Goal: Task Accomplishment & Management: Complete application form

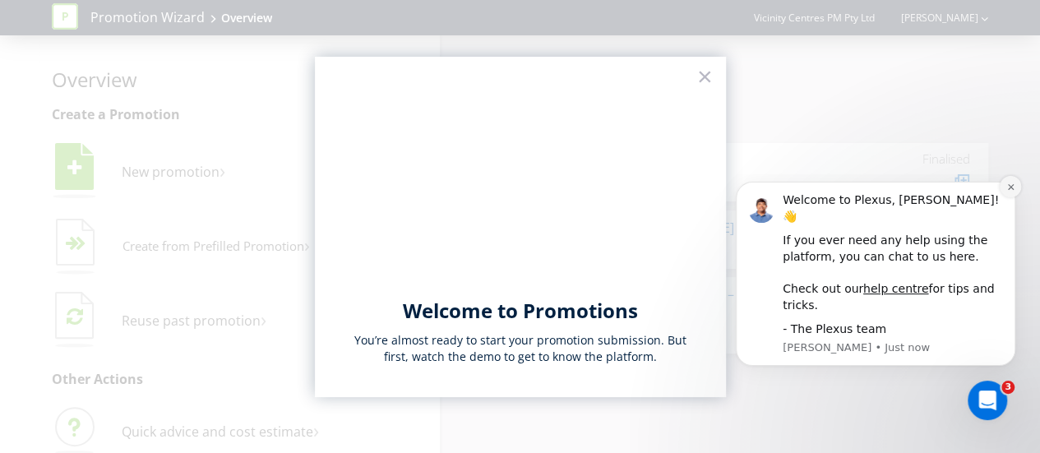
click at [1012, 189] on icon "Dismiss notification" at bounding box center [1010, 186] width 6 height 6
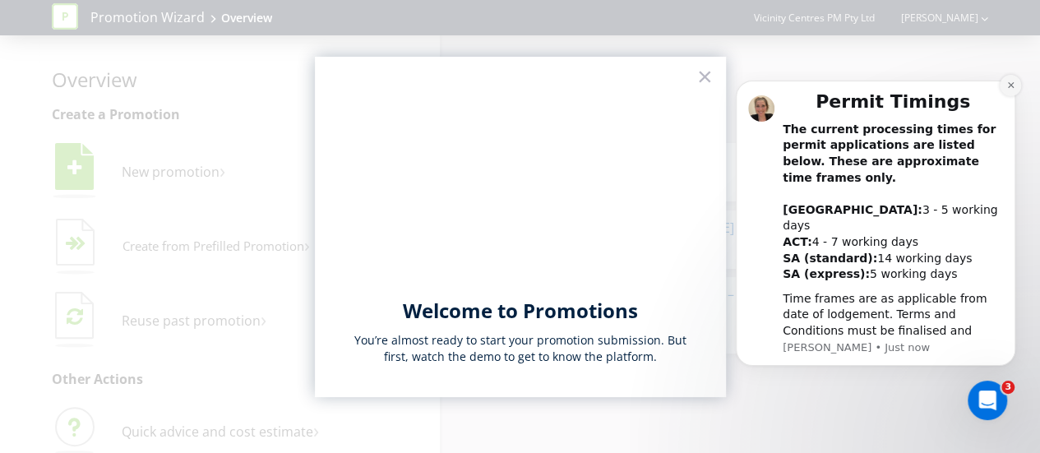
click at [1015, 96] on button "Dismiss notification" at bounding box center [1010, 85] width 21 height 21
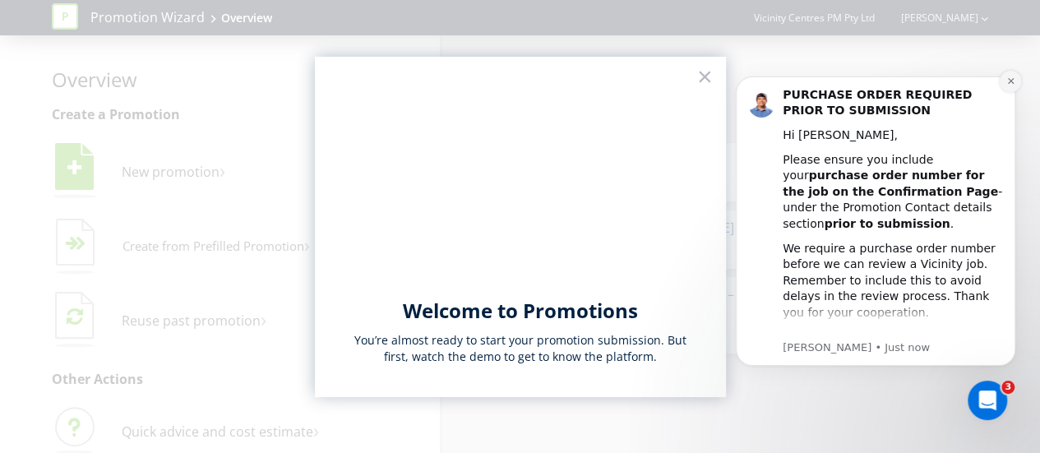
click at [1011, 77] on icon "Dismiss notification" at bounding box center [1010, 80] width 9 height 9
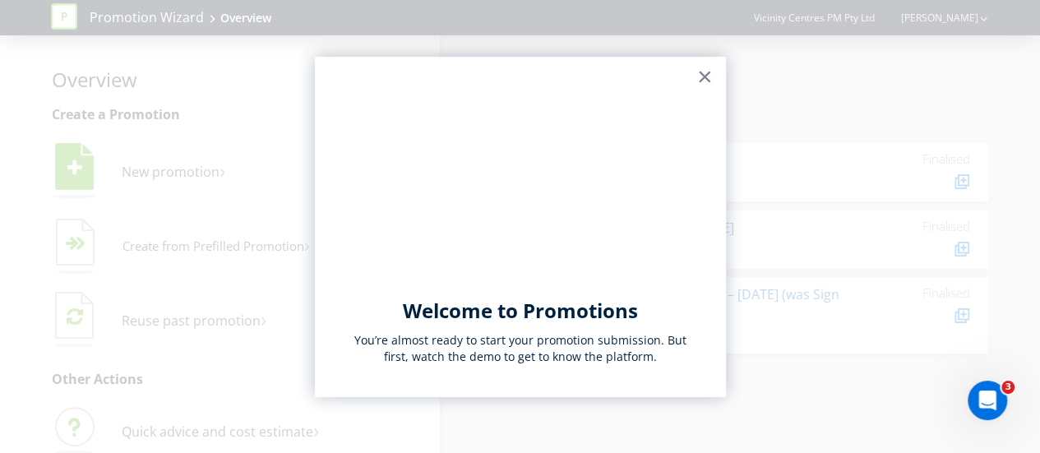
click at [704, 76] on button "×" at bounding box center [705, 76] width 16 height 26
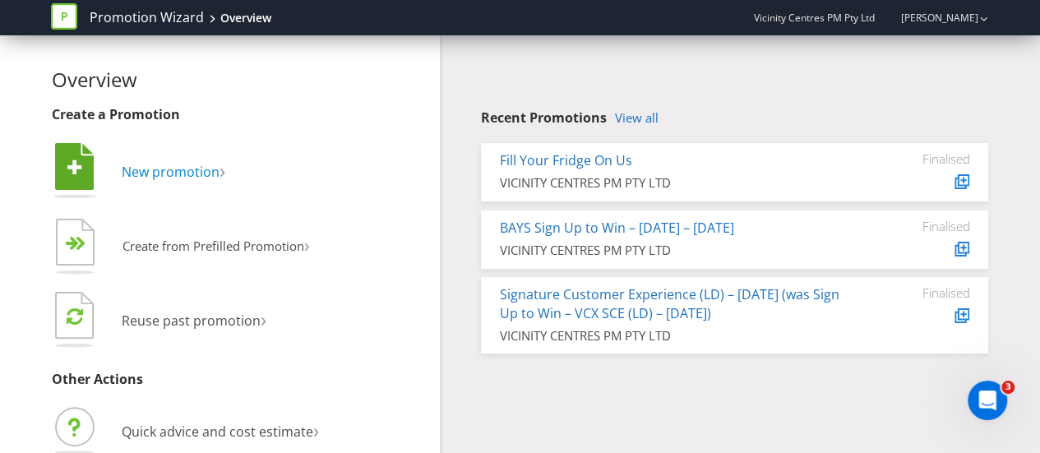
click at [162, 175] on span "New promotion" at bounding box center [171, 172] width 98 height 18
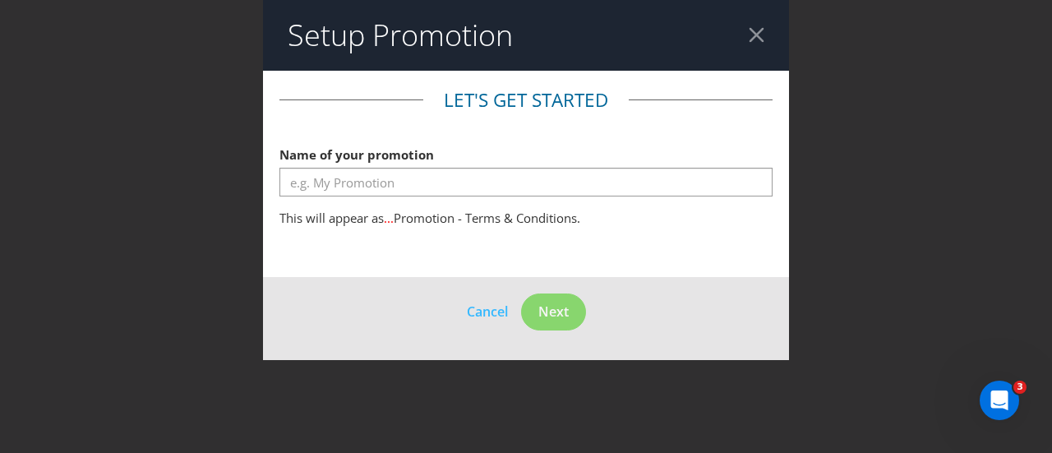
click at [757, 27] on div at bounding box center [757, 35] width 16 height 16
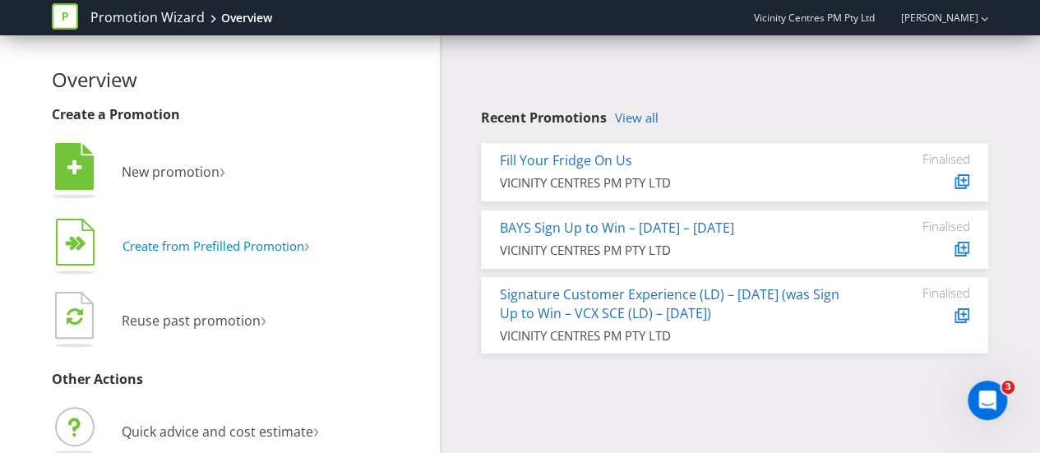
click at [179, 251] on span "Create from Prefilled Promotion" at bounding box center [213, 246] width 182 height 16
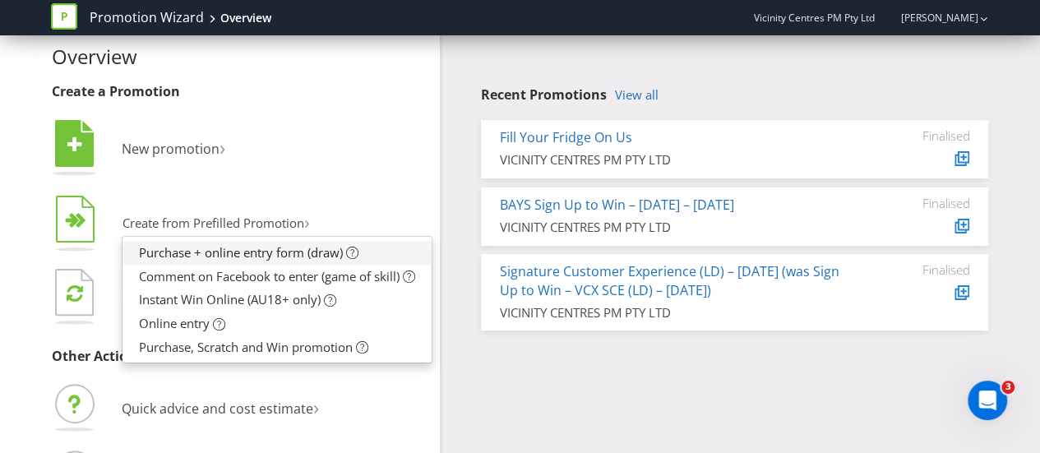
scroll to position [2, 0]
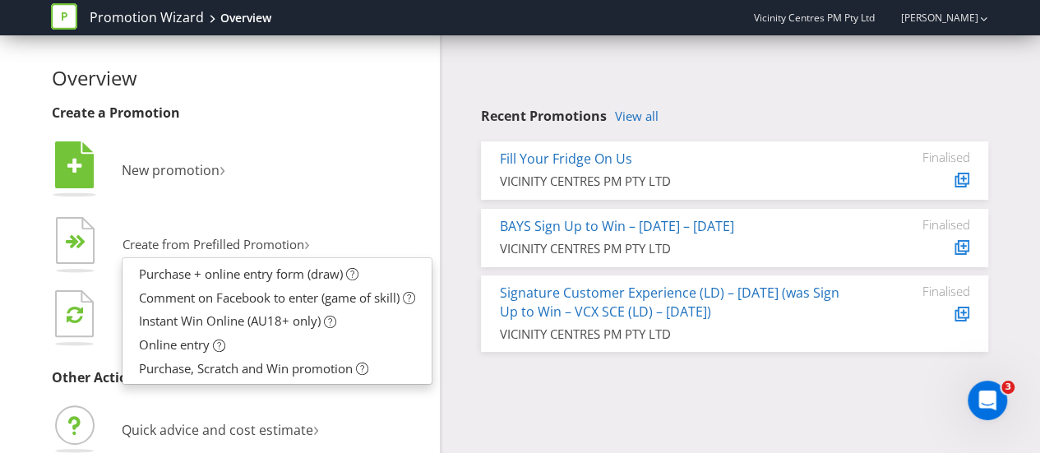
click at [385, 104] on div "Overview Create a Promotion  New promotion ›   Create from Prefilled Promoti…" at bounding box center [240, 297] width 376 height 460
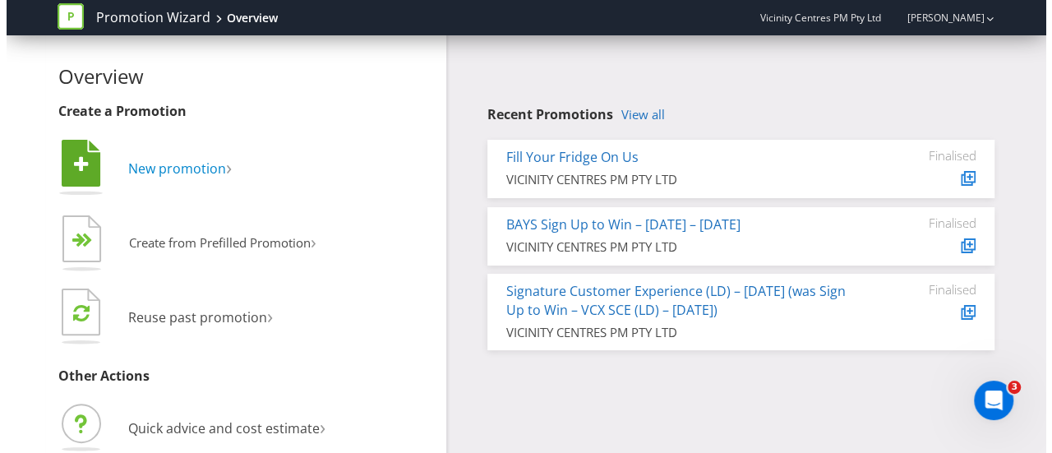
scroll to position [0, 0]
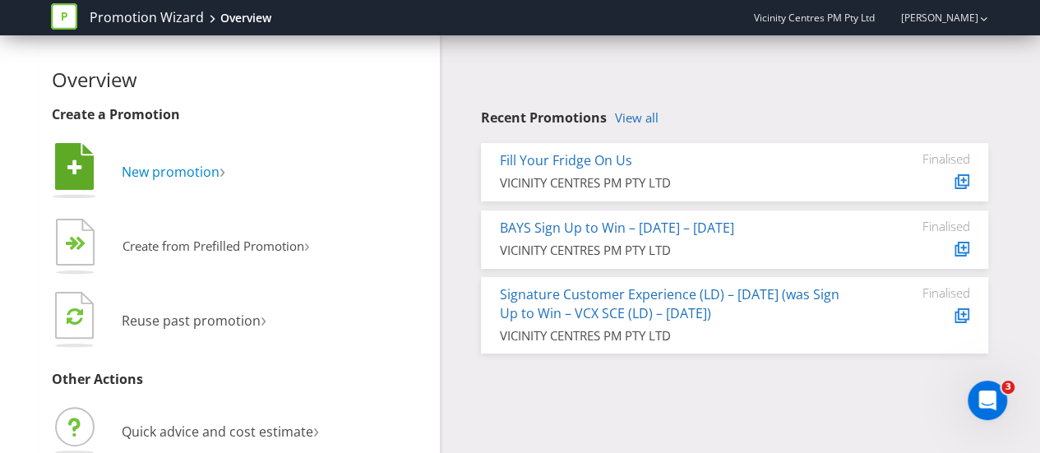
click at [200, 170] on span "New promotion" at bounding box center [171, 172] width 98 height 18
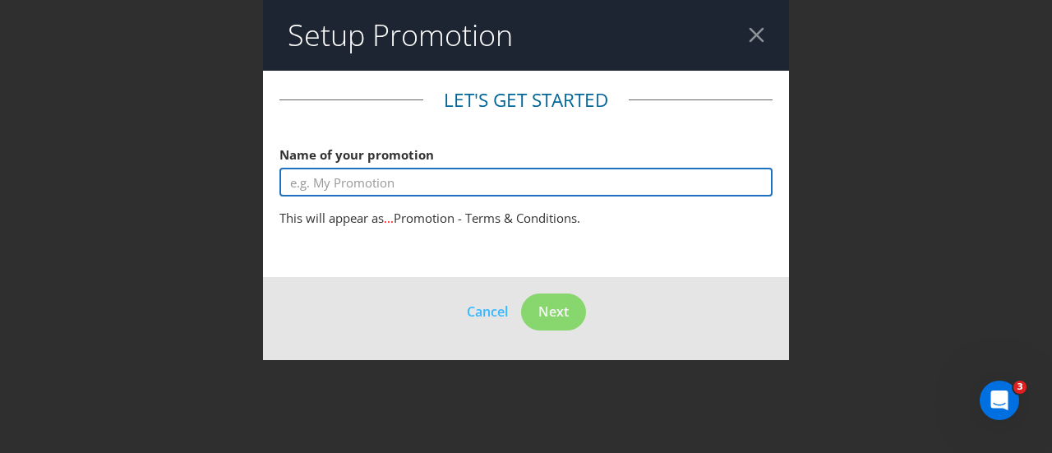
click at [385, 177] on input "text" at bounding box center [525, 182] width 493 height 29
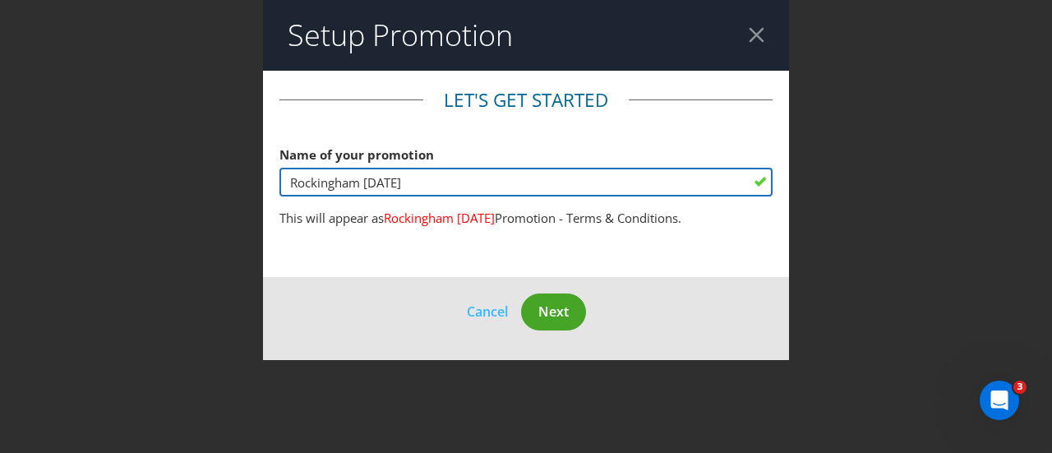
type input "Rockingham [DATE]"
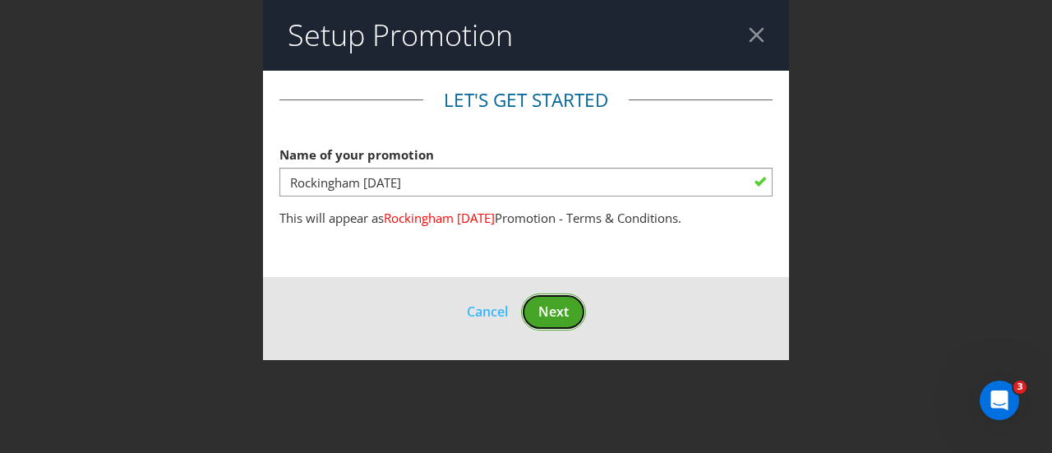
click at [556, 308] on span "Next" at bounding box center [553, 312] width 30 height 18
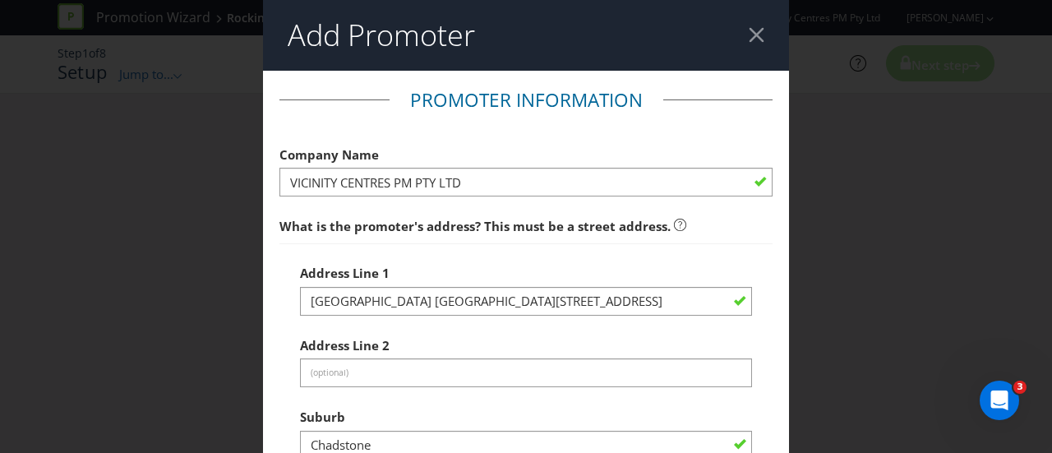
scroll to position [82, 0]
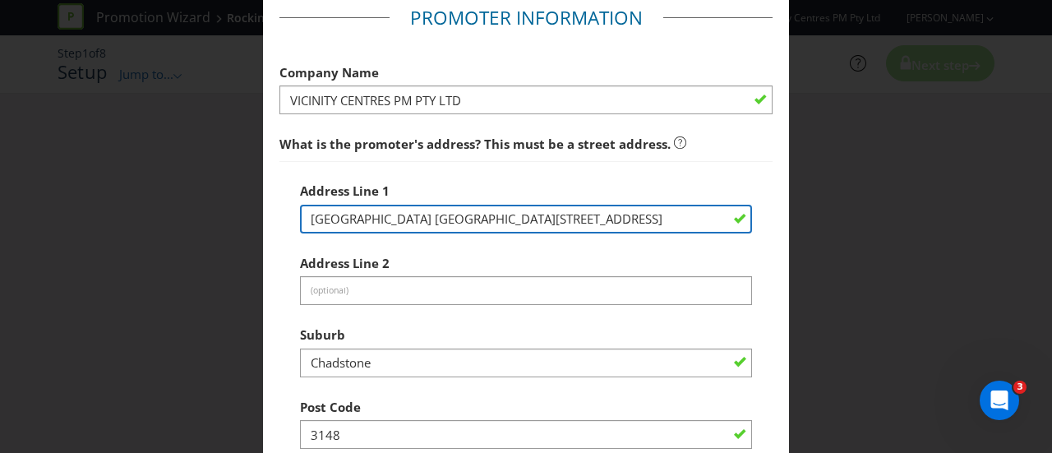
drag, startPoint x: 656, startPoint y: 219, endPoint x: 64, endPoint y: 221, distance: 591.9
click at [64, 221] on div "Add Promoter Promoter Information Company Name VICINITY CENTRES PM PTY LTD What…" at bounding box center [526, 226] width 1052 height 453
type input "[STREET_ADDRESS]"
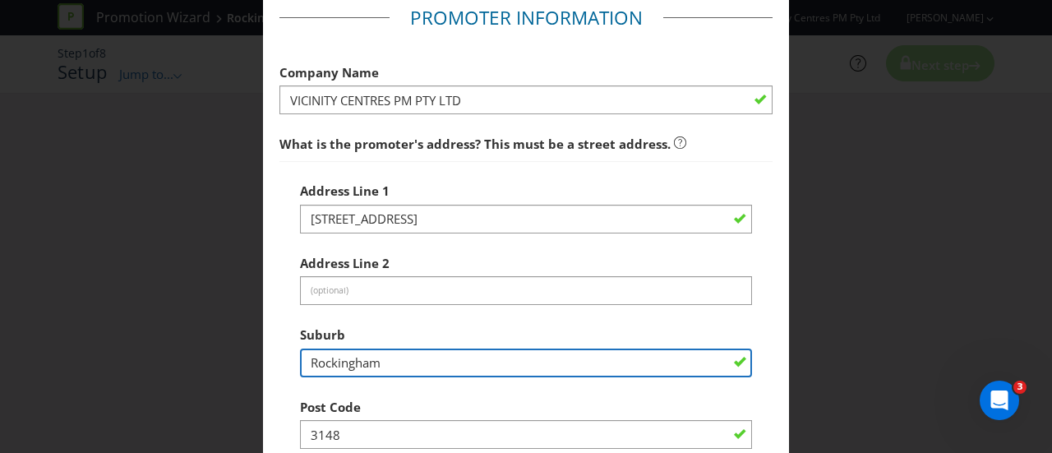
type input "Rockingham"
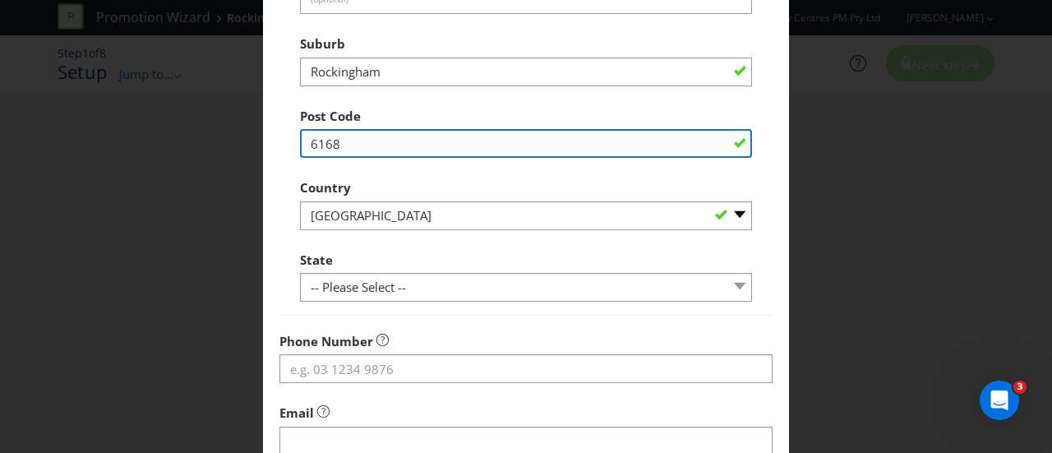
scroll to position [411, 0]
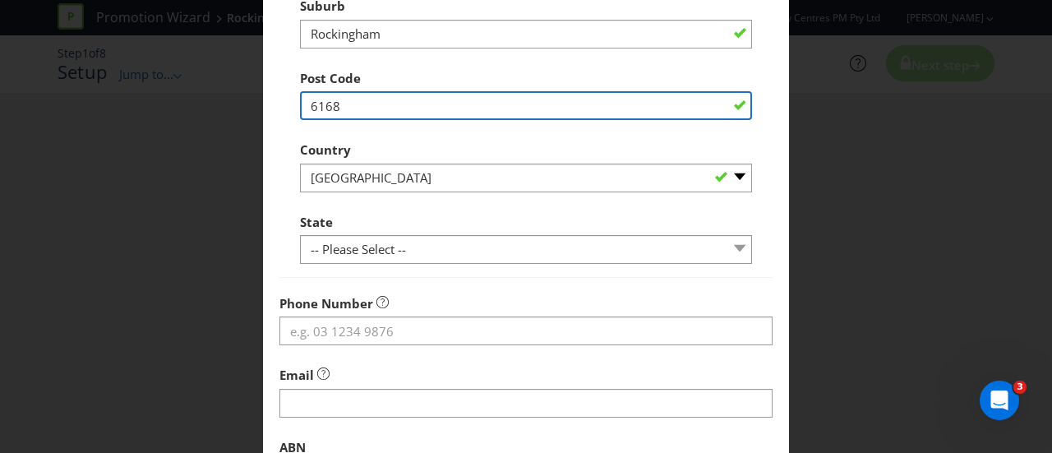
type input "6168"
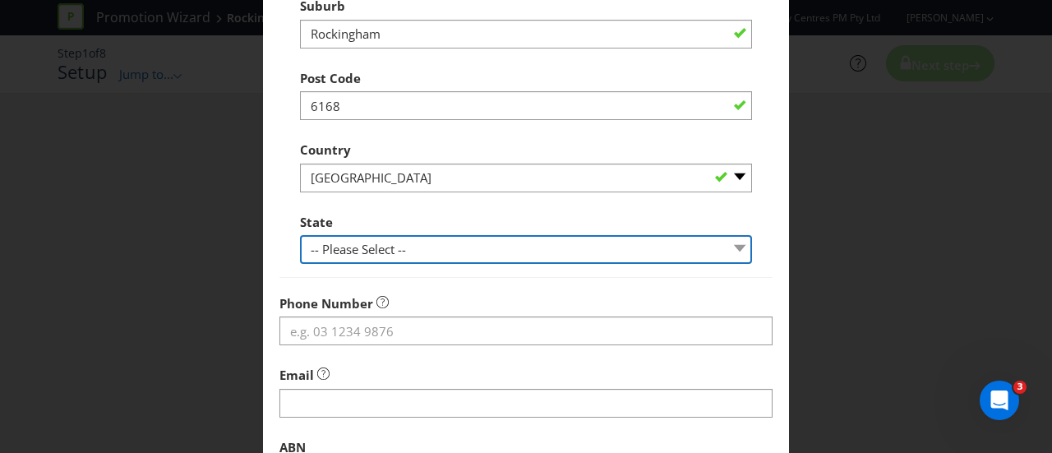
click at [401, 257] on select "-- Please Select -- Australian Capital Territory New South Wales Northern Terri…" at bounding box center [526, 249] width 452 height 29
select select "WA"
click at [300, 235] on select "-- Please Select -- Australian Capital Territory New South Wales Northern Terri…" at bounding box center [526, 249] width 452 height 29
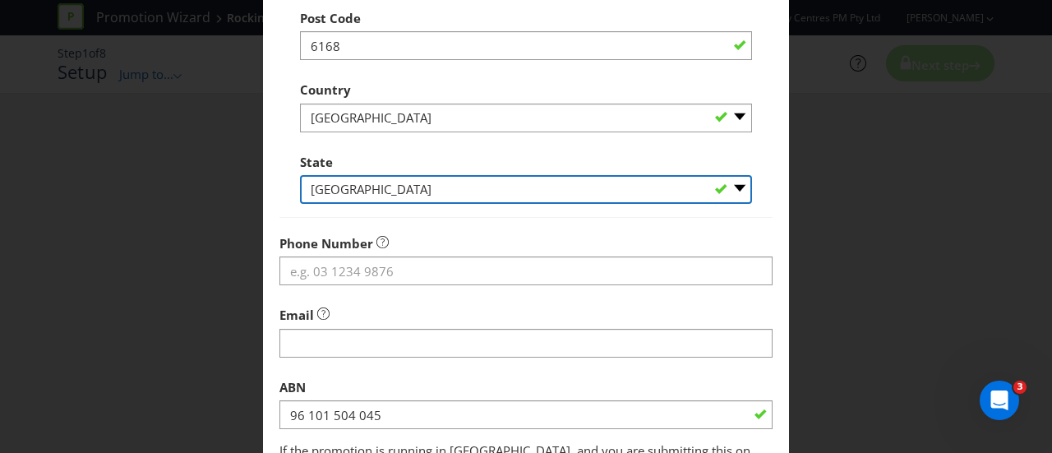
scroll to position [493, 0]
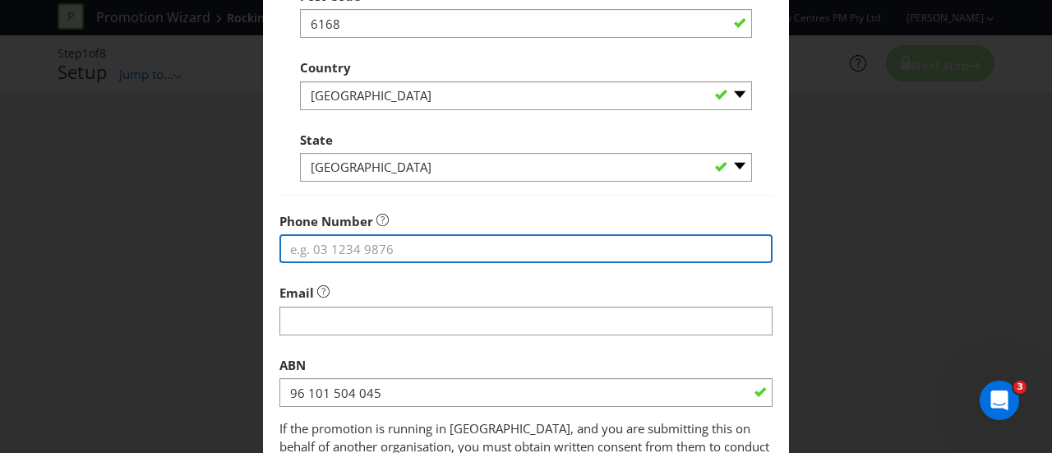
click at [330, 252] on input "tel" at bounding box center [525, 248] width 493 height 29
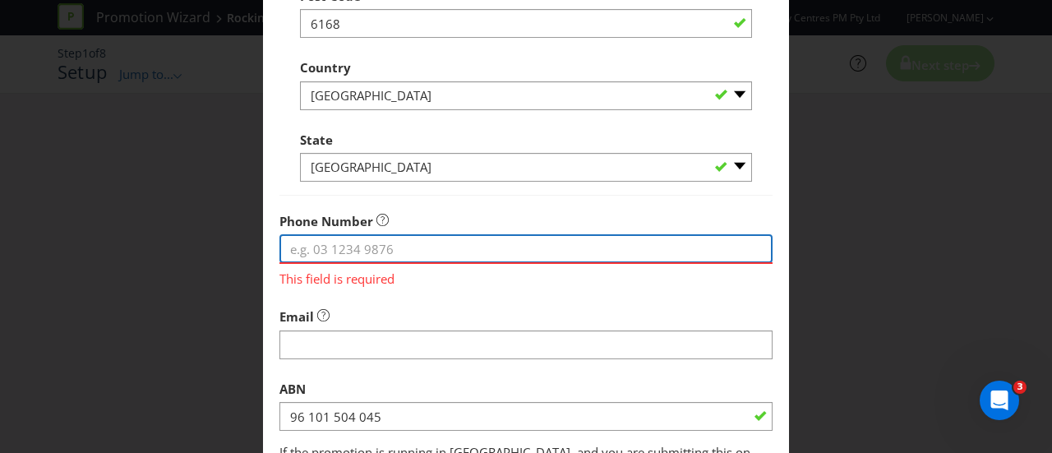
paste input "[PHONE_NUMBER]"
type input "[PHONE_NUMBER]"
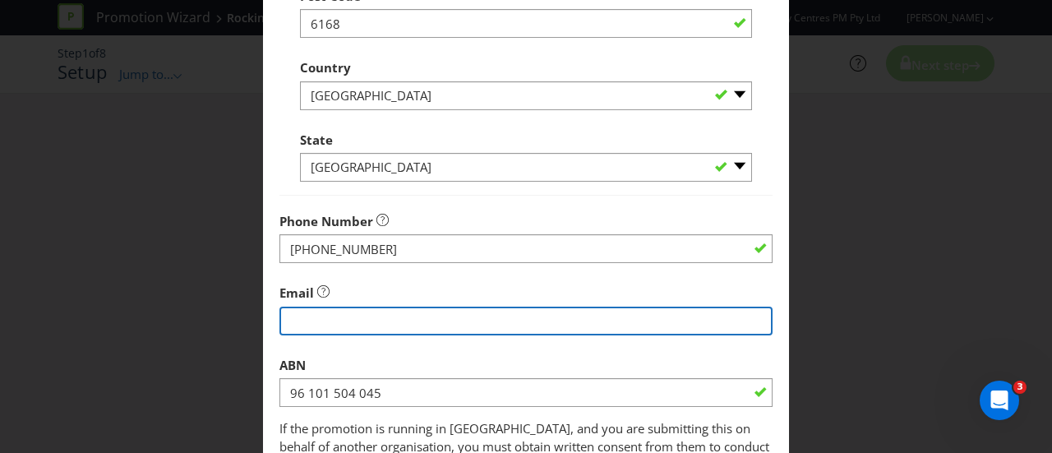
click at [343, 330] on input "string" at bounding box center [525, 321] width 493 height 29
type input "amelie.denaeyer@vicinity.com.au"
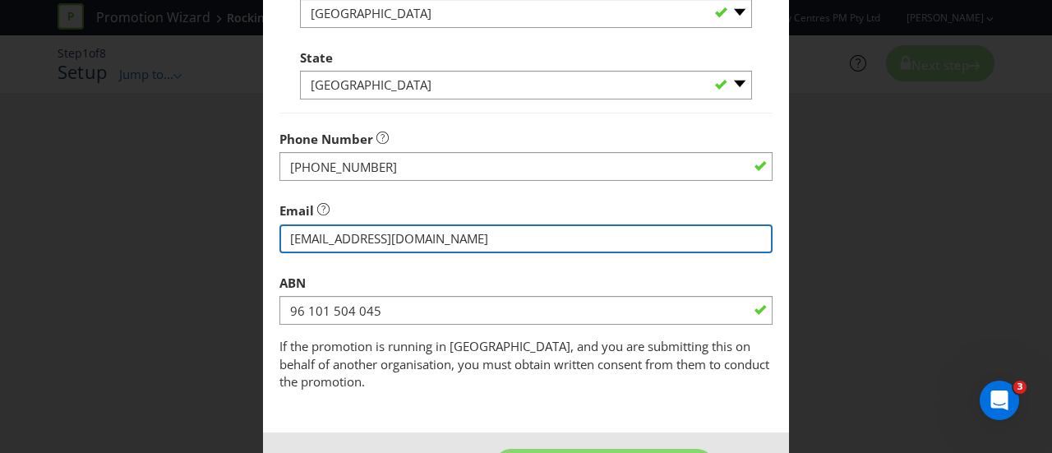
scroll to position [618, 0]
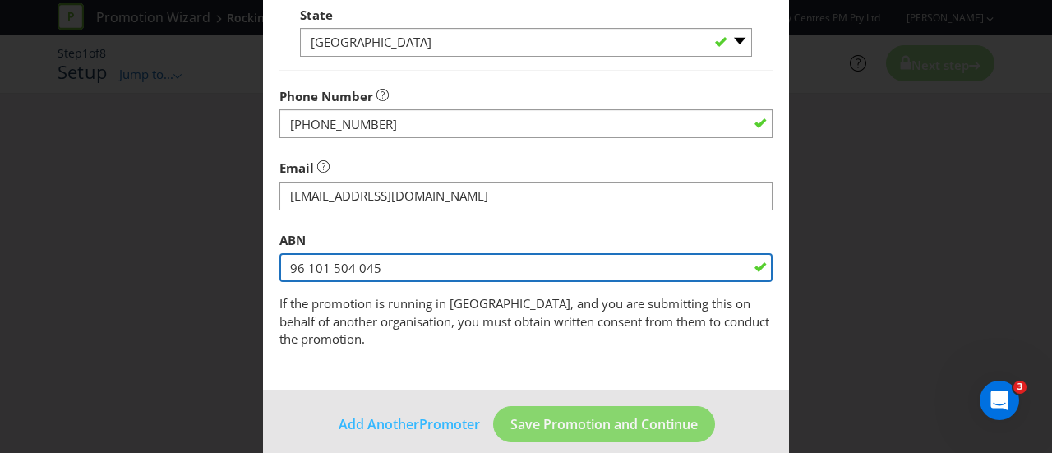
click at [393, 257] on input "96 101 504 045" at bounding box center [525, 267] width 493 height 29
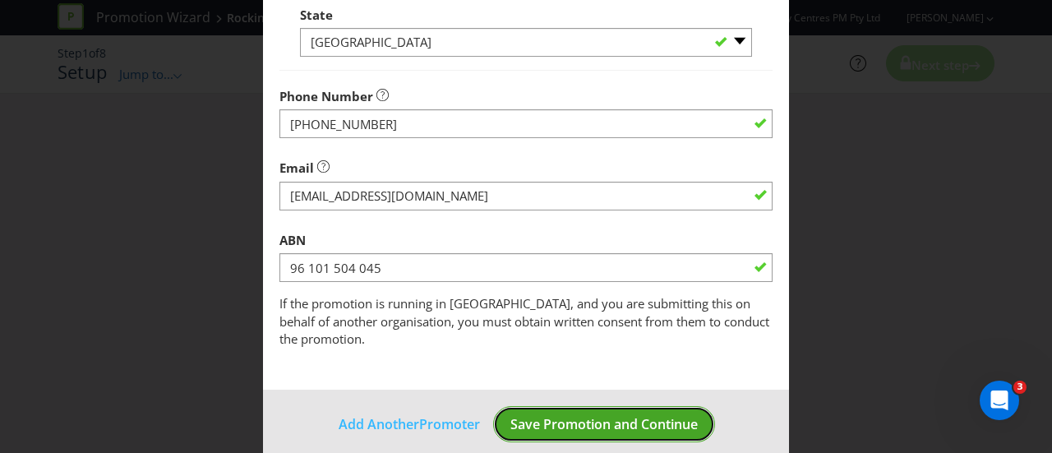
click at [602, 415] on span "Save Promotion and Continue" at bounding box center [603, 424] width 187 height 18
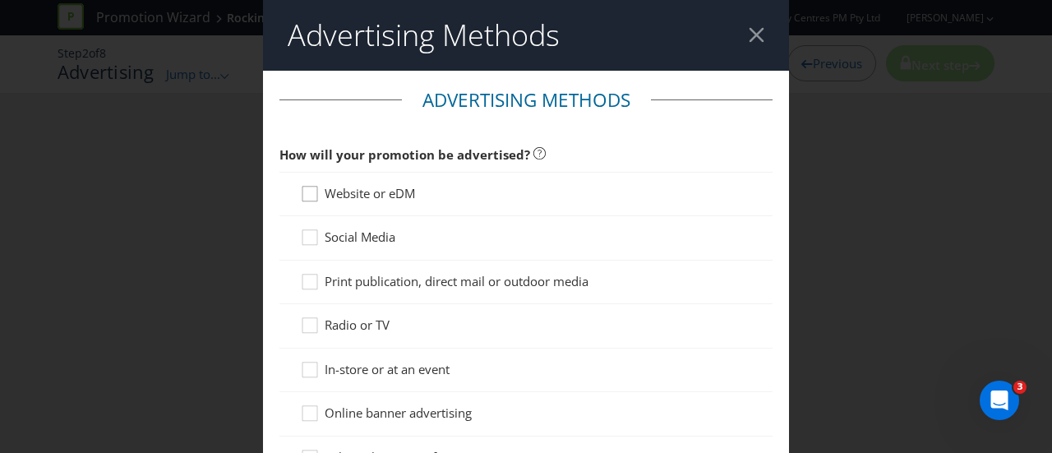
click at [306, 192] on div at bounding box center [310, 188] width 8 height 8
click at [0, 0] on input "Website or eDM" at bounding box center [0, 0] width 0 height 0
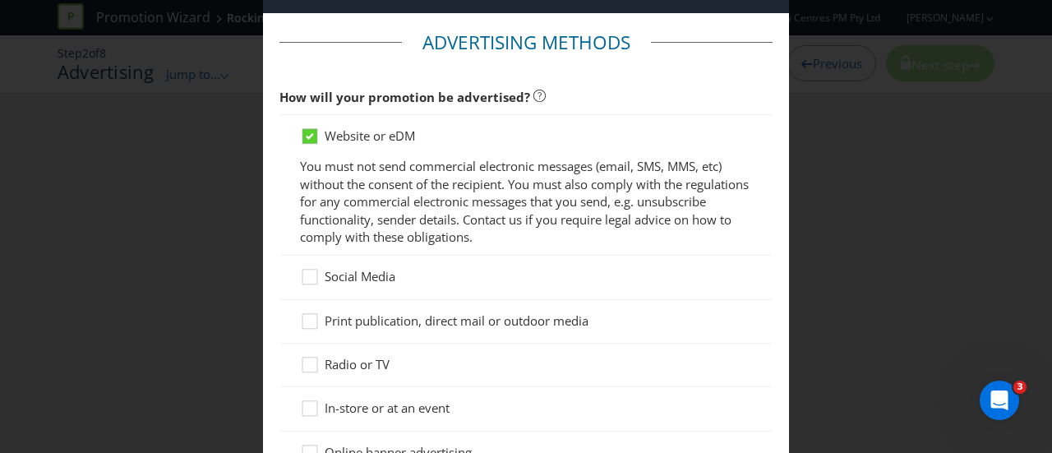
scroll to position [82, 0]
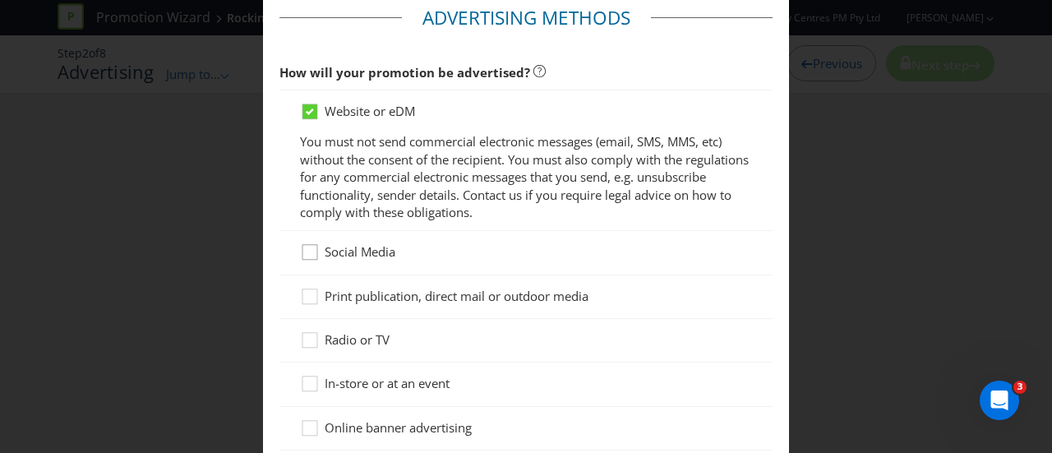
click at [303, 251] on icon at bounding box center [312, 255] width 25 height 25
click at [0, 0] on input "Social Media" at bounding box center [0, 0] width 0 height 0
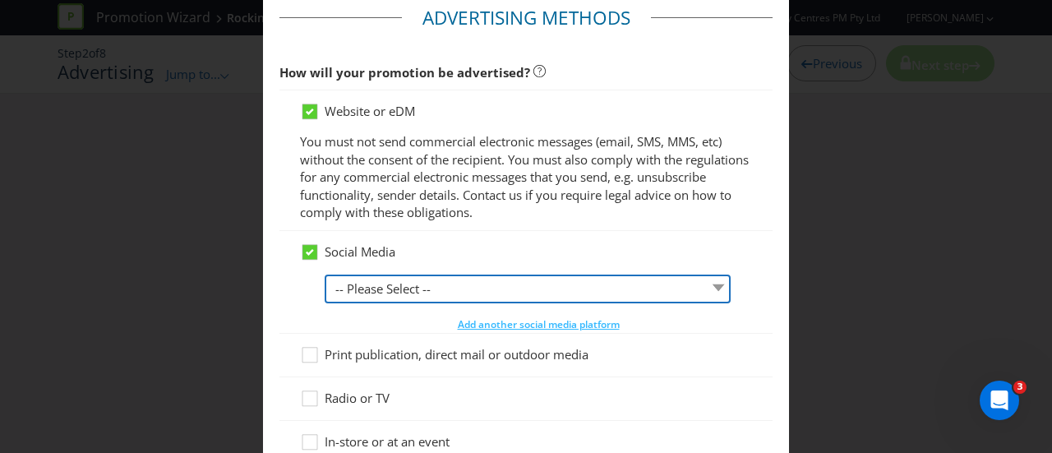
click at [400, 284] on select "-- Please Select -- Facebook X Instagram Snapchat LinkedIn Pinterest Tumblr You…" at bounding box center [528, 289] width 406 height 29
select select "FACEBOOK"
click at [325, 275] on select "-- Please Select -- Facebook X Instagram Snapchat LinkedIn Pinterest Tumblr You…" at bounding box center [528, 289] width 406 height 29
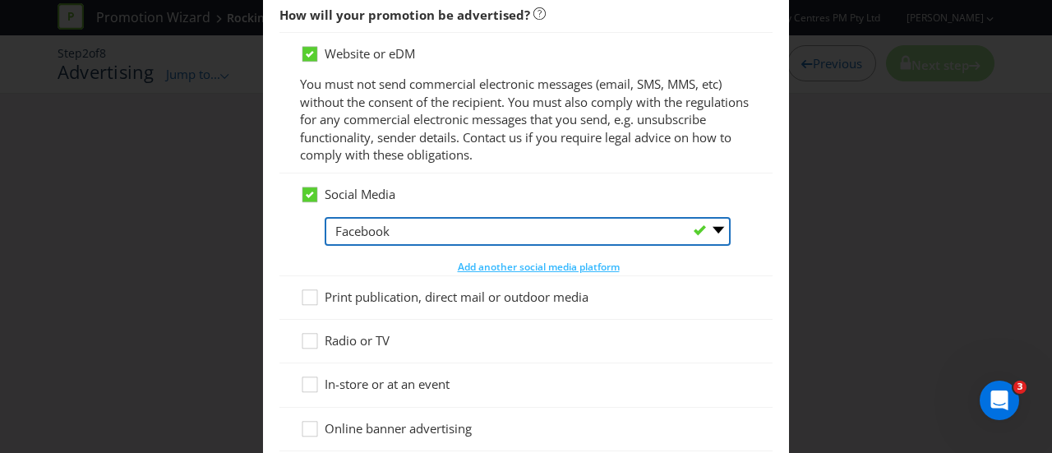
scroll to position [164, 0]
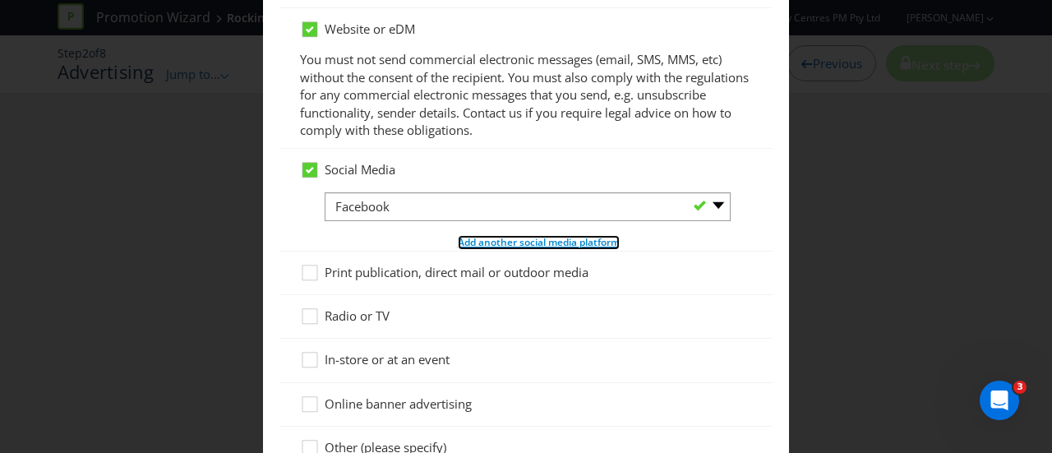
click at [505, 235] on span "Add another social media platform" at bounding box center [539, 242] width 162 height 14
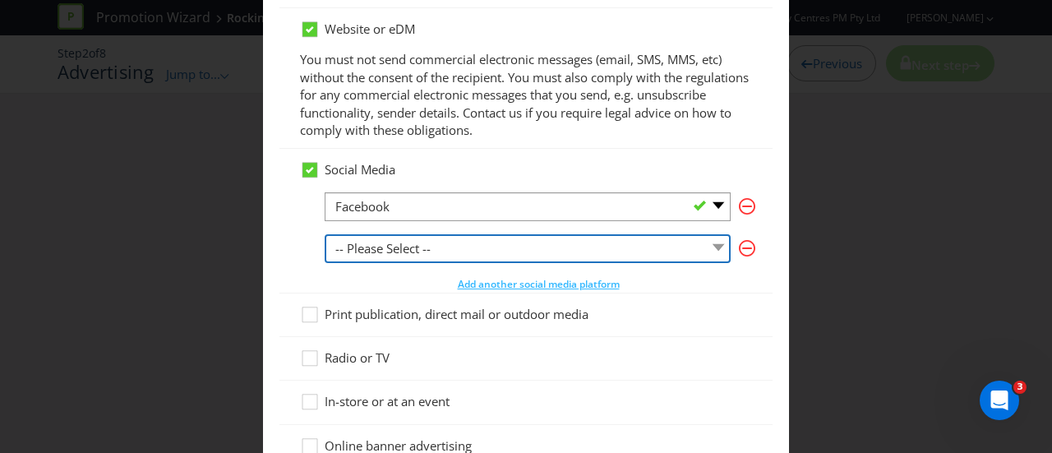
click at [433, 239] on select "-- Please Select -- Facebook X Instagram Snapchat LinkedIn Pinterest Tumblr You…" at bounding box center [528, 248] width 406 height 29
select select "INSTAGRAM"
click at [325, 234] on select "-- Please Select -- Facebook X Instagram Snapchat LinkedIn Pinterest Tumblr You…" at bounding box center [528, 248] width 406 height 29
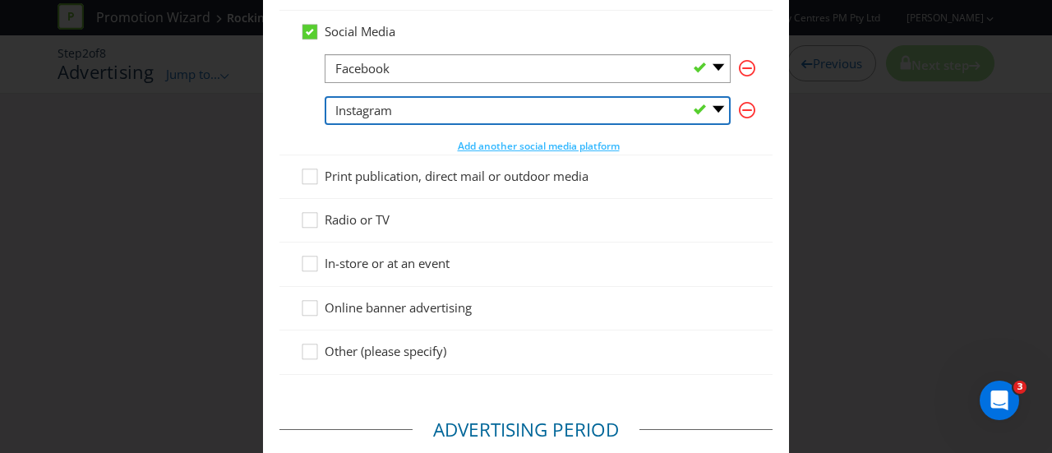
scroll to position [329, 0]
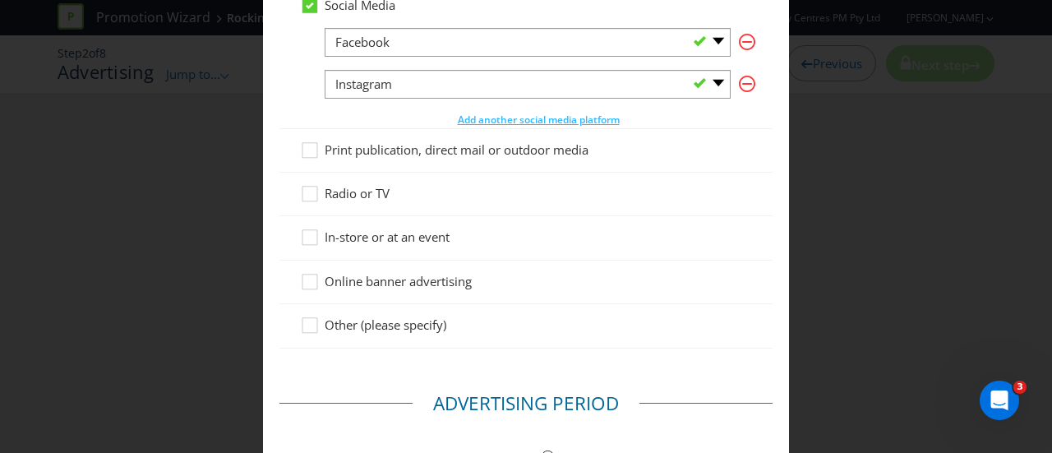
click at [386, 234] on span "In-store or at an event" at bounding box center [387, 237] width 125 height 16
click at [0, 0] on input "In-store or at an event" at bounding box center [0, 0] width 0 height 0
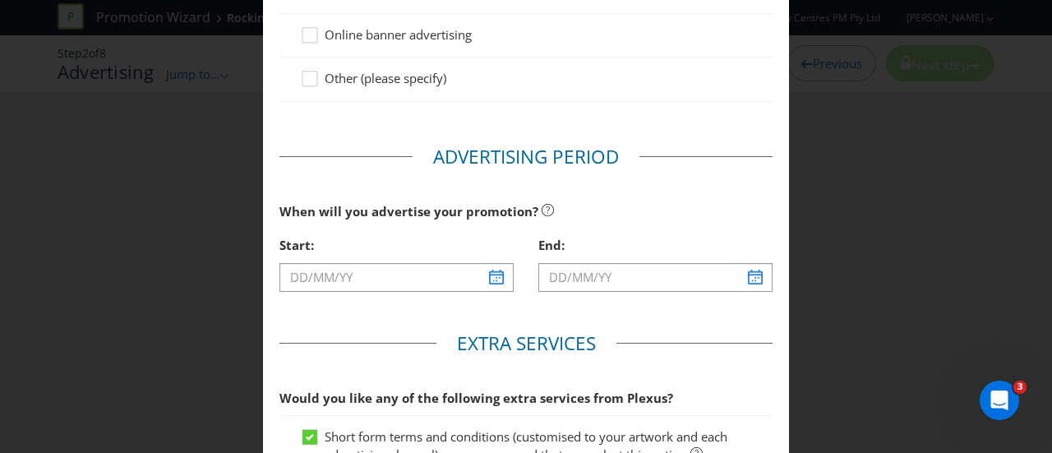
scroll to position [658, 0]
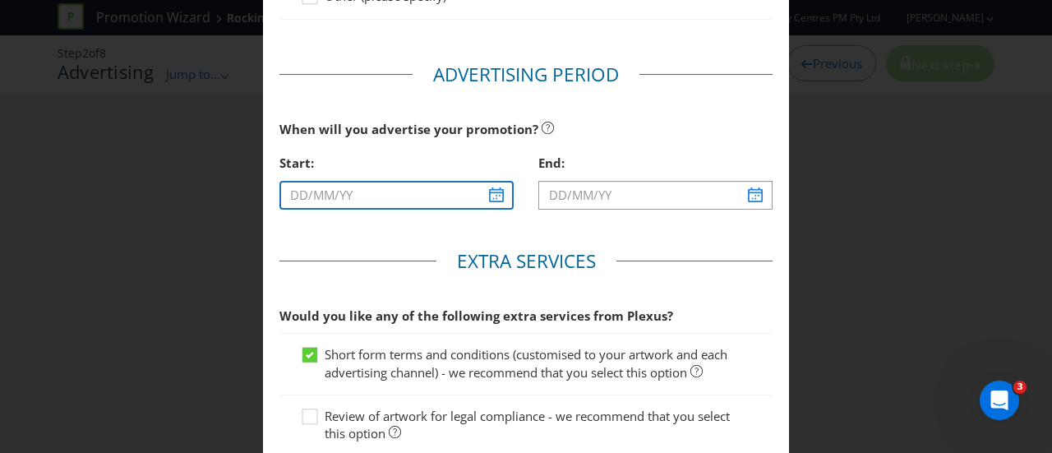
click at [418, 193] on input "text" at bounding box center [396, 195] width 234 height 29
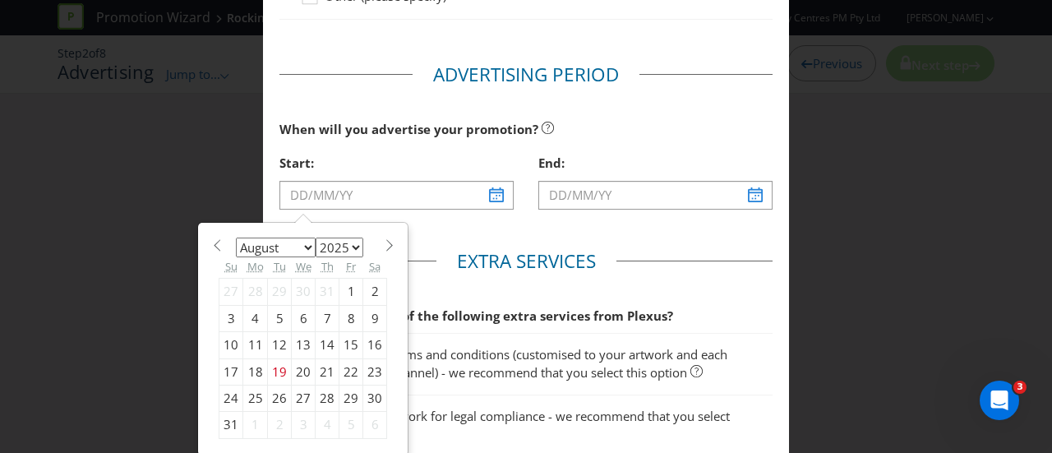
click at [383, 240] on span at bounding box center [389, 245] width 12 height 12
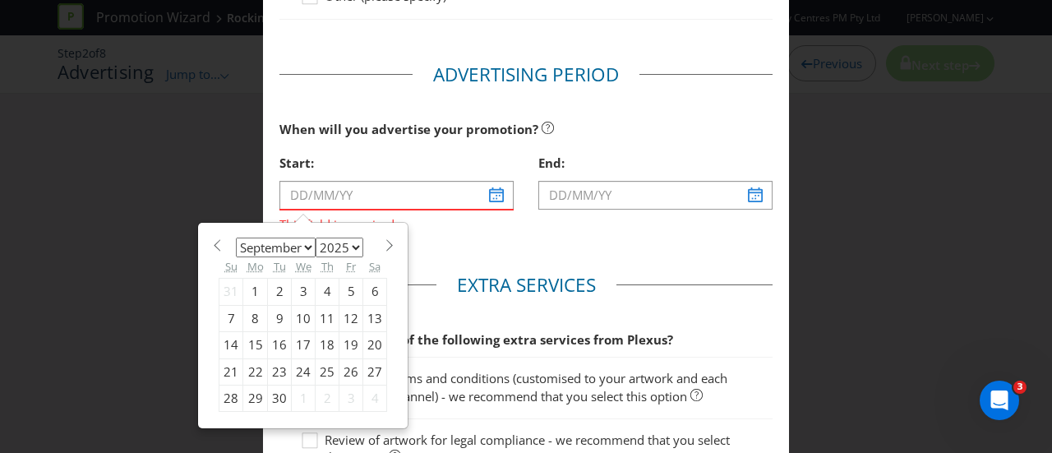
click at [383, 240] on span at bounding box center [389, 245] width 12 height 12
select select "9"
click at [316, 316] on div "9" at bounding box center [328, 318] width 24 height 26
type input "09/10/25"
type input "10/10/25"
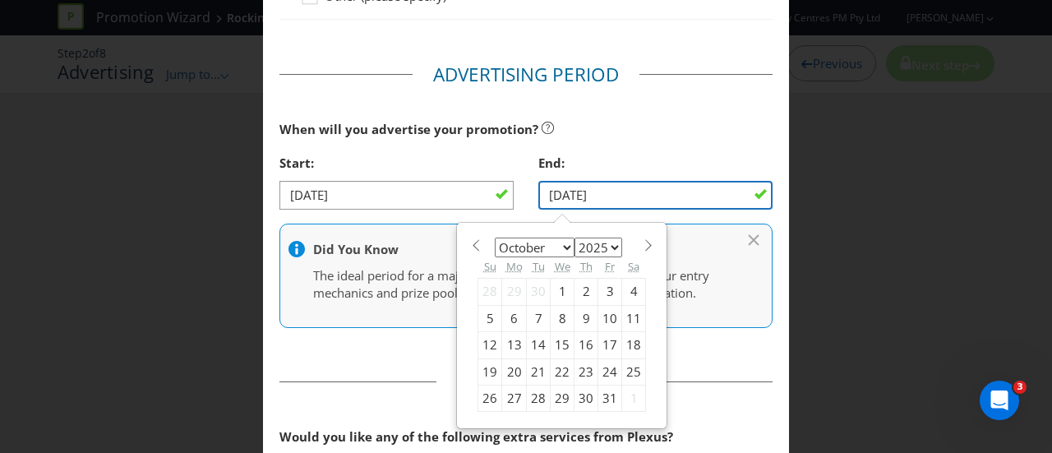
click at [599, 187] on input "10/10/25" at bounding box center [655, 195] width 234 height 29
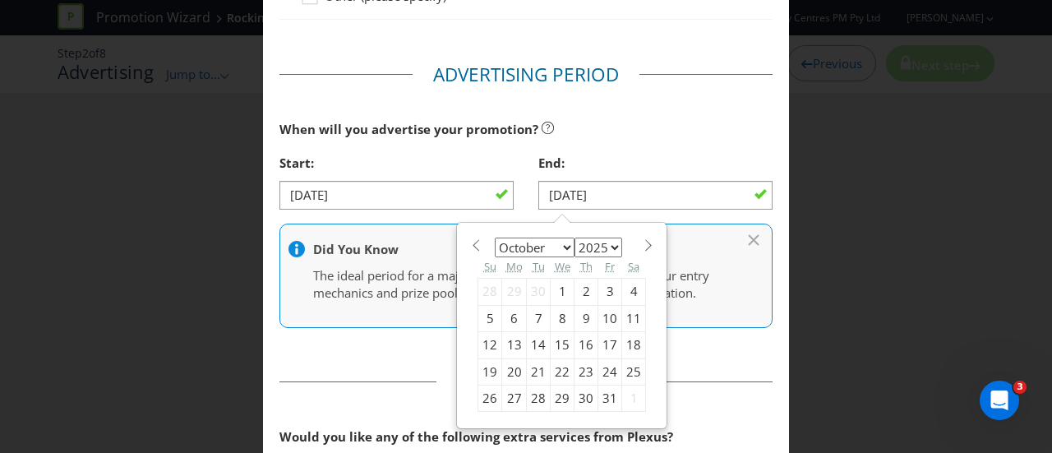
click at [383, 303] on div "Did You Know The ideal period for a major promotion is 8-10 weeks. Keep your en…" at bounding box center [525, 276] width 493 height 104
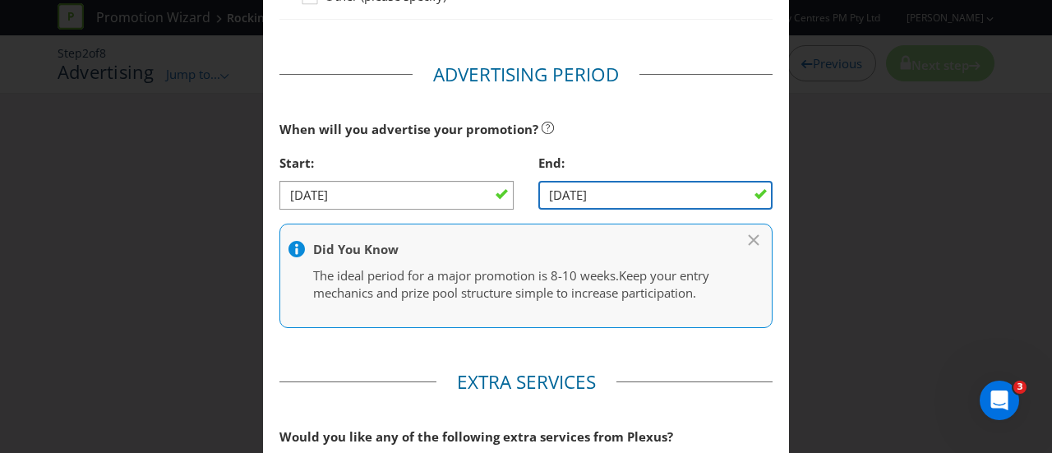
click at [575, 183] on input "10/10/25" at bounding box center [655, 195] width 234 height 29
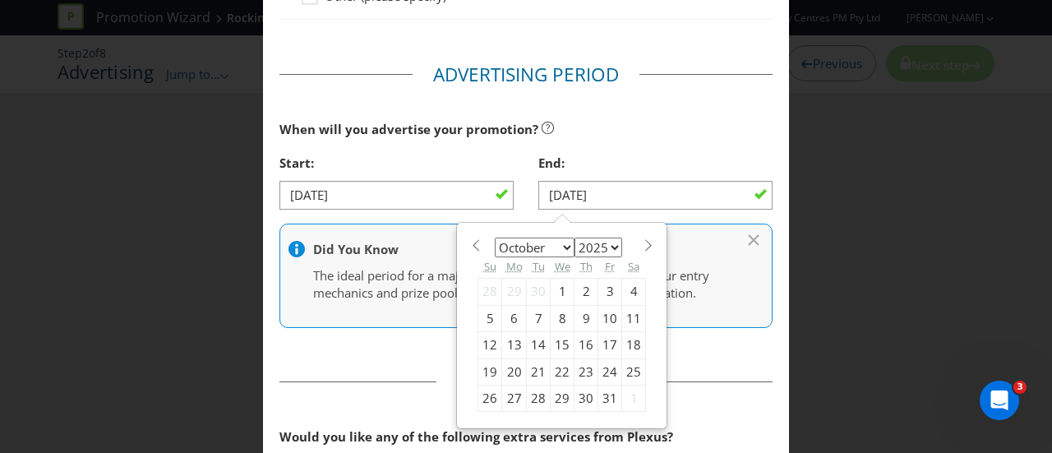
click at [642, 240] on span at bounding box center [648, 245] width 12 height 12
select select "10"
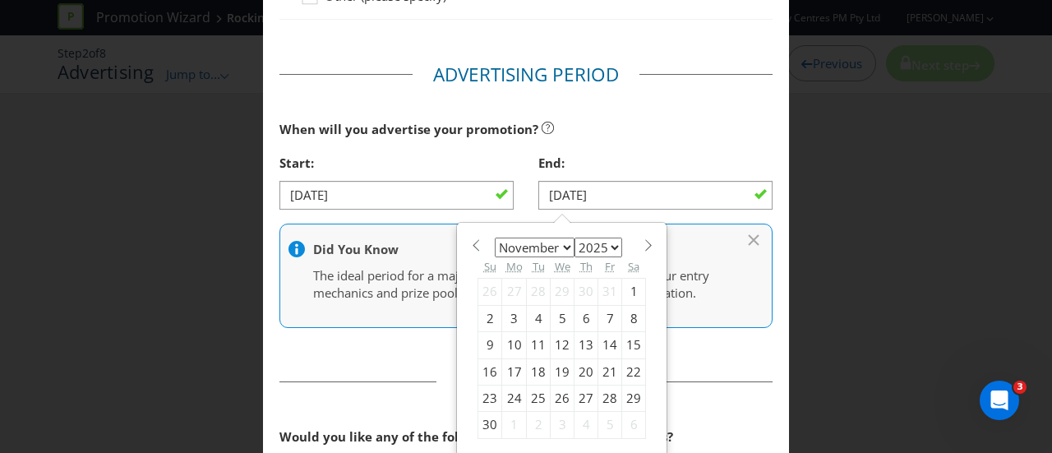
click at [622, 286] on div "1" at bounding box center [634, 292] width 24 height 26
type input "01/11/25"
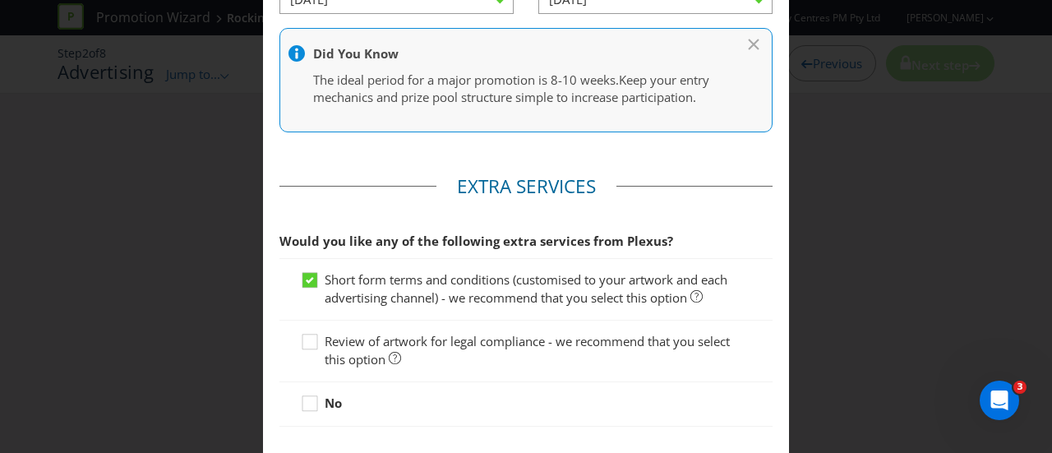
scroll to position [904, 0]
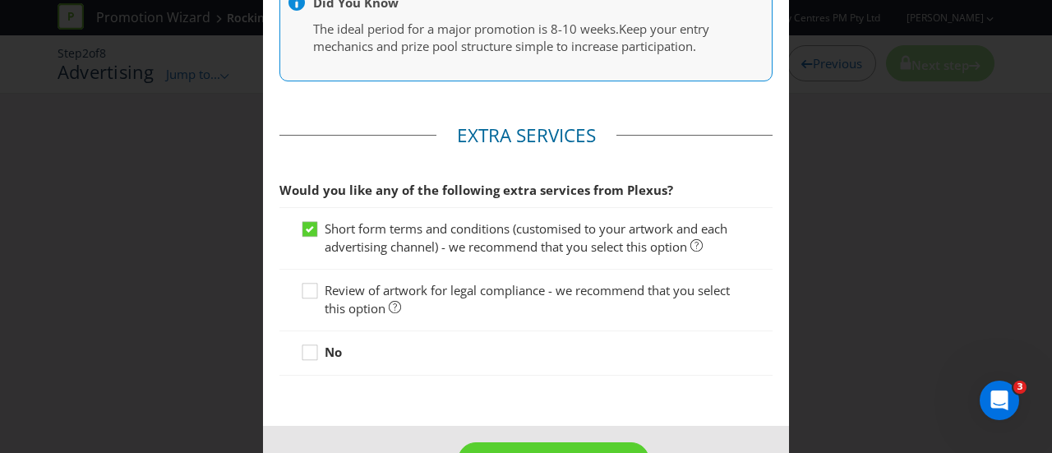
click at [353, 287] on span "Review of artwork for legal compliance - we recommend that you select this opti…" at bounding box center [527, 299] width 405 height 34
click at [0, 0] on input "Review of artwork for legal compliance - we recommend that you select this opti…" at bounding box center [0, 0] width 0 height 0
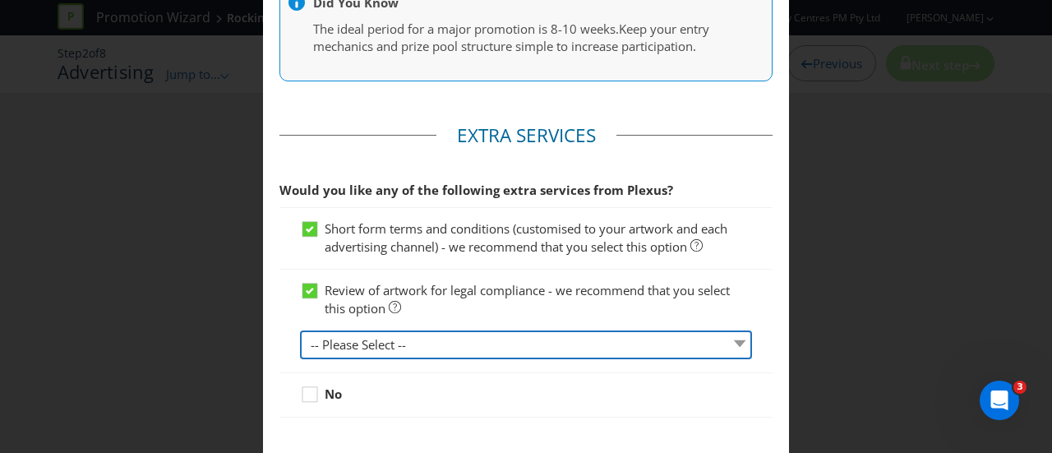
click at [378, 346] on select "-- Please Select -- 1 piece 2-4 pieces (provided at same time) 5-7 pieces (prov…" at bounding box center [526, 344] width 452 height 29
click at [300, 330] on select "-- Please Select -- 1 piece 2-4 pieces (provided at same time) 5-7 pieces (prov…" at bounding box center [526, 344] width 452 height 29
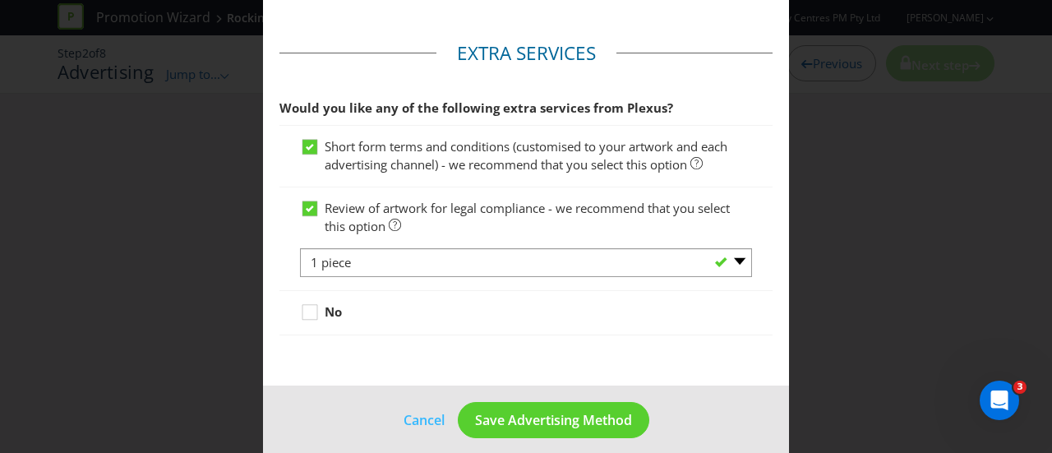
click at [386, 276] on div at bounding box center [526, 277] width 452 height 2
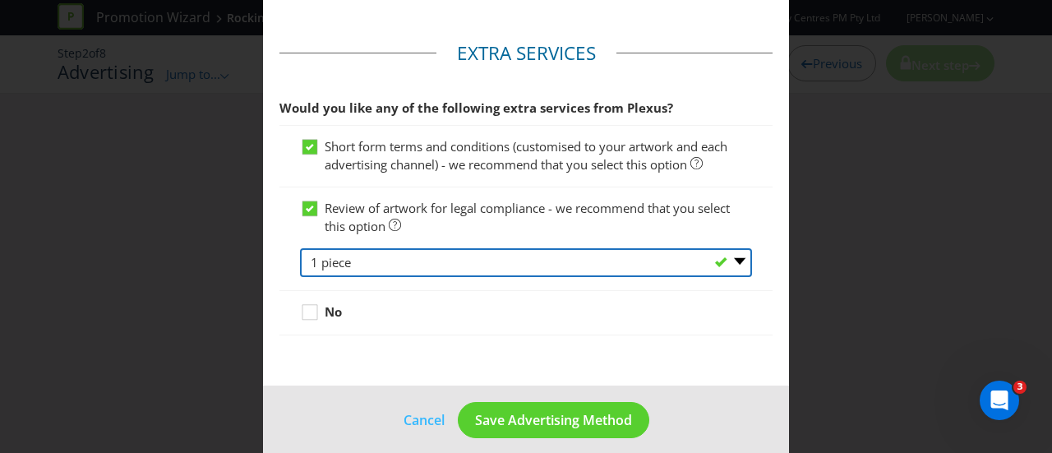
click at [392, 265] on select "-- Please Select -- 1 piece 2-4 pieces (provided at same time) 5-7 pieces (prov…" at bounding box center [526, 262] width 452 height 29
click at [300, 248] on select "-- Please Select -- 1 piece 2-4 pieces (provided at same time) 5-7 pieces (prov…" at bounding box center [526, 262] width 452 height 29
click at [385, 268] on select "-- Please Select -- 1 piece 2-4 pieces (provided at same time) 5-7 pieces (prov…" at bounding box center [526, 262] width 452 height 29
select select "MARKETING_REVIEW_2"
click at [300, 248] on select "-- Please Select -- 1 piece 2-4 pieces (provided at same time) 5-7 pieces (prov…" at bounding box center [526, 262] width 452 height 29
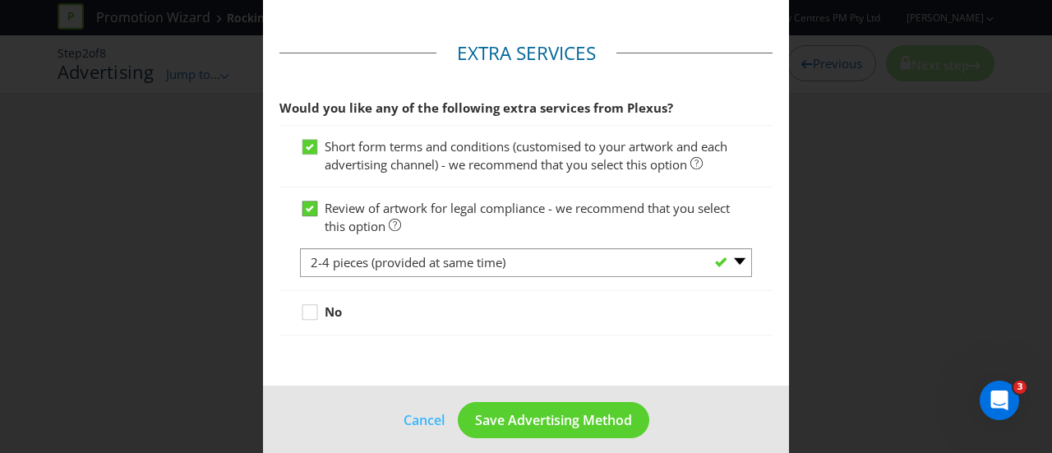
click at [315, 205] on icon at bounding box center [312, 212] width 25 height 25
click at [0, 0] on input "Review of artwork for legal compliance - we recommend that you select this opti…" at bounding box center [0, 0] width 0 height 0
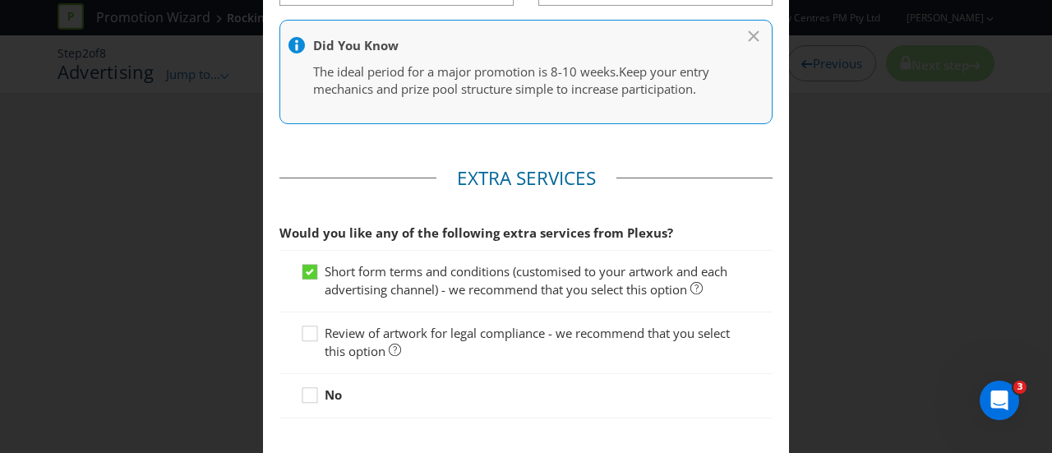
scroll to position [954, 0]
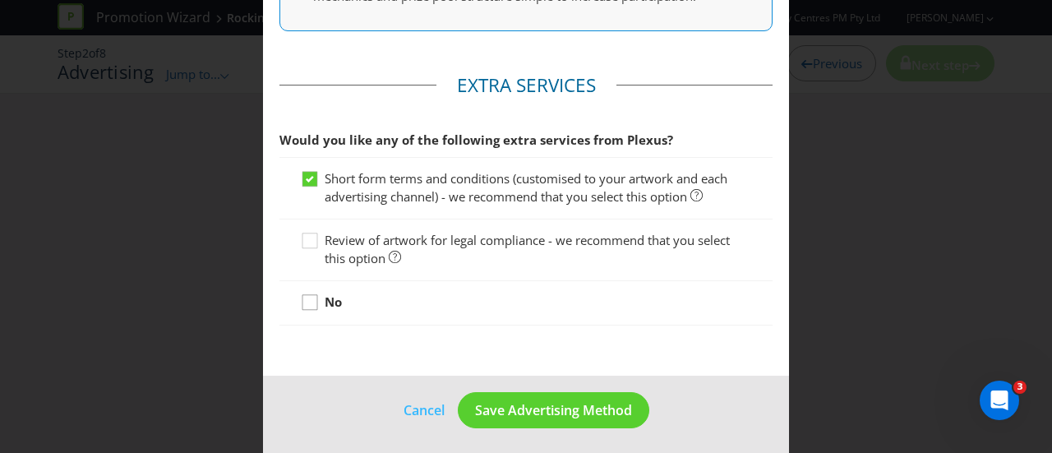
click at [309, 294] on div at bounding box center [310, 297] width 8 height 8
click at [0, 0] on input "No" at bounding box center [0, 0] width 0 height 0
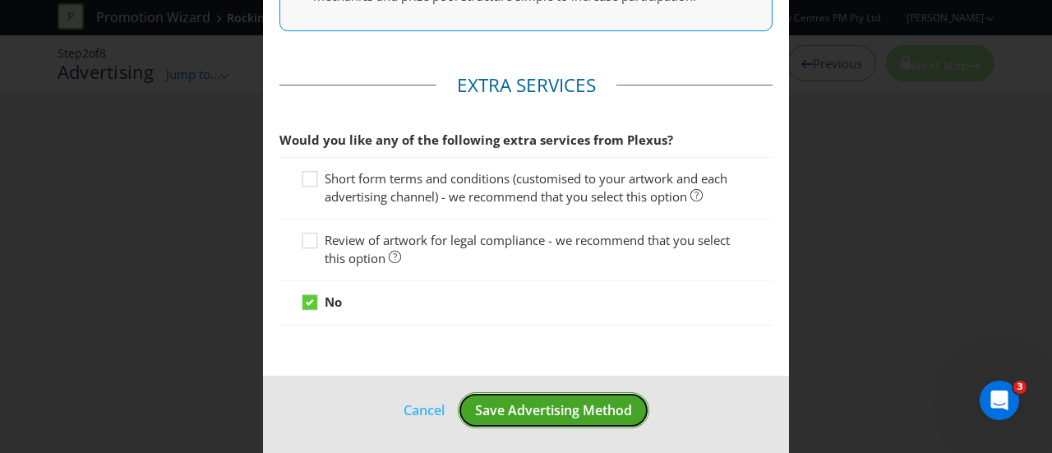
click at [480, 407] on span "Save Advertising Method" at bounding box center [553, 410] width 157 height 18
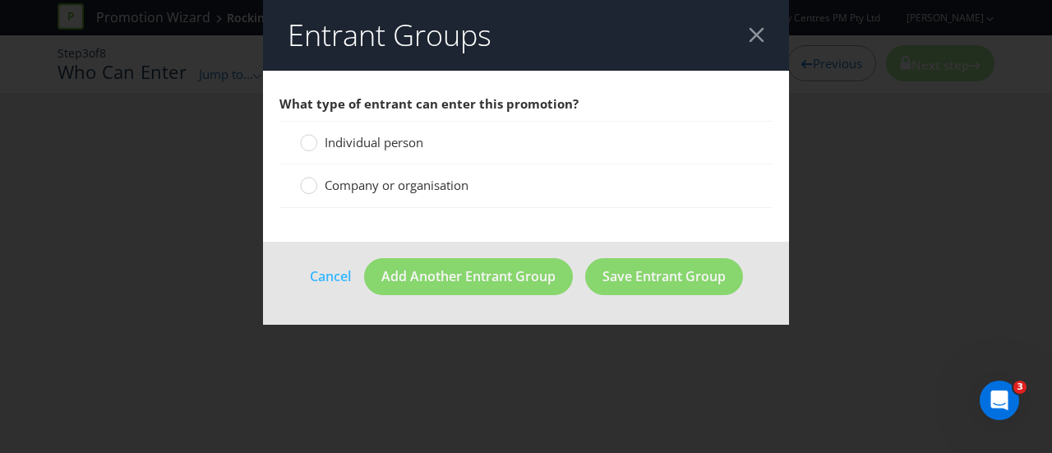
click at [367, 142] on span "Individual person" at bounding box center [374, 142] width 99 height 16
click at [0, 0] on input "Individual person" at bounding box center [0, 0] width 0 height 0
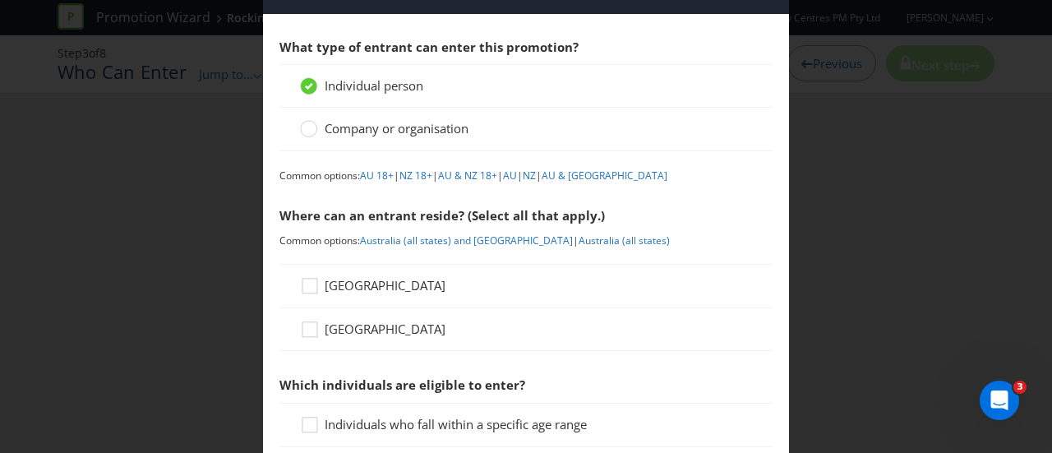
scroll to position [82, 0]
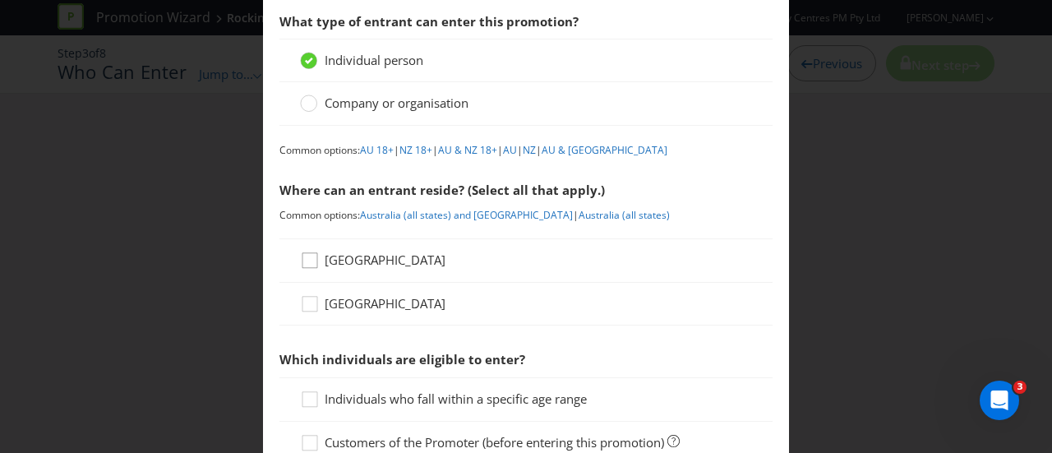
click at [307, 255] on div at bounding box center [310, 255] width 8 height 8
click at [0, 0] on input "[GEOGRAPHIC_DATA]" at bounding box center [0, 0] width 0 height 0
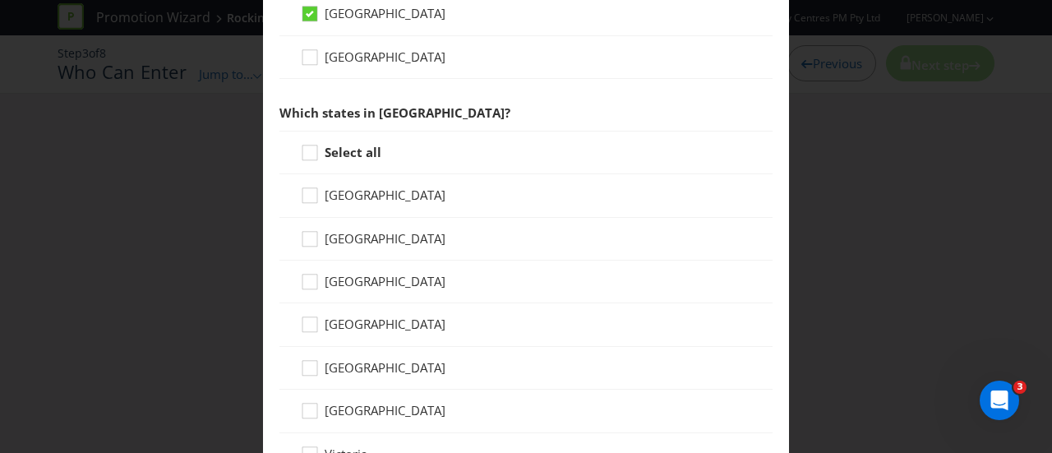
scroll to position [493, 0]
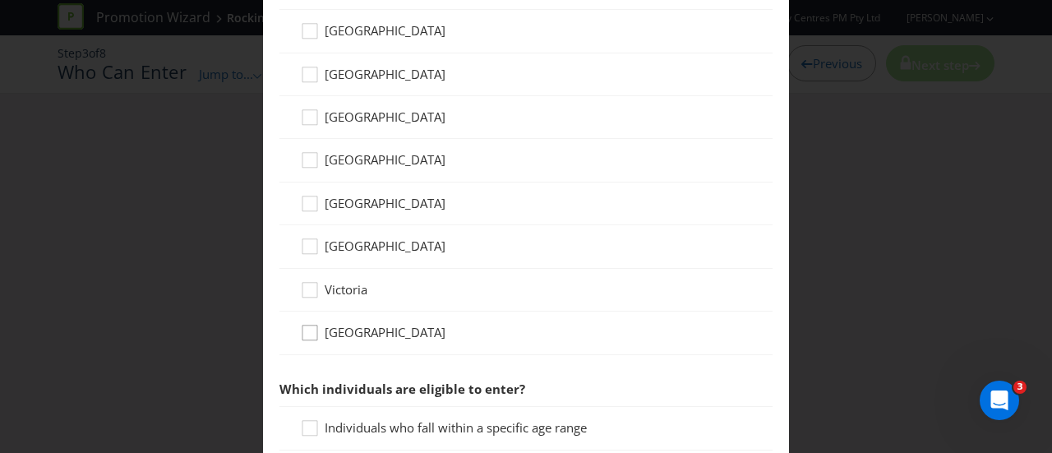
click at [306, 329] on icon at bounding box center [312, 336] width 25 height 25
click at [0, 0] on input "Western Australia" at bounding box center [0, 0] width 0 height 0
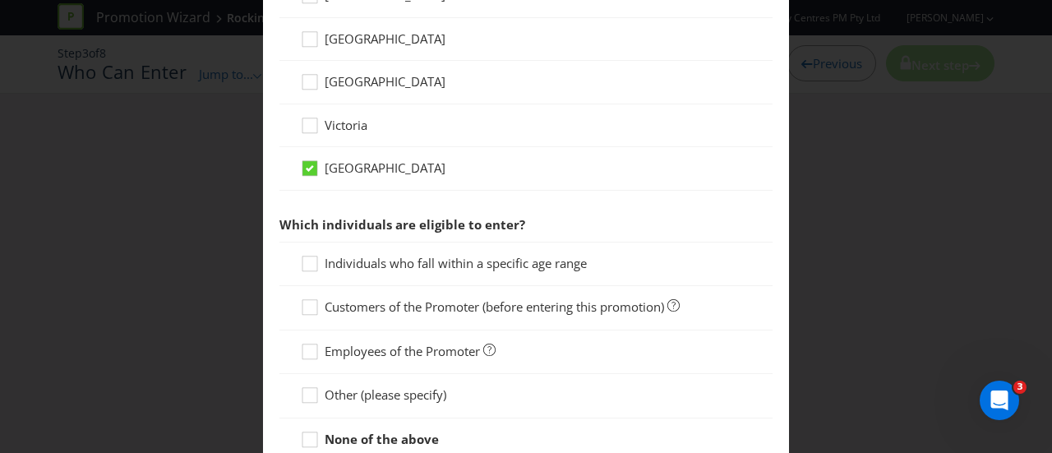
scroll to position [740, 0]
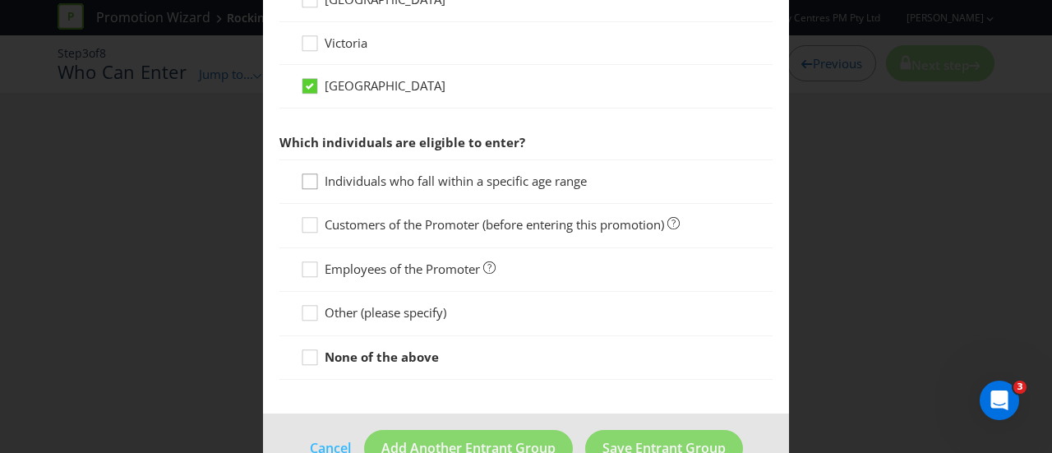
click at [305, 177] on icon at bounding box center [312, 185] width 25 height 25
click at [0, 0] on input "Individuals who fall within a specific age range" at bounding box center [0, 0] width 0 height 0
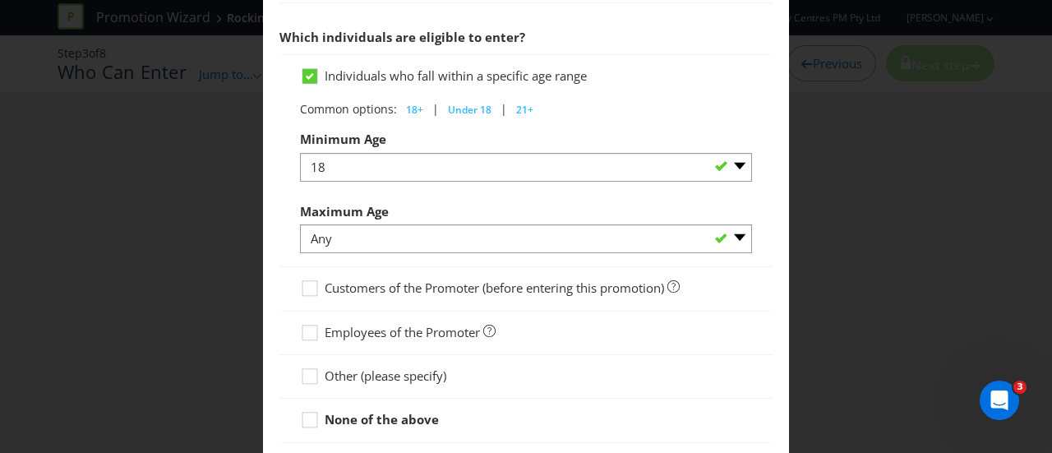
scroll to position [904, 0]
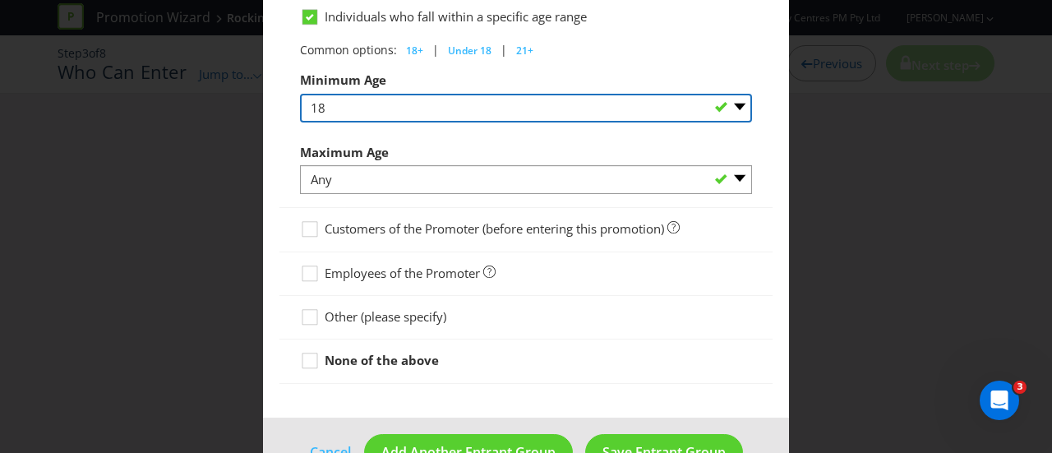
click at [732, 108] on select "Any 1 2 3 4 5 6 7 8 9 10 11 12 13 14 15 16 17 18 19 20 21 22 23 24 25 26 27 28 …" at bounding box center [526, 108] width 452 height 29
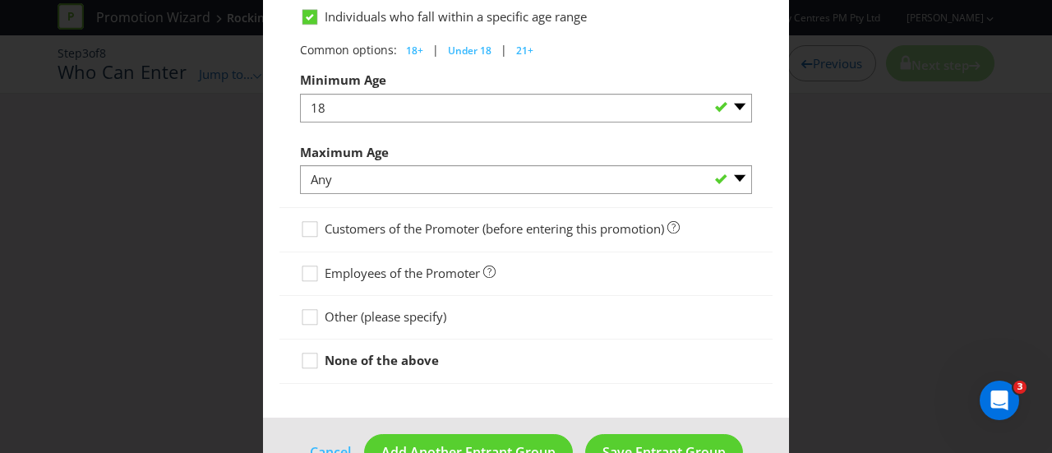
click at [761, 118] on div "Individuals who fall within a specific age range Common options: 18+ | Under 18…" at bounding box center [525, 101] width 493 height 213
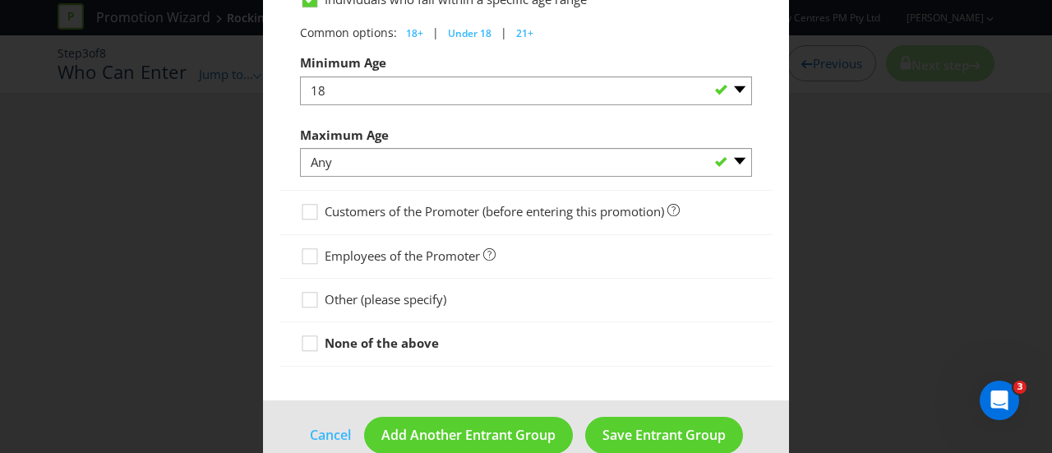
scroll to position [944, 0]
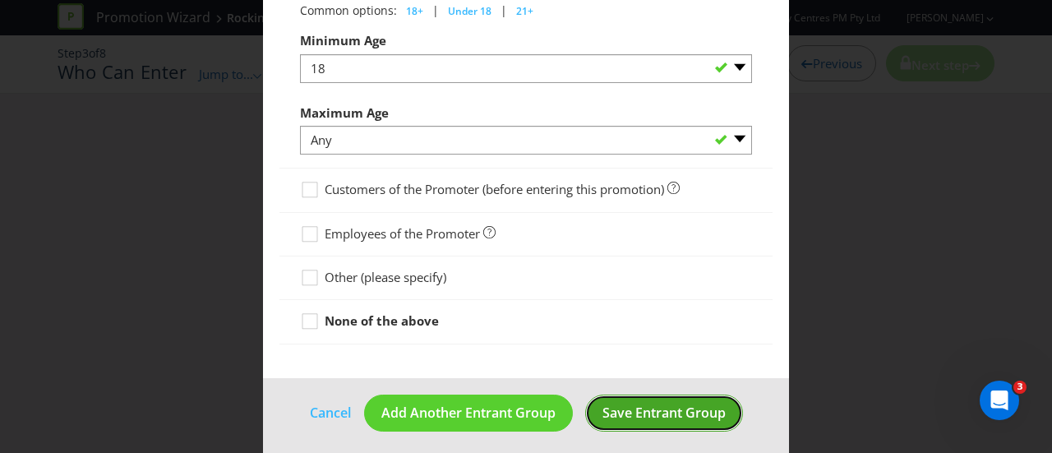
click at [661, 404] on span "Save Entrant Group" at bounding box center [664, 413] width 123 height 18
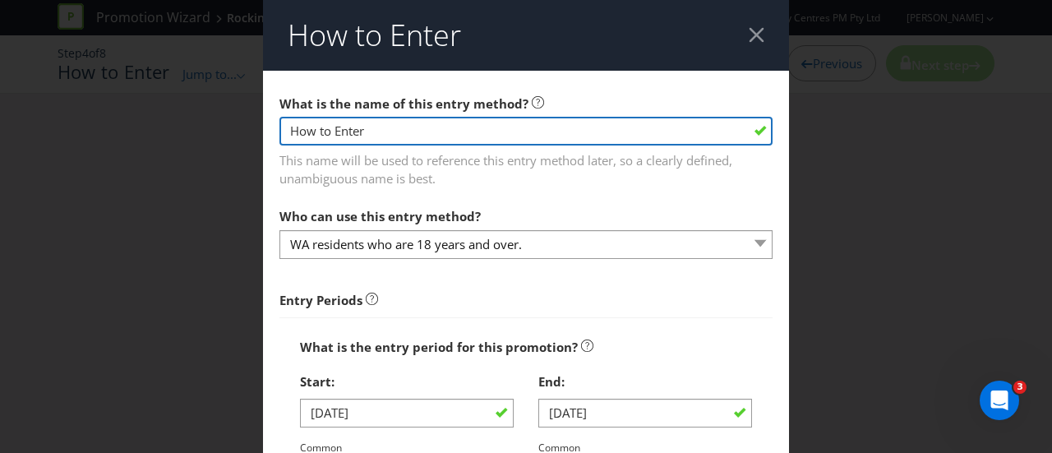
click at [714, 136] on input "How to Enter" at bounding box center [525, 131] width 493 height 29
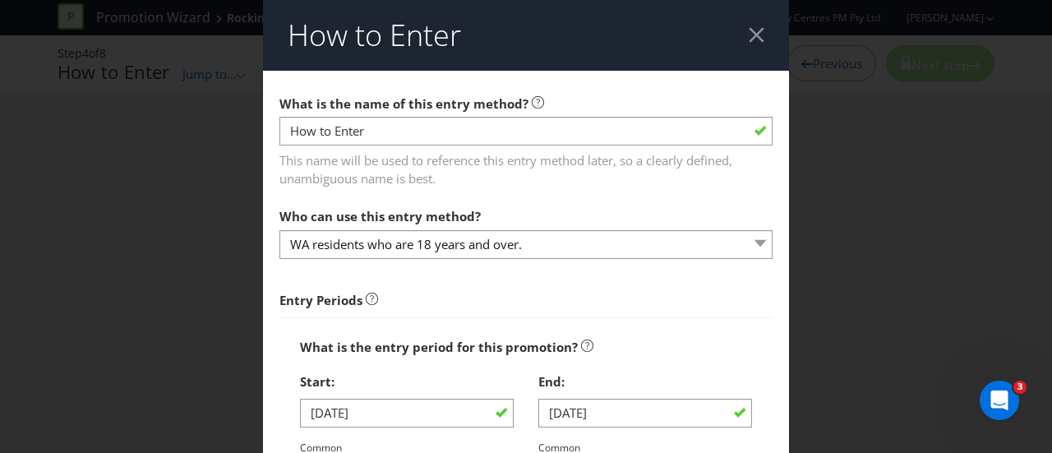
click at [587, 307] on div "Entry Periods" at bounding box center [525, 300] width 493 height 17
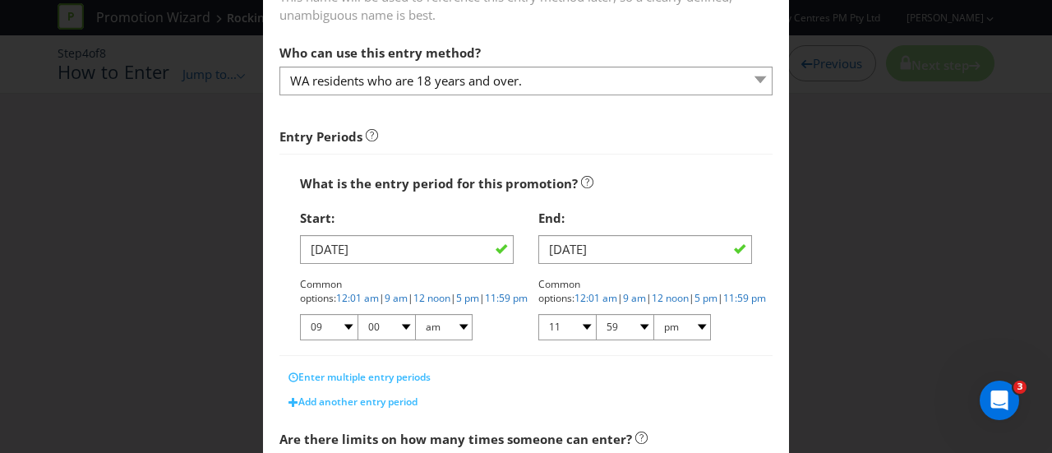
scroll to position [164, 0]
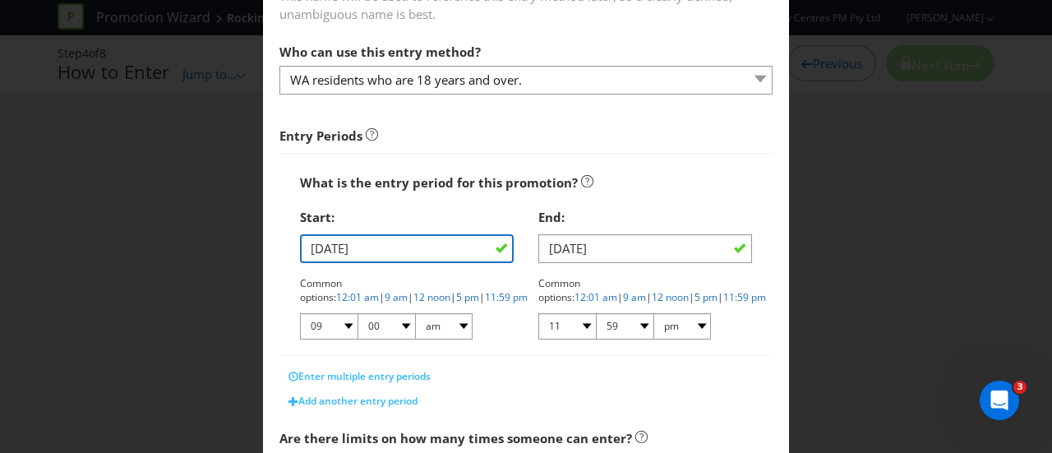
click at [375, 246] on input "09/10/25" at bounding box center [407, 248] width 214 height 29
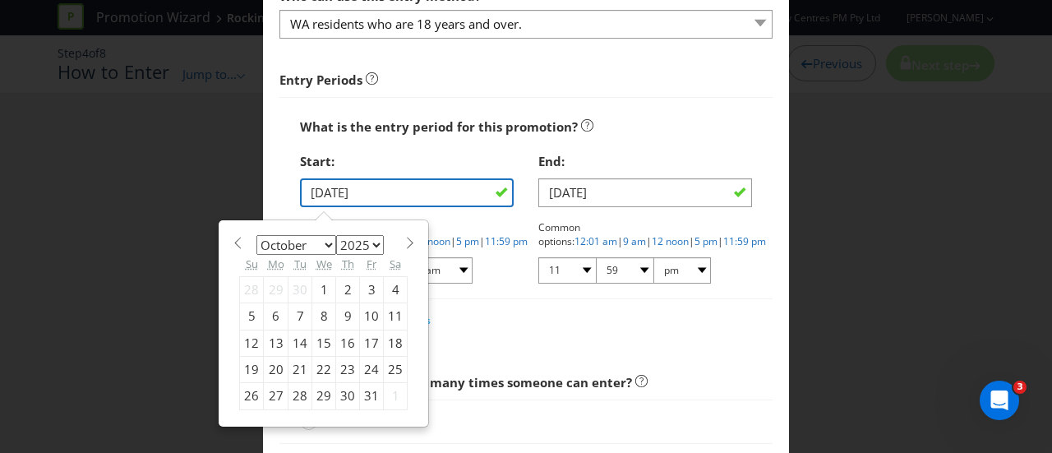
scroll to position [247, 0]
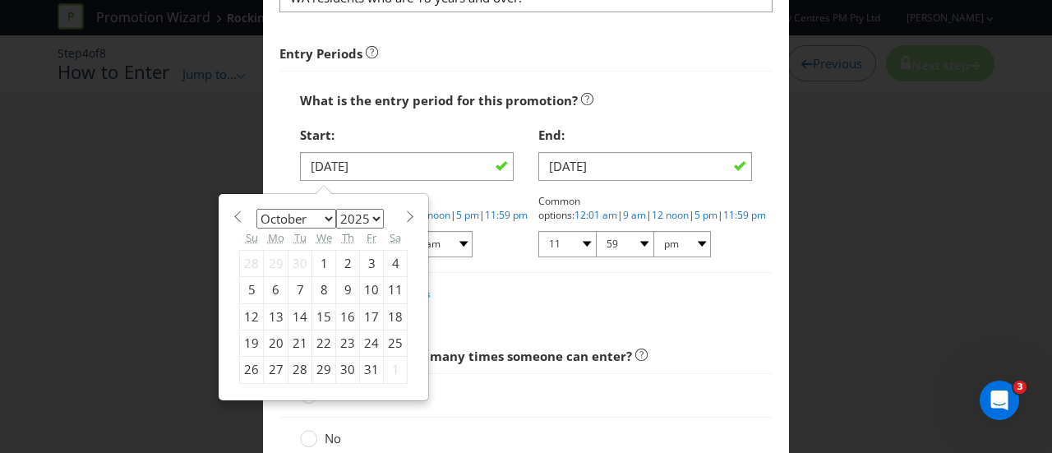
click at [342, 367] on div "30" at bounding box center [348, 370] width 24 height 26
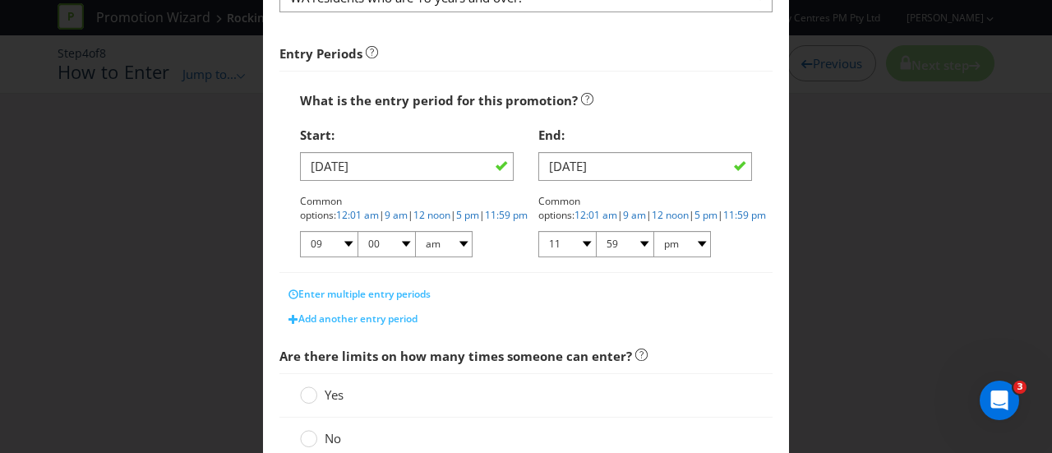
type input "30/10/25"
click at [342, 243] on select "01 02 03 04 05 06 07 08 09 10 11 12" at bounding box center [329, 244] width 58 height 26
select select "10"
click at [300, 231] on select "01 02 03 04 05 06 07 08 09 10 11 12" at bounding box center [329, 244] width 58 height 26
click at [325, 241] on select "01 02 03 04 05 06 07 08 09 10 11 12" at bounding box center [329, 244] width 58 height 26
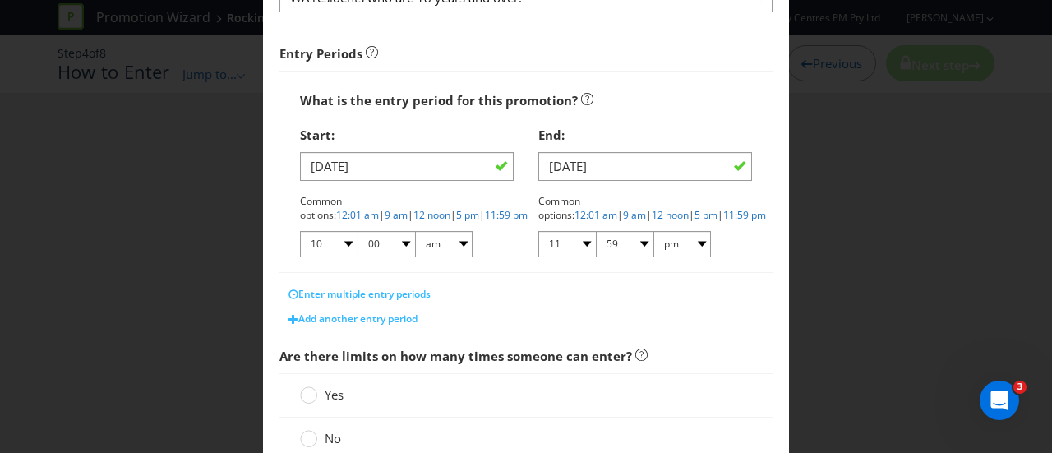
click at [484, 282] on div "Enter multiple entry periods" at bounding box center [525, 294] width 493 height 25
click at [567, 239] on select "01 02 03 04 05 06 07 08 09 10 11 12" at bounding box center [567, 244] width 58 height 26
select select "06"
click at [538, 231] on select "01 02 03 04 05 06 07 08 09 10 11 12" at bounding box center [567, 244] width 58 height 26
click at [643, 249] on select "00 01 05 10 15 20 25 29 30 35 40 45 50 55 59" at bounding box center [625, 244] width 58 height 26
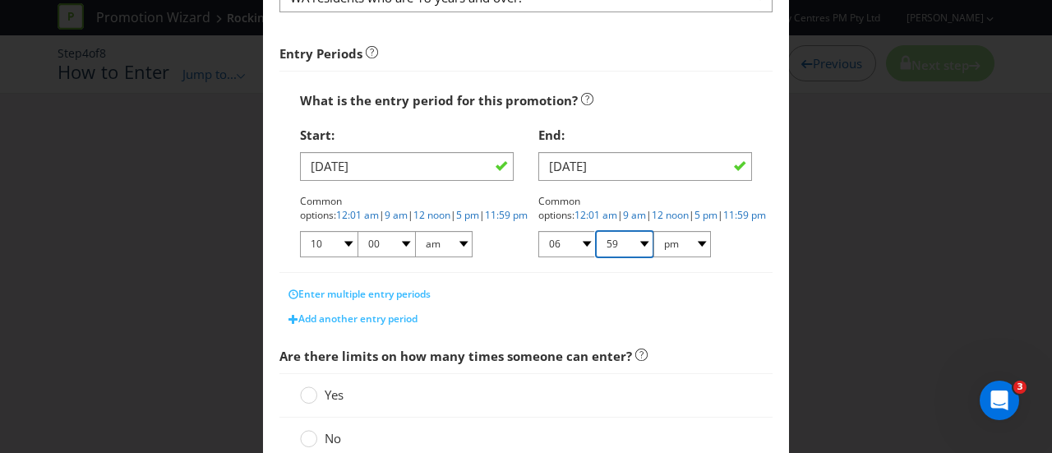
select select "00"
click at [596, 231] on select "00 01 05 10 15 20 25 29 30 35 40 45 50 55 59" at bounding box center [625, 244] width 58 height 26
click at [485, 283] on div "Enter multiple entry periods" at bounding box center [525, 294] width 493 height 25
click at [332, 238] on select "01 02 03 04 05 06 07 08 09 10 11 12" at bounding box center [329, 244] width 58 height 26
click at [436, 244] on select "am pm" at bounding box center [444, 244] width 58 height 26
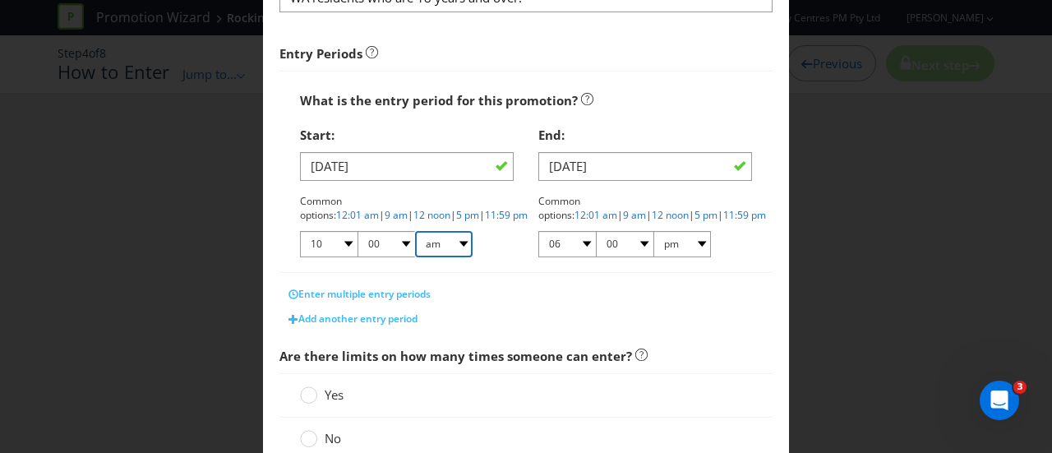
select select "pm"
click at [415, 231] on select "am pm" at bounding box center [444, 244] width 58 height 26
click at [334, 239] on select "01 02 03 04 05 06 07 08 09 10 11 12" at bounding box center [329, 244] width 58 height 26
select select "03"
click at [300, 231] on select "01 02 03 04 05 06 07 08 09 10 11 12" at bounding box center [329, 244] width 58 height 26
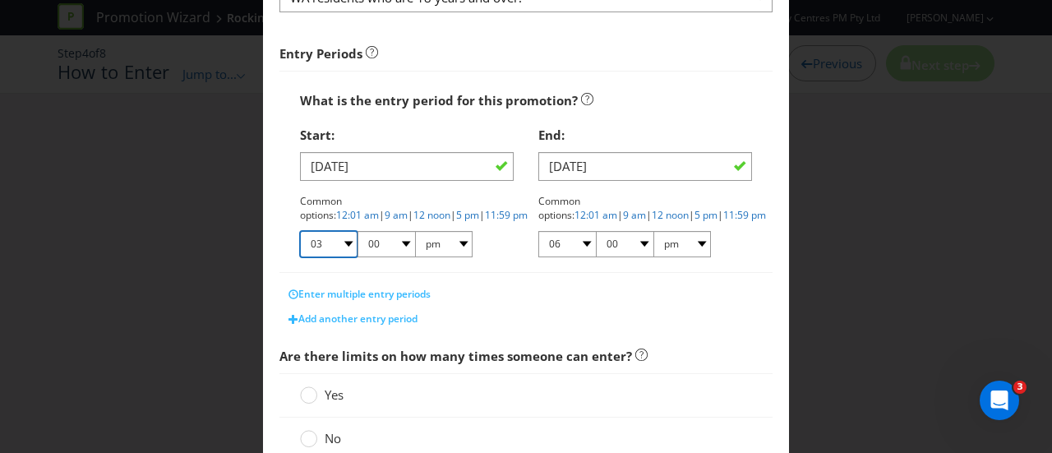
scroll to position [411, 0]
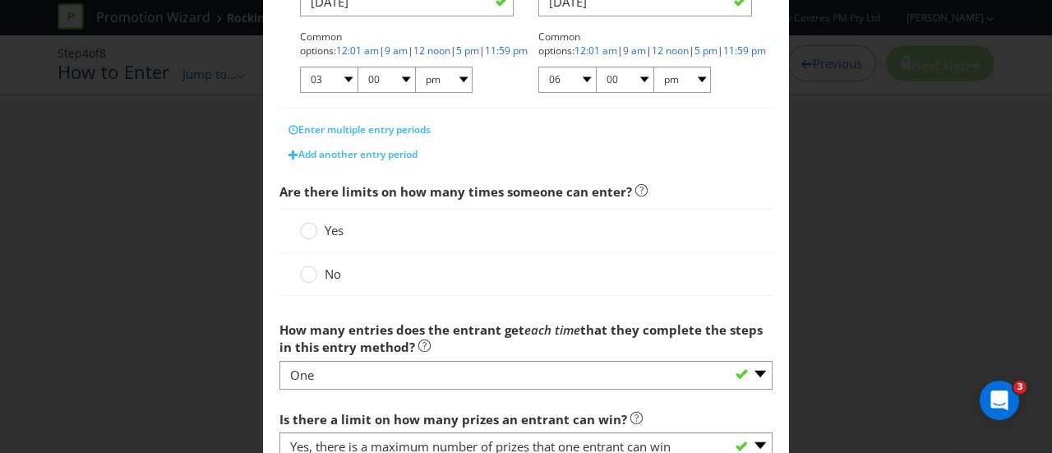
click at [317, 226] on label "Yes" at bounding box center [323, 230] width 47 height 17
click at [0, 0] on input "Yes" at bounding box center [0, 0] width 0 height 0
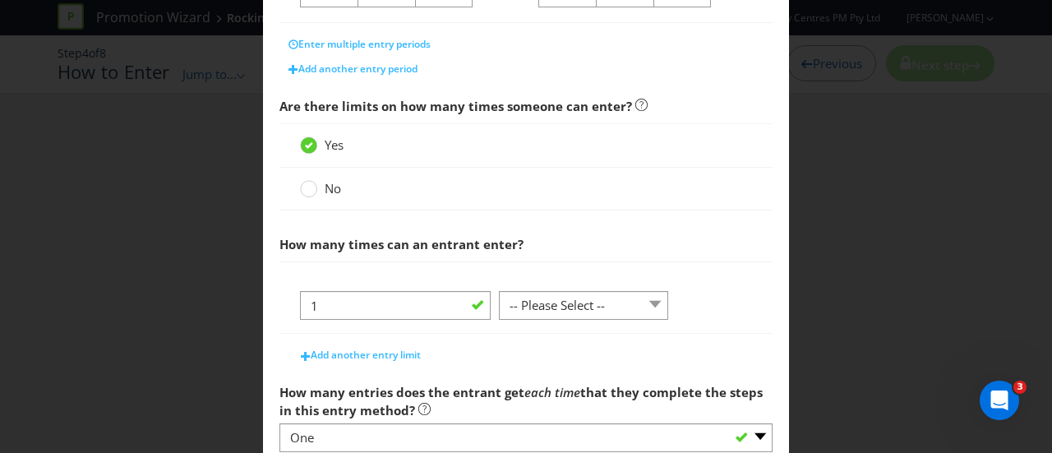
scroll to position [575, 0]
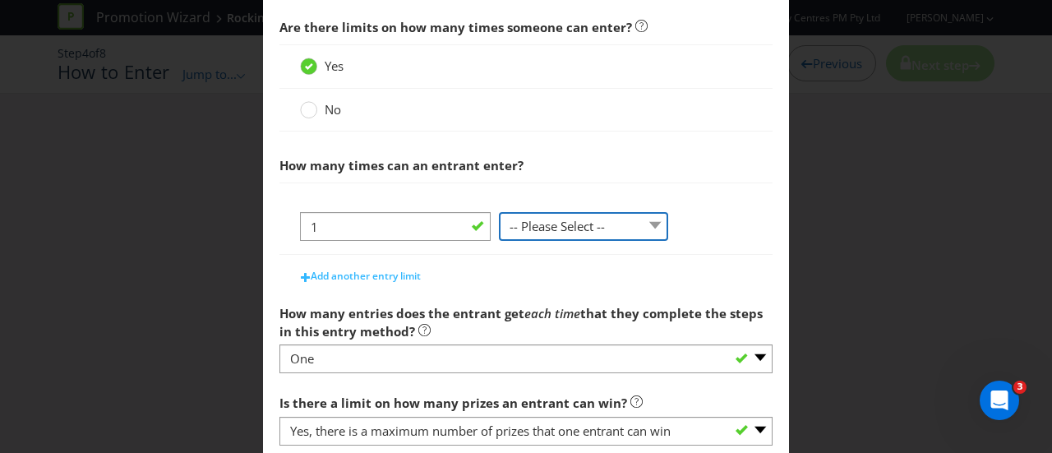
click at [534, 223] on select "-- Please Select -- per person per day per purchase per transaction Other (plea…" at bounding box center [583, 226] width 169 height 29
select select "PER_PERSON"
click at [499, 212] on select "-- Please Select -- per person per day per purchase per transaction Other (plea…" at bounding box center [583, 226] width 169 height 29
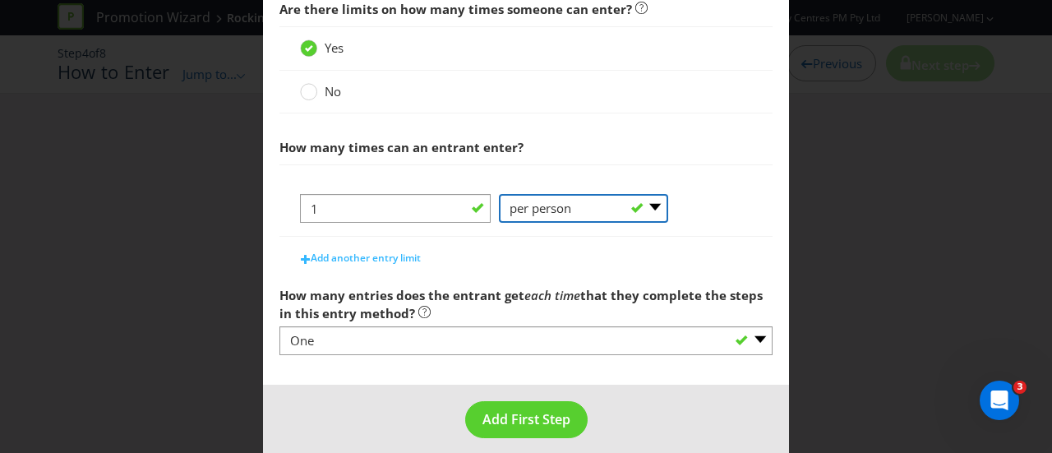
scroll to position [603, 0]
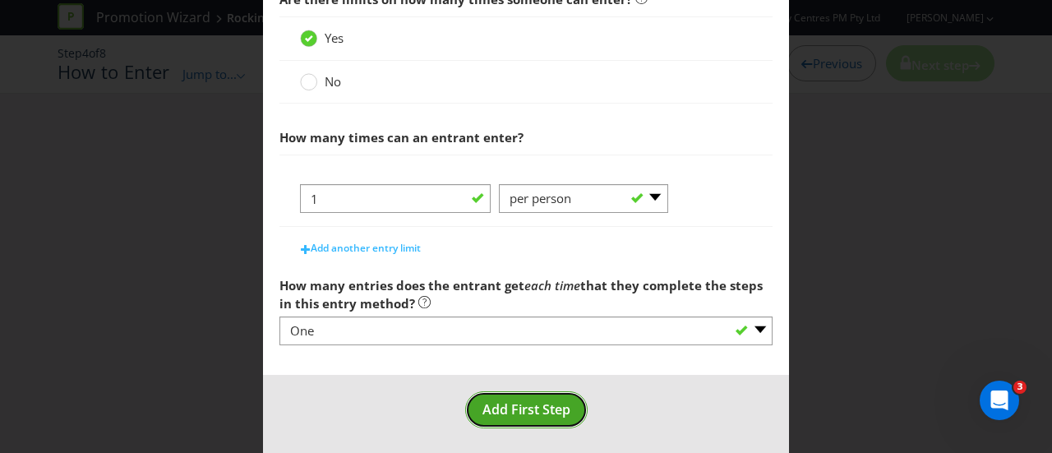
click at [529, 402] on span "Add First Step" at bounding box center [527, 409] width 88 height 18
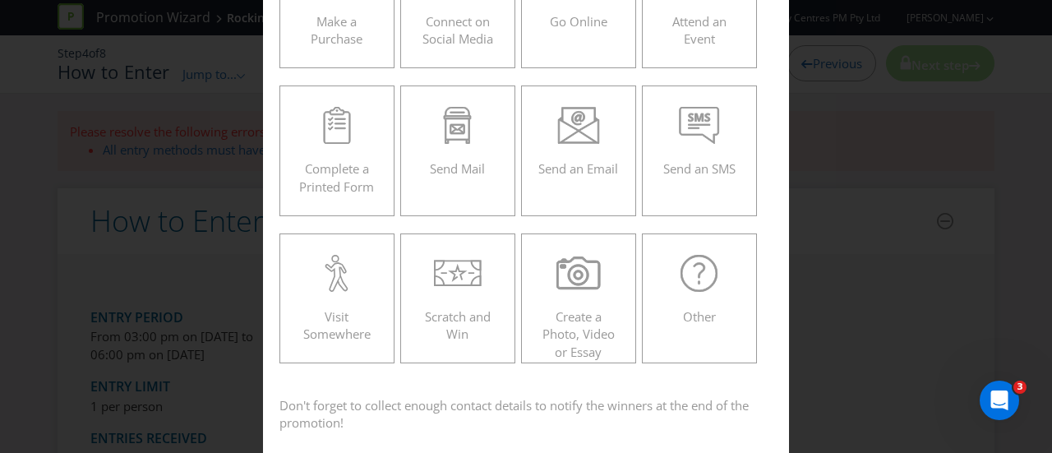
scroll to position [256, 0]
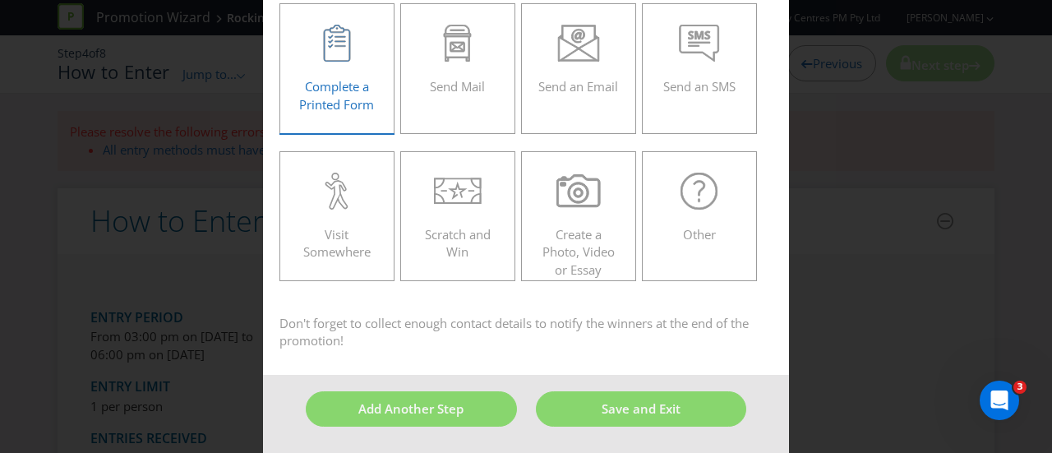
click at [331, 58] on icon at bounding box center [336, 43] width 31 height 37
click at [0, 0] on input "Complete a Printed Form" at bounding box center [0, 0] width 0 height 0
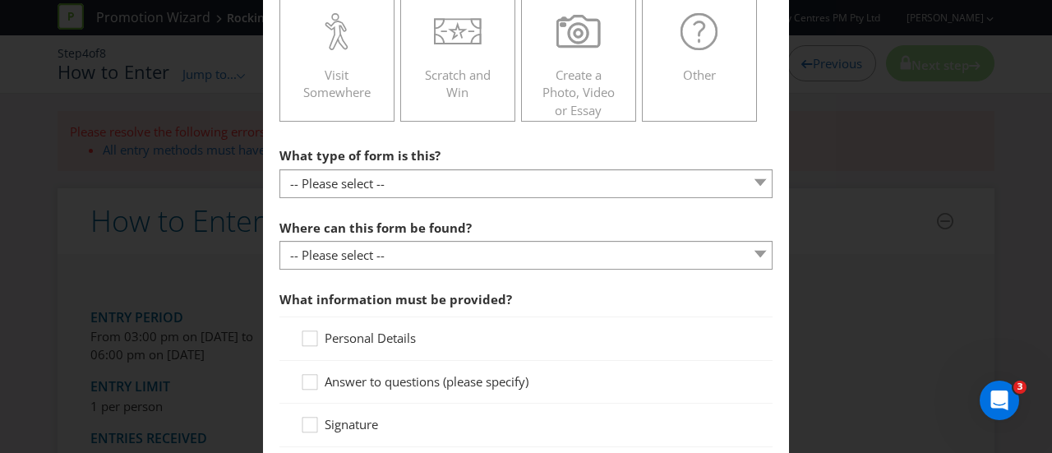
scroll to position [421, 0]
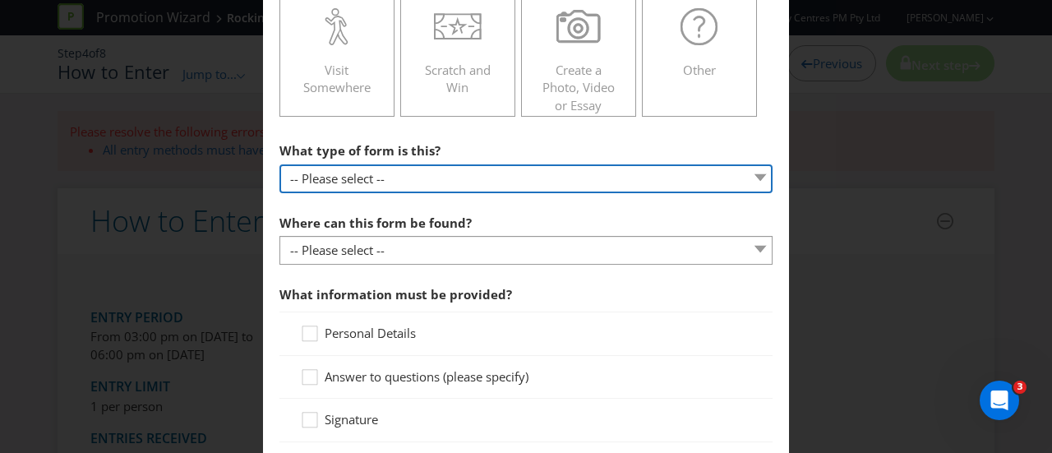
click at [322, 181] on select "-- Please select -- Entry form for a competition Claim form for a gift with pur…" at bounding box center [525, 178] width 493 height 29
select select "FORM_FOR_COMPETITION"
click at [279, 164] on select "-- Please select -- Entry form for a competition Claim form for a gift with pur…" at bounding box center [525, 178] width 493 height 29
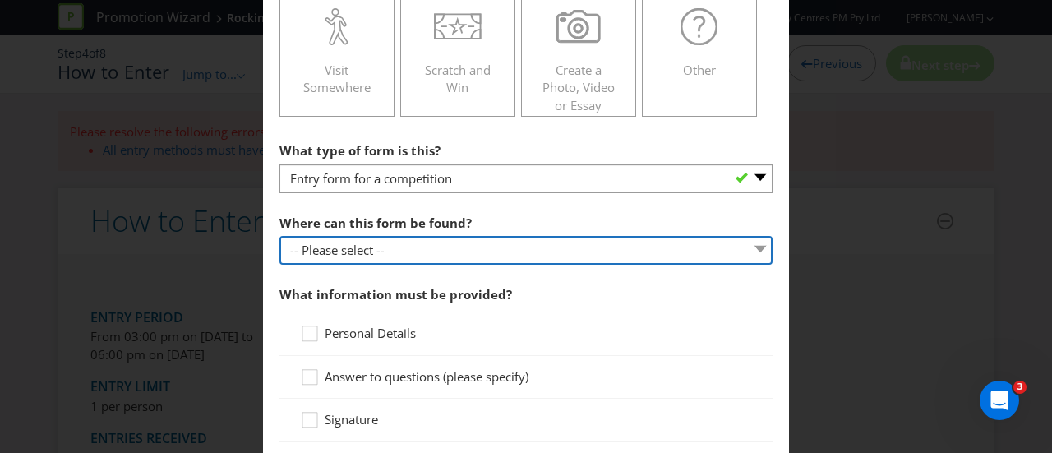
click at [320, 261] on select "-- Please select -- In-store Online (download and print) On back of game card O…" at bounding box center [525, 250] width 493 height 29
select select "IN_STORE"
click at [279, 236] on select "-- Please select -- In-store Online (download and print) On back of game card O…" at bounding box center [525, 250] width 493 height 29
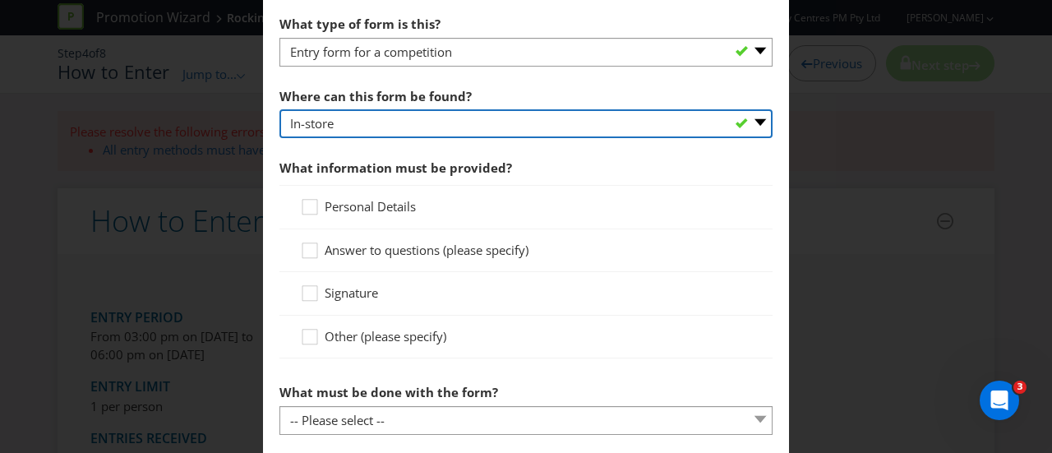
scroll to position [585, 0]
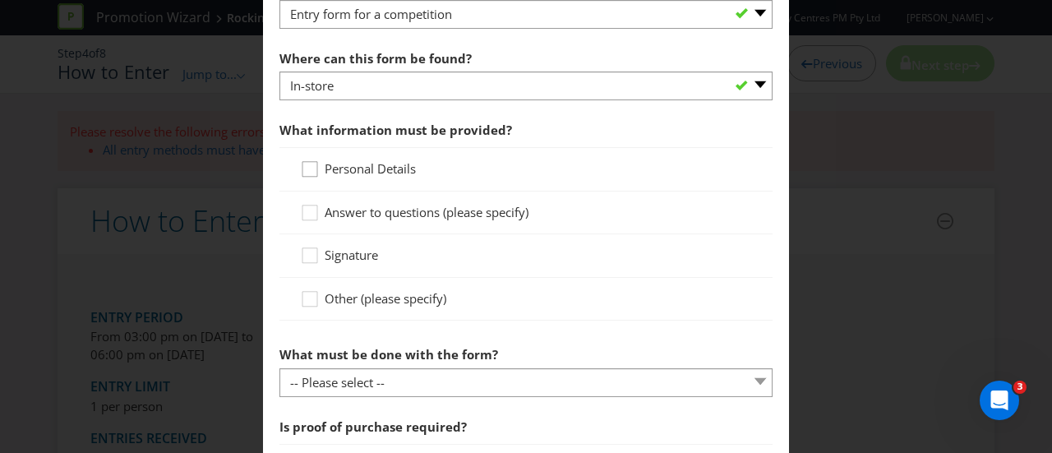
click at [317, 164] on icon at bounding box center [312, 172] width 25 height 25
click at [0, 0] on input "Personal Details" at bounding box center [0, 0] width 0 height 0
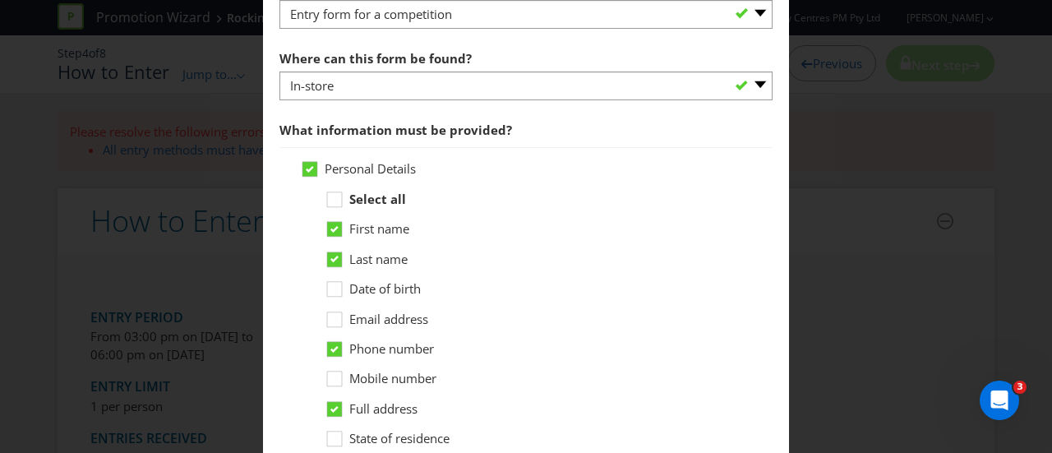
scroll to position [668, 0]
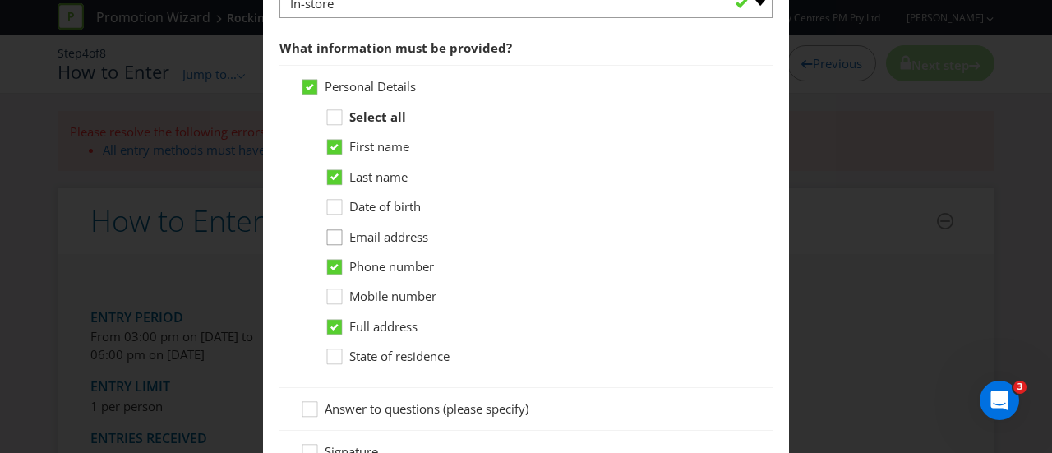
click at [340, 233] on icon at bounding box center [337, 241] width 25 height 25
click at [0, 0] on input "Email address" at bounding box center [0, 0] width 0 height 0
click at [335, 324] on icon at bounding box center [334, 327] width 8 height 7
click at [0, 0] on input "Full address" at bounding box center [0, 0] width 0 height 0
click at [330, 356] on icon at bounding box center [337, 360] width 25 height 25
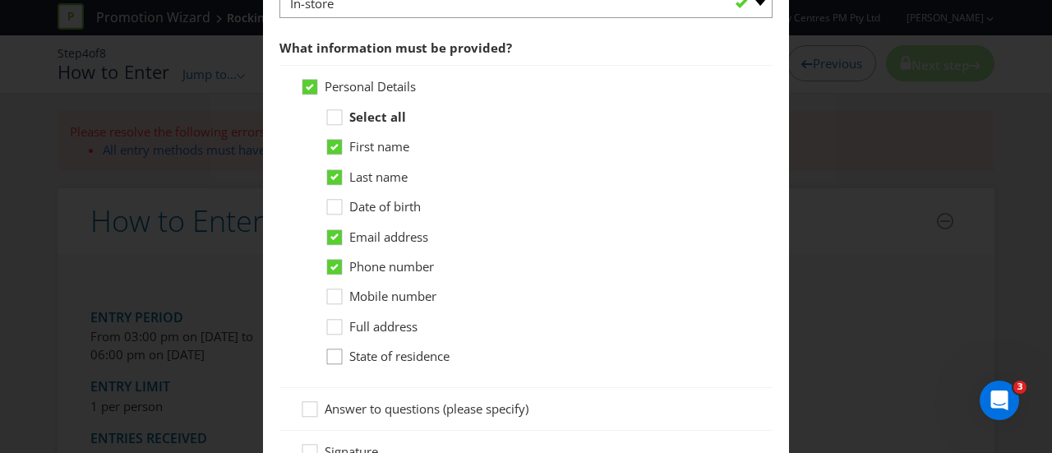
click at [0, 0] on input "State of residence" at bounding box center [0, 0] width 0 height 0
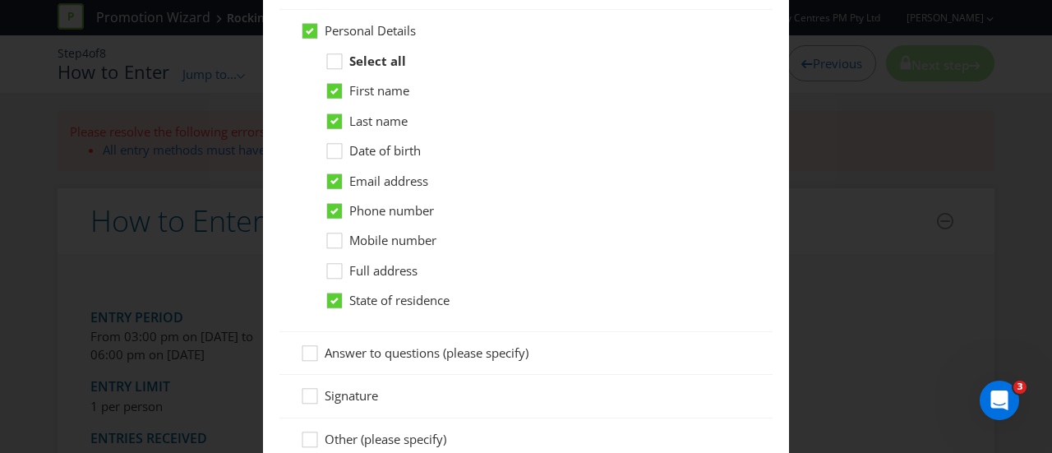
scroll to position [750, 0]
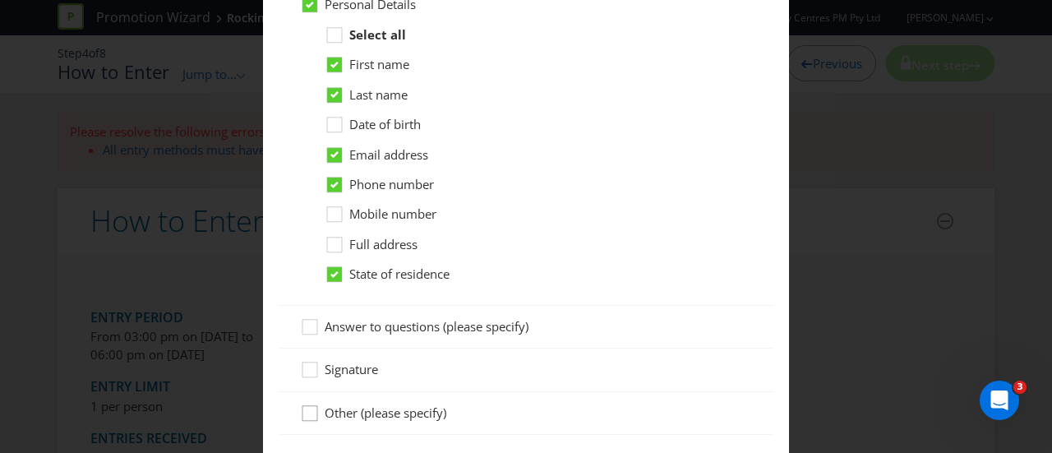
click at [305, 410] on icon at bounding box center [312, 416] width 25 height 25
click at [0, 0] on input "Other (please specify)" at bounding box center [0, 0] width 0 height 0
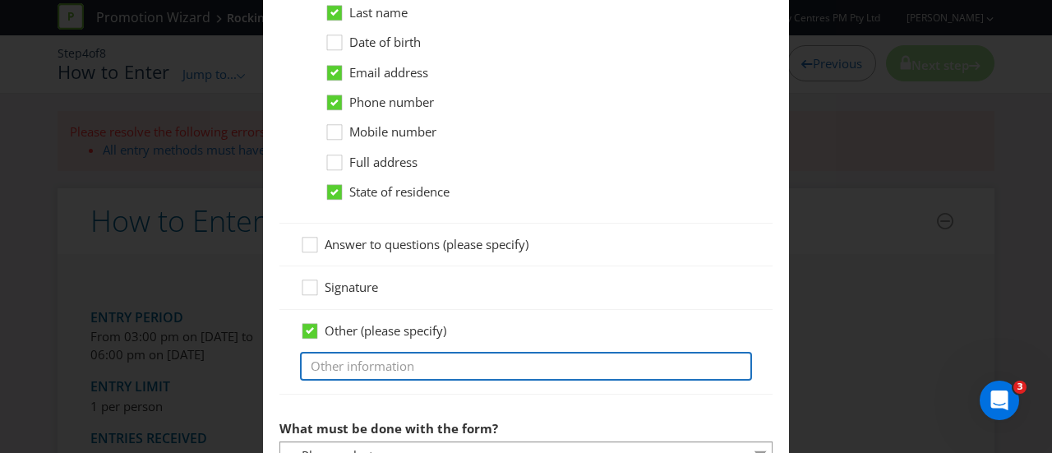
click at [352, 364] on input "text" at bounding box center [526, 366] width 452 height 29
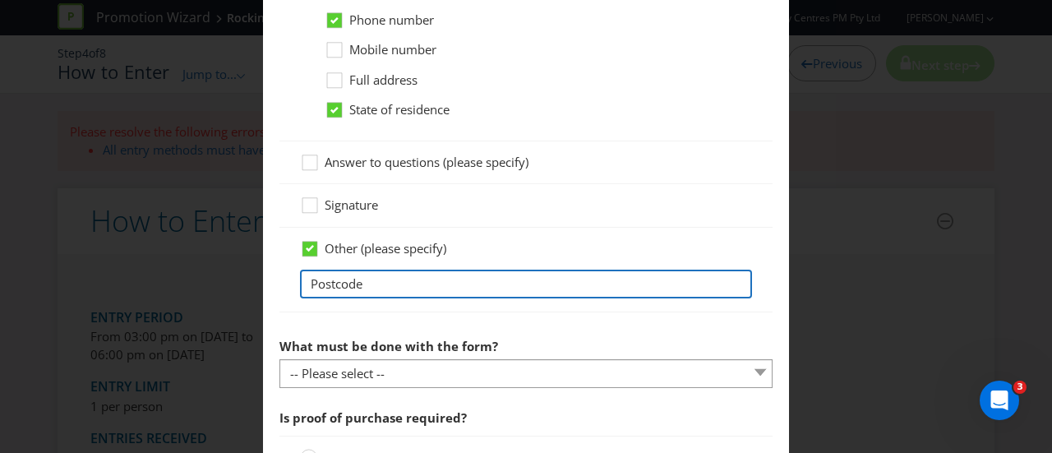
scroll to position [996, 0]
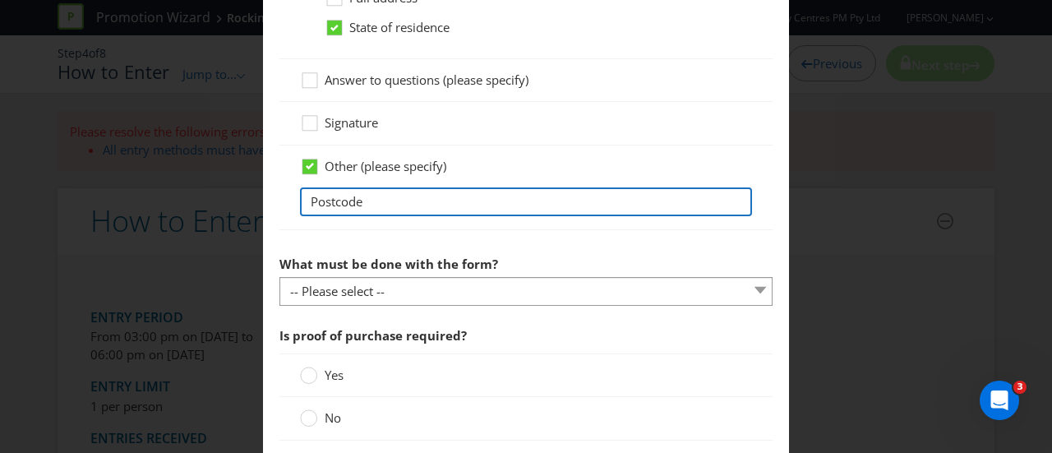
type input "Postcode"
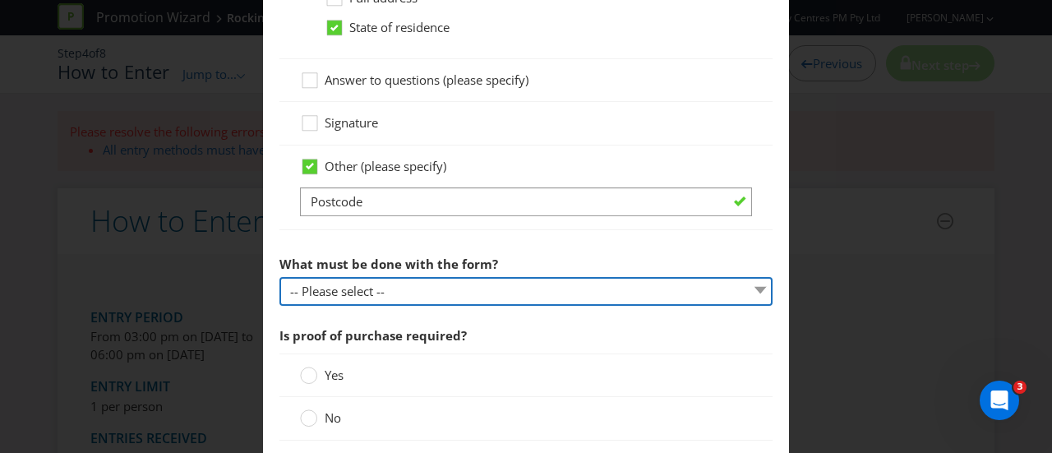
click at [464, 286] on select "-- Please select -- Send it by mail Submit it in person Scan it and send by ema…" at bounding box center [525, 291] width 493 height 29
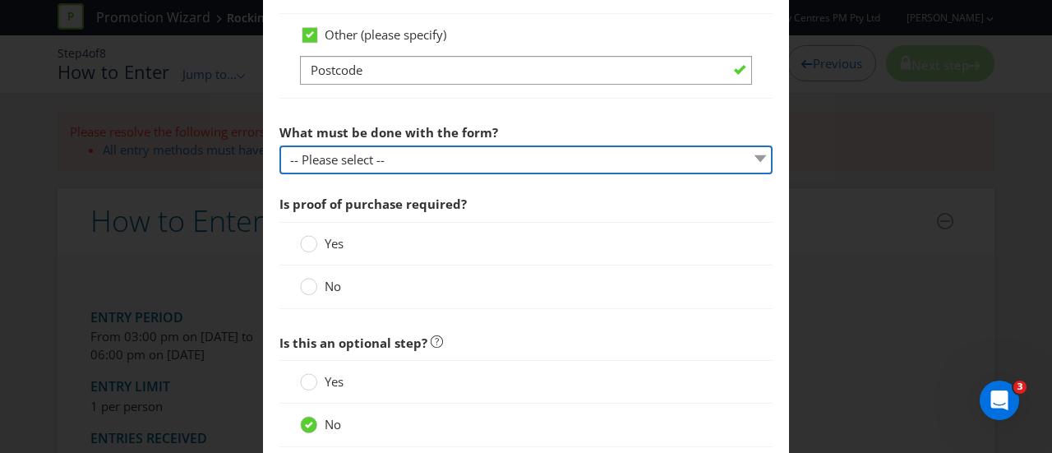
scroll to position [1161, 0]
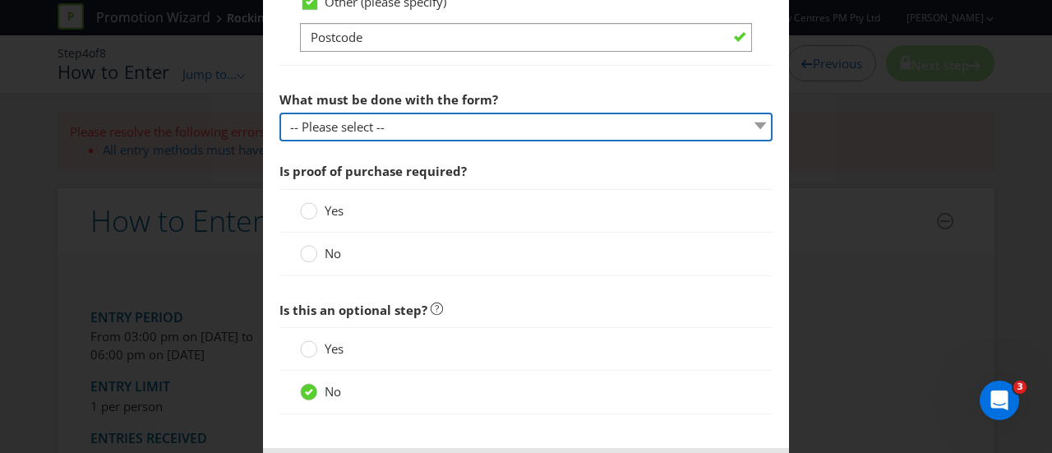
click at [549, 124] on select "-- Please select -- Send it by mail Submit it in person Scan it and send by ema…" at bounding box center [525, 127] width 493 height 29
select select "IN_PERSON"
click at [279, 113] on select "-- Please select -- Send it by mail Submit it in person Scan it and send by ema…" at bounding box center [525, 127] width 493 height 29
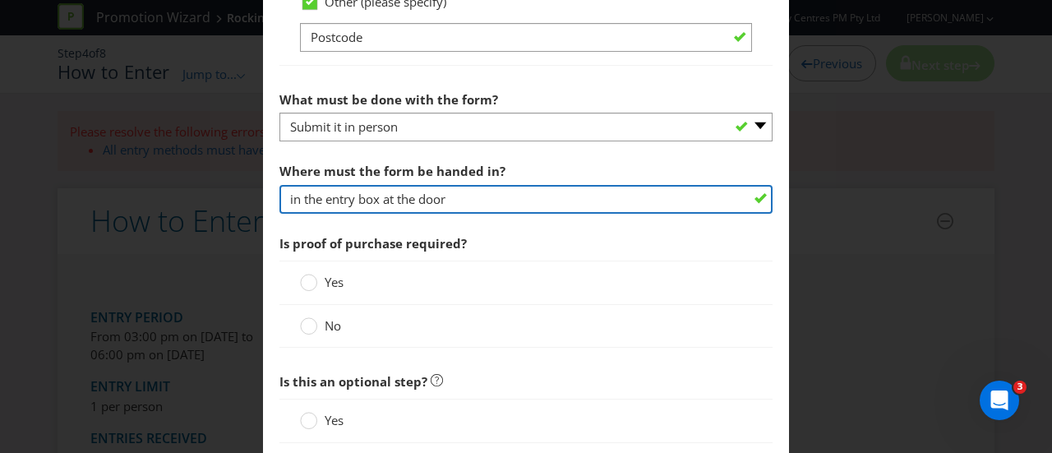
click at [541, 185] on input "in the entry box at the door" at bounding box center [525, 199] width 493 height 29
drag, startPoint x: 460, startPoint y: 202, endPoint x: 237, endPoint y: 193, distance: 223.0
click at [237, 193] on div "How to Enter To enter the entrant must... Make a Purchase Connect on Social Med…" at bounding box center [526, 226] width 1052 height 453
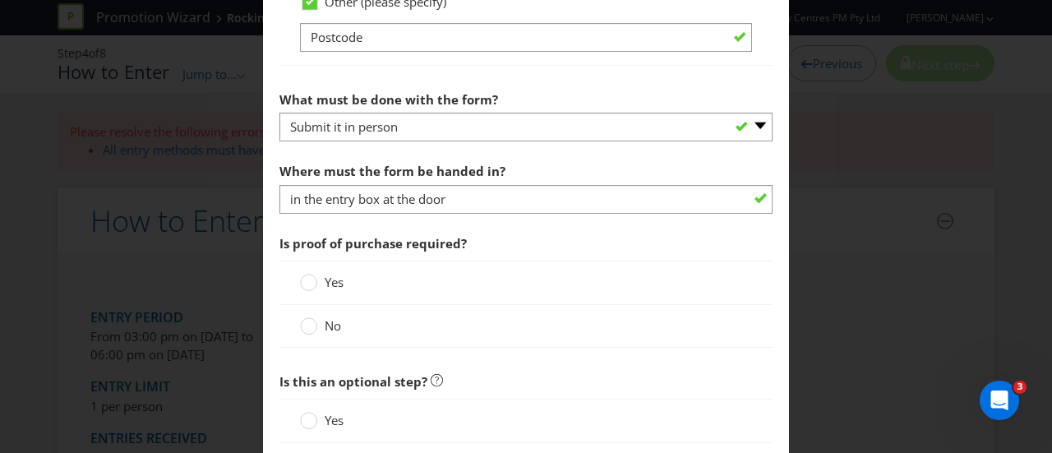
drag, startPoint x: 300, startPoint y: 320, endPoint x: 457, endPoint y: 289, distance: 159.9
click at [303, 320] on div at bounding box center [308, 327] width 16 height 21
click at [0, 0] on input "No" at bounding box center [0, 0] width 0 height 0
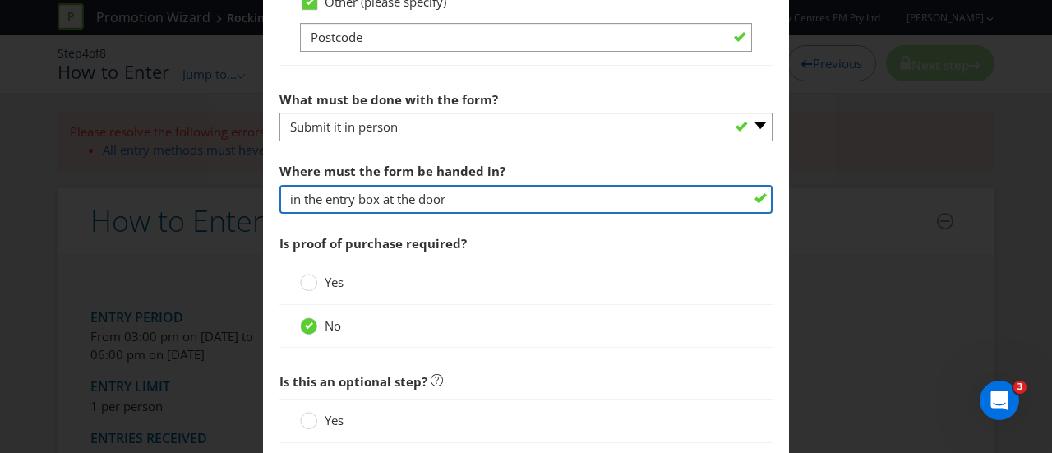
click at [461, 201] on input "in the entry box at the door" at bounding box center [525, 199] width 493 height 29
drag, startPoint x: 439, startPoint y: 195, endPoint x: 379, endPoint y: 196, distance: 60.0
click at [379, 196] on input "in the entry box at the door" at bounding box center [525, 199] width 493 height 29
click at [470, 192] on input "in the entry box at the door" at bounding box center [525, 199] width 493 height 29
drag, startPoint x: 469, startPoint y: 200, endPoint x: 395, endPoint y: 196, distance: 74.1
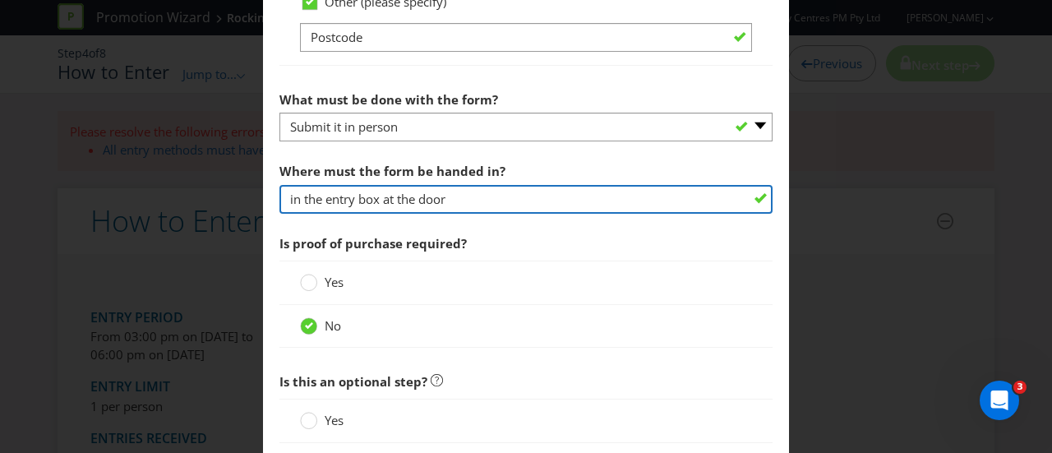
click at [395, 196] on input "in the entry box at the door" at bounding box center [525, 199] width 493 height 29
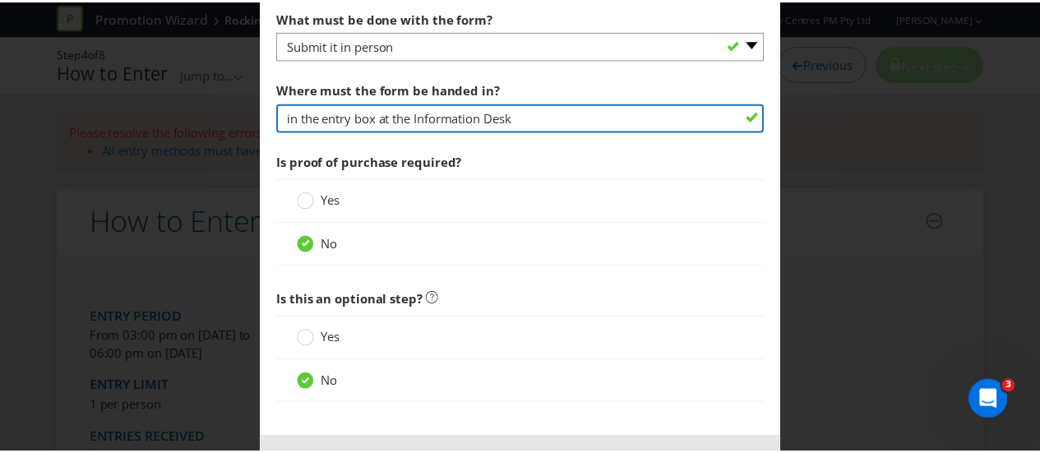
scroll to position [1303, 0]
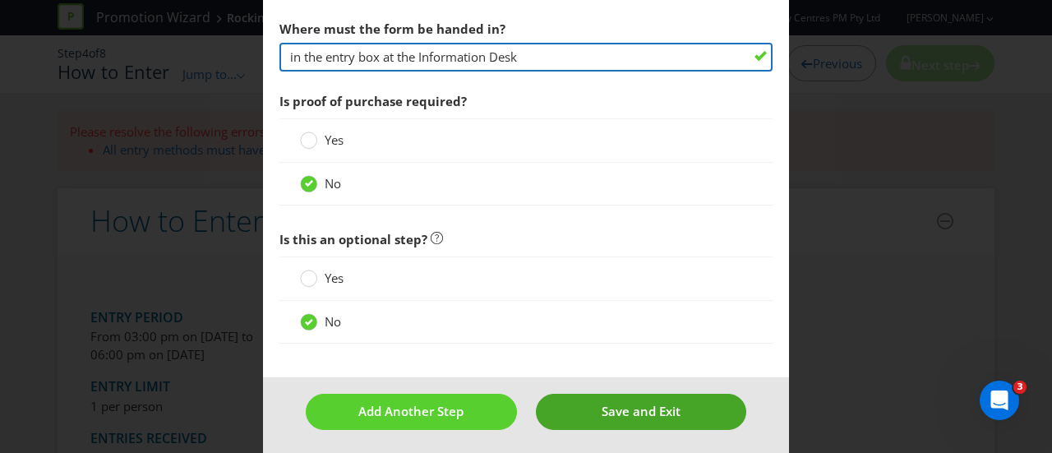
type input "in the entry box at the Information Desk"
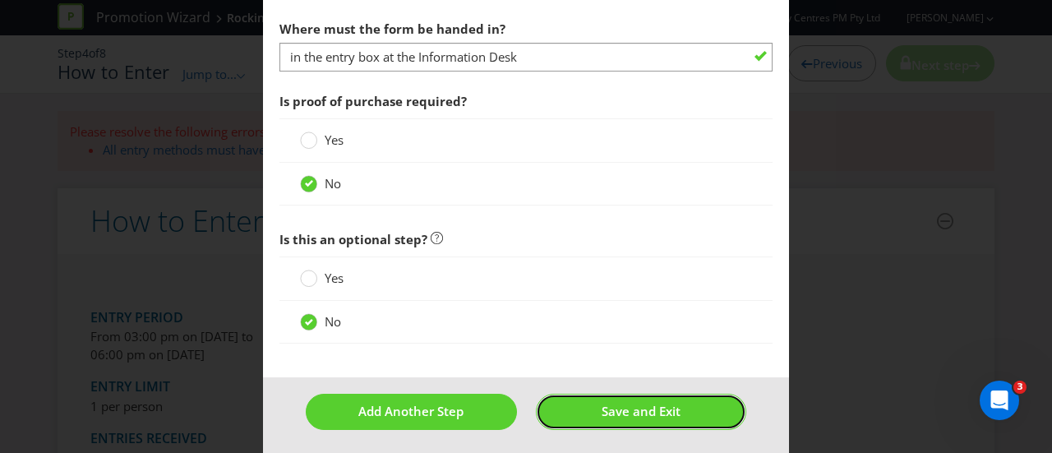
click at [602, 405] on span "Save and Exit" at bounding box center [641, 411] width 79 height 16
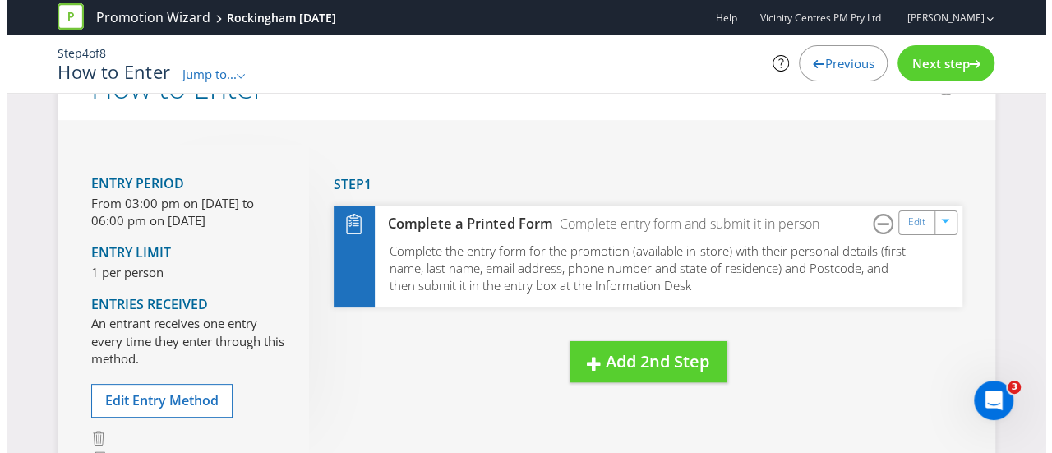
scroll to position [82, 0]
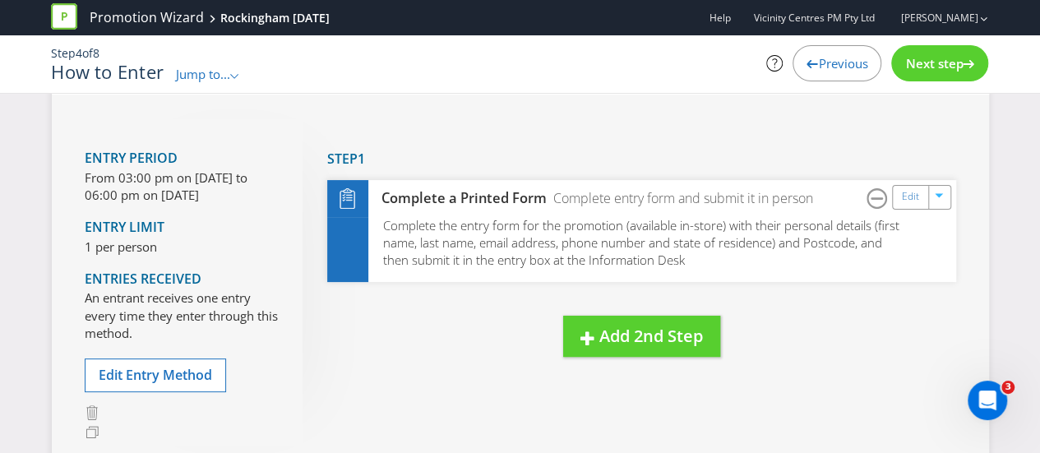
click at [102, 193] on p "From 03:00 pm on 30 Oct 2025 to 06:00 pm on 01 Nov 2025" at bounding box center [181, 186] width 193 height 35
click at [141, 374] on span "Edit Entry Method" at bounding box center [155, 375] width 113 height 18
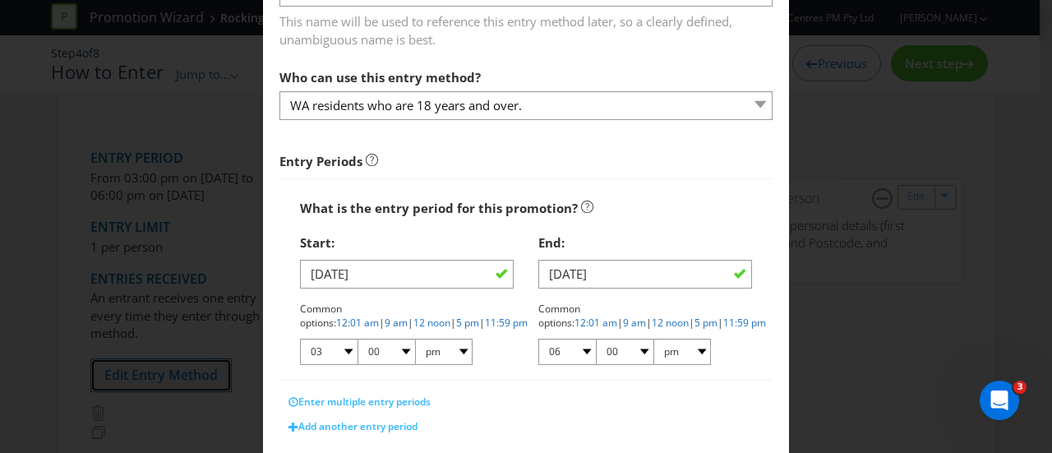
scroll to position [164, 0]
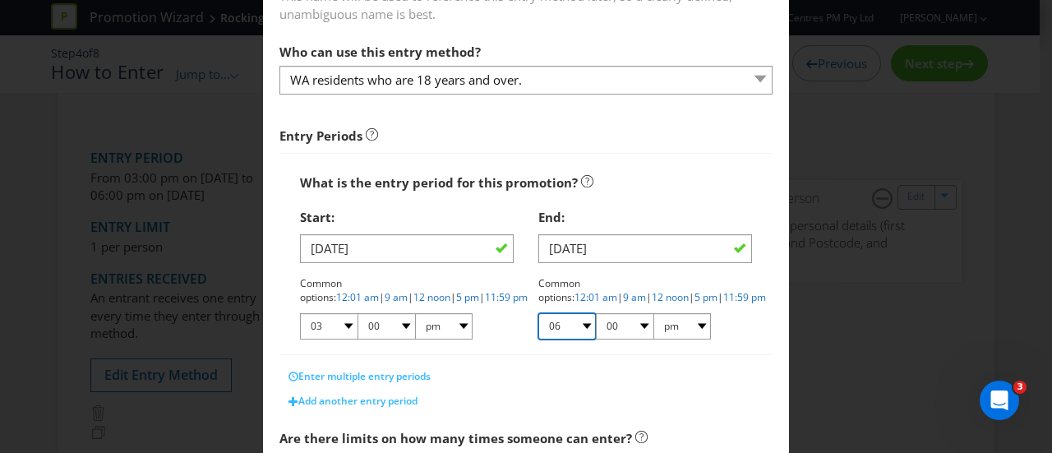
click at [582, 331] on select "01 02 03 04 05 06 07 08 09 10 11 12" at bounding box center [567, 326] width 58 height 26
select select "02"
click at [538, 313] on select "01 02 03 04 05 06 07 08 09 10 11 12" at bounding box center [567, 326] width 58 height 26
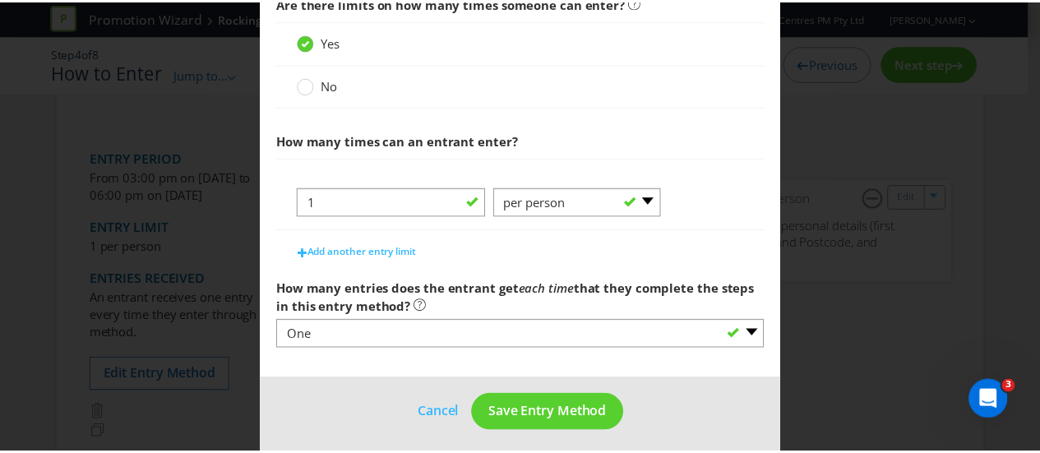
scroll to position [603, 0]
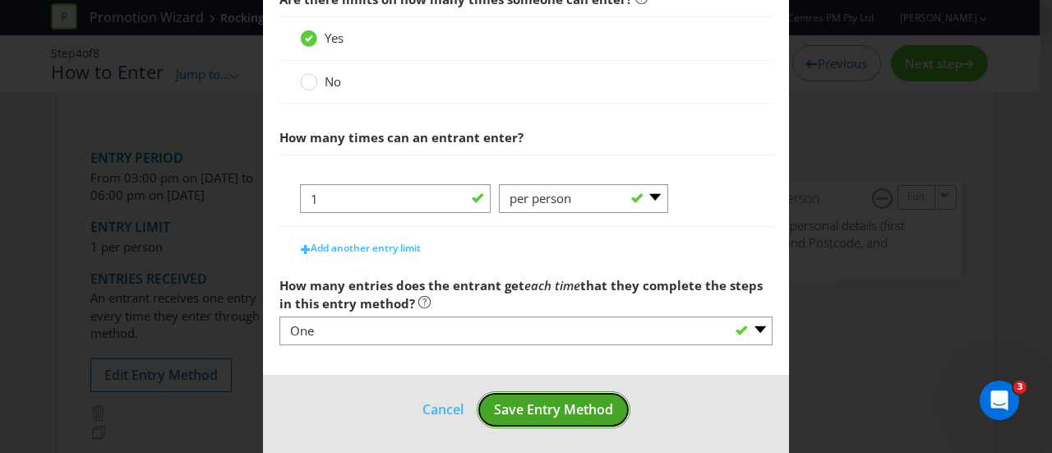
click at [518, 410] on span "Save Entry Method" at bounding box center [553, 409] width 119 height 18
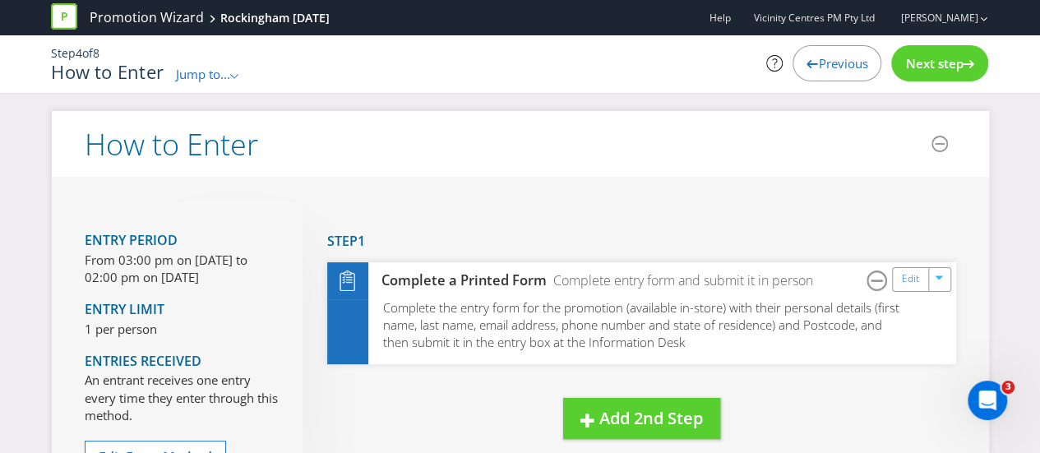
click at [924, 72] on div "Next step" at bounding box center [939, 63] width 97 height 36
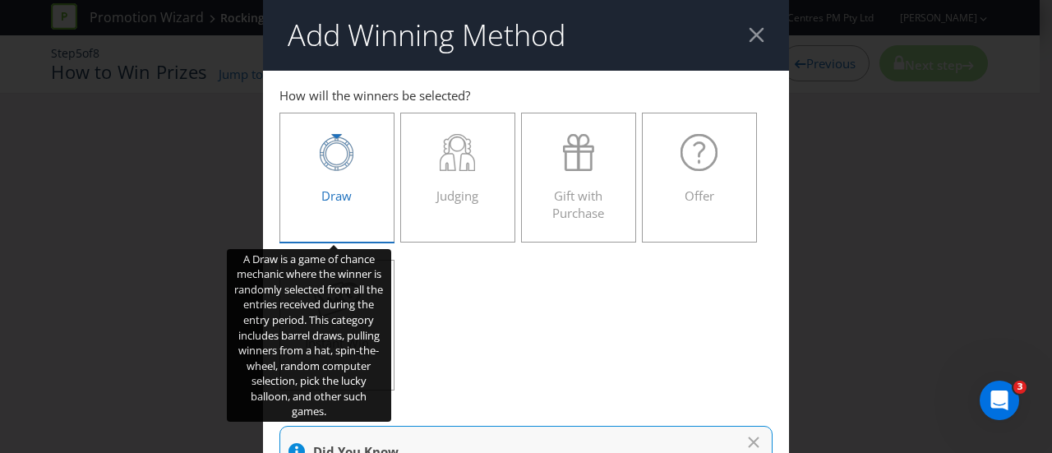
click at [355, 175] on div "Draw" at bounding box center [337, 171] width 81 height 74
click at [0, 0] on input "Draw" at bounding box center [0, 0] width 0 height 0
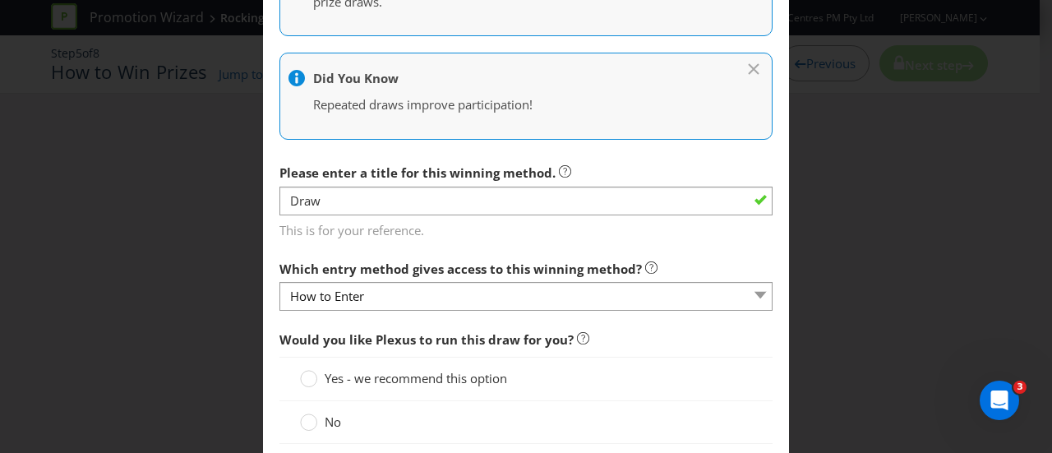
scroll to position [658, 0]
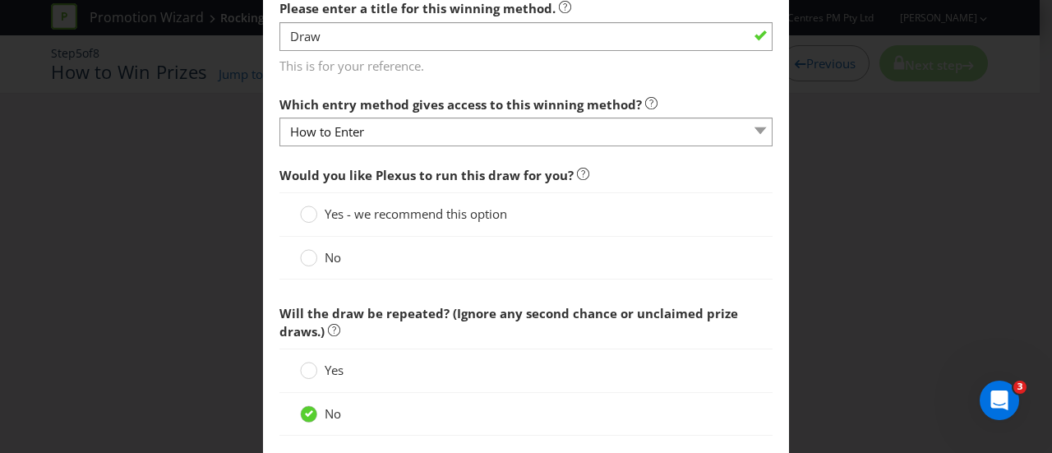
click at [341, 254] on span at bounding box center [342, 257] width 3 height 16
click at [0, 0] on input "No" at bounding box center [0, 0] width 0 height 0
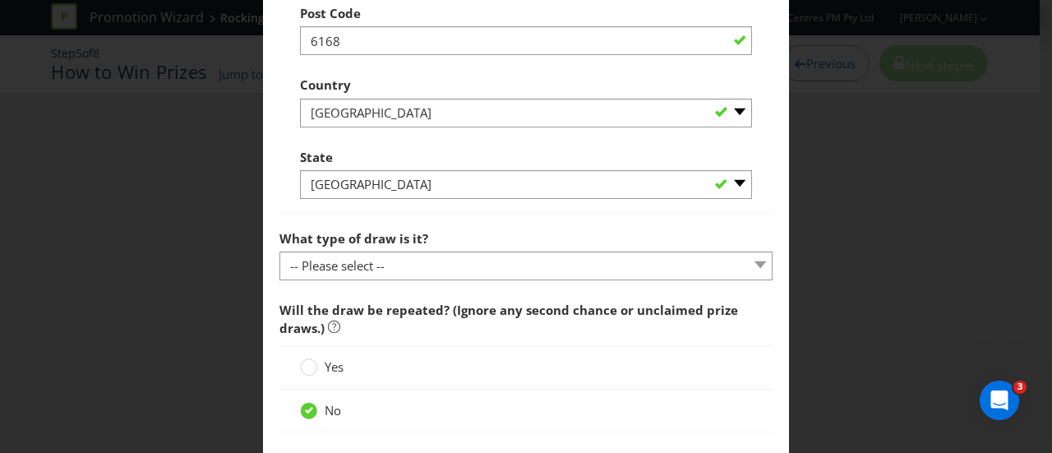
scroll to position [1480, 0]
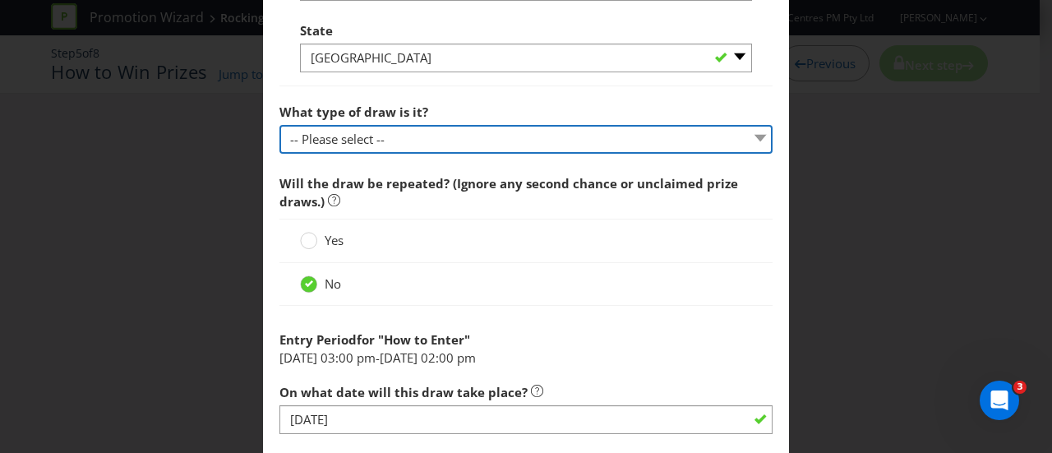
click at [470, 134] on select "-- Please select -- Computerised random selection Barrel draw Don't specify Oth…" at bounding box center [525, 139] width 493 height 29
select select "BARREL_DRAW"
click at [279, 125] on select "-- Please select -- Computerised random selection Barrel draw Don't specify Oth…" at bounding box center [525, 139] width 493 height 29
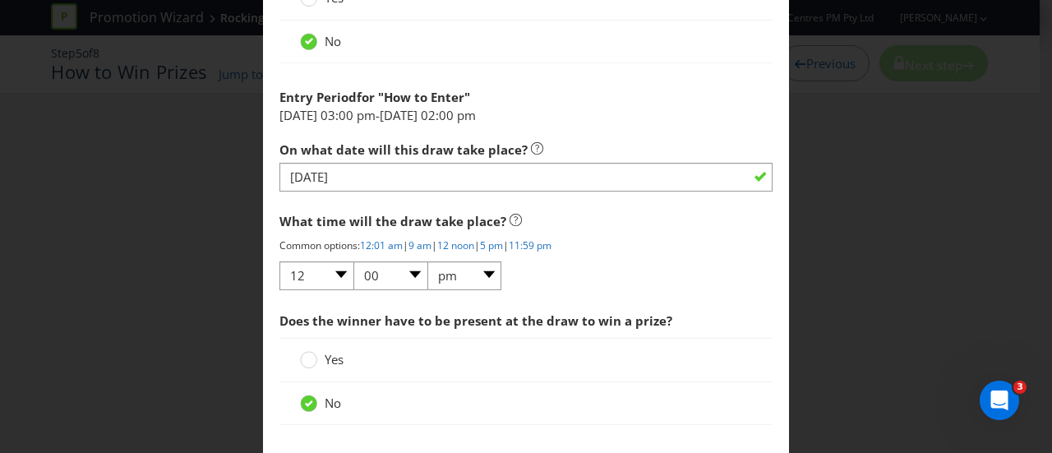
scroll to position [1805, 0]
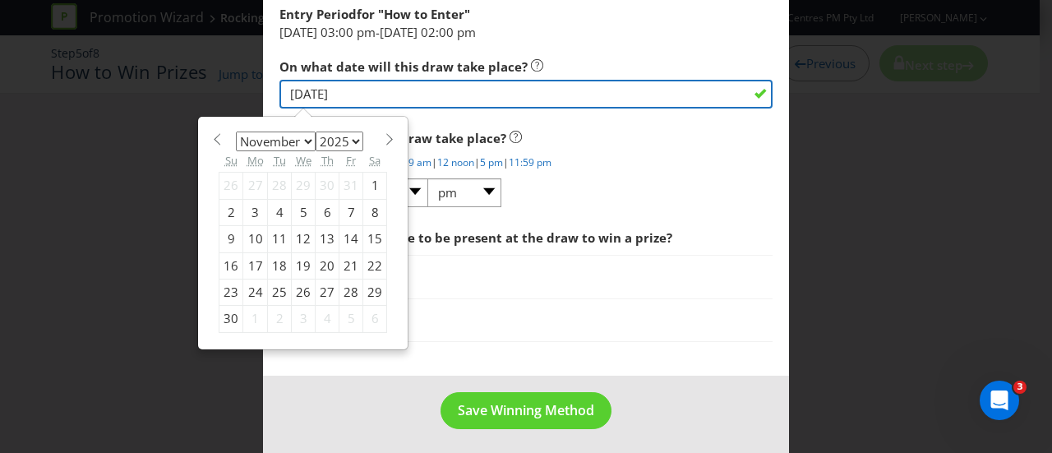
click at [355, 83] on input "[DATE]" at bounding box center [525, 94] width 493 height 29
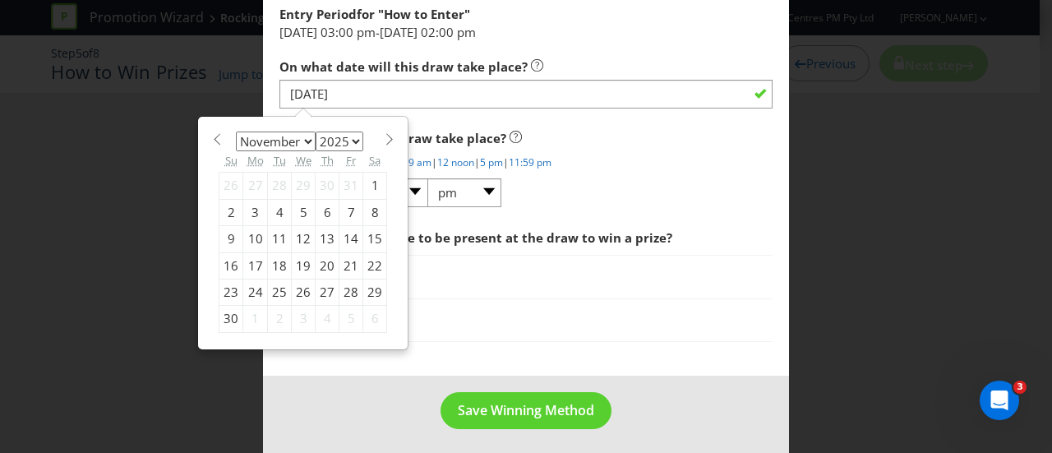
click at [253, 203] on div "3" at bounding box center [255, 212] width 25 height 26
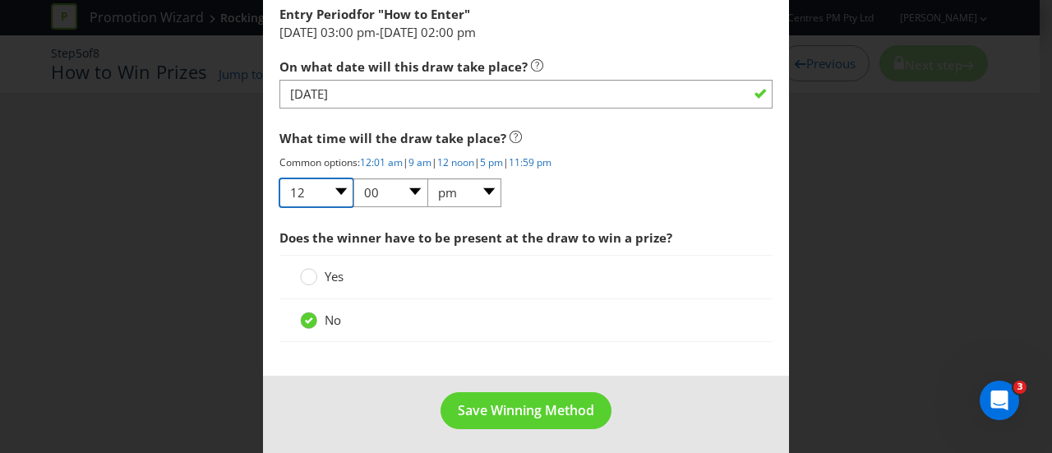
click at [339, 186] on select "01 02 03 04 05 06 07 08 09 10 11 12" at bounding box center [316, 192] width 74 height 29
select select "09"
click at [279, 178] on select "01 02 03 04 05 06 07 08 09 10 11 12" at bounding box center [316, 192] width 74 height 29
click at [470, 198] on select "am pm" at bounding box center [464, 192] width 74 height 29
select select "am"
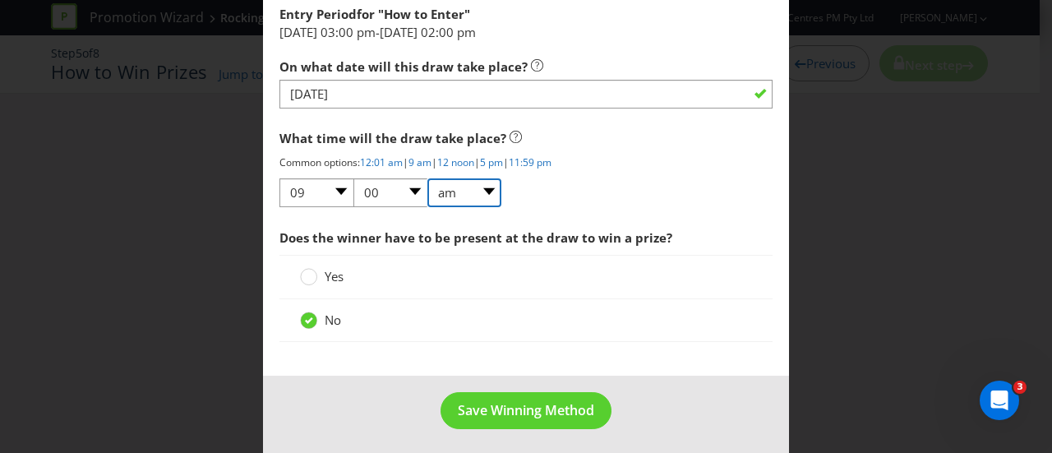
click at [427, 178] on select "am pm" at bounding box center [464, 192] width 74 height 29
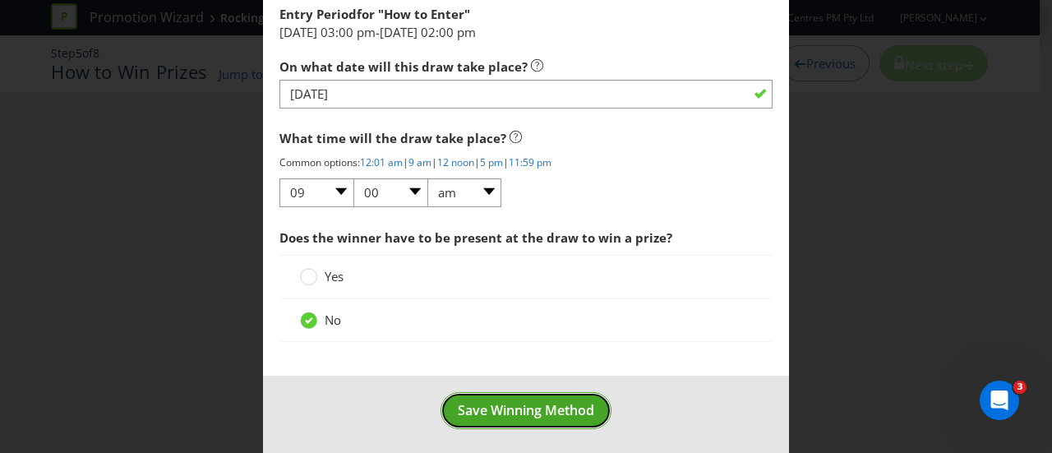
click at [500, 404] on span "Save Winning Method" at bounding box center [526, 410] width 136 height 18
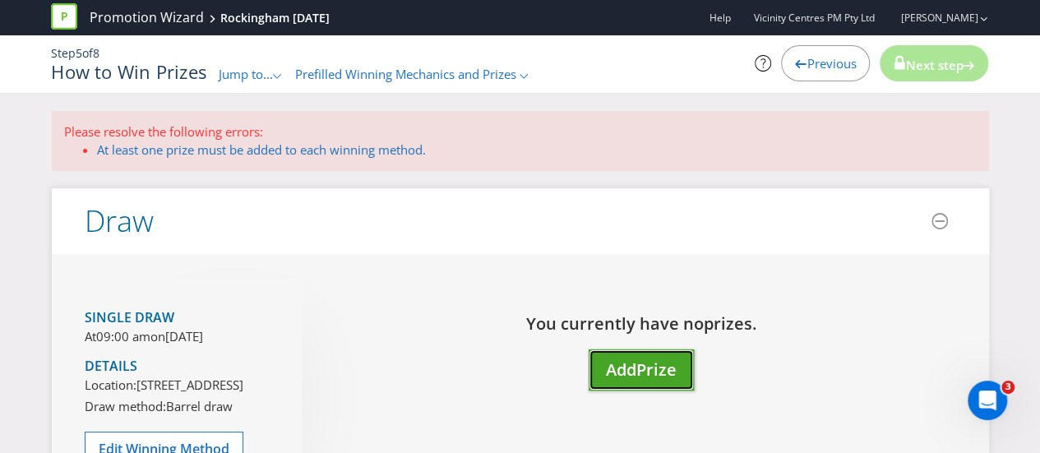
click at [658, 369] on span "Prize" at bounding box center [656, 369] width 40 height 22
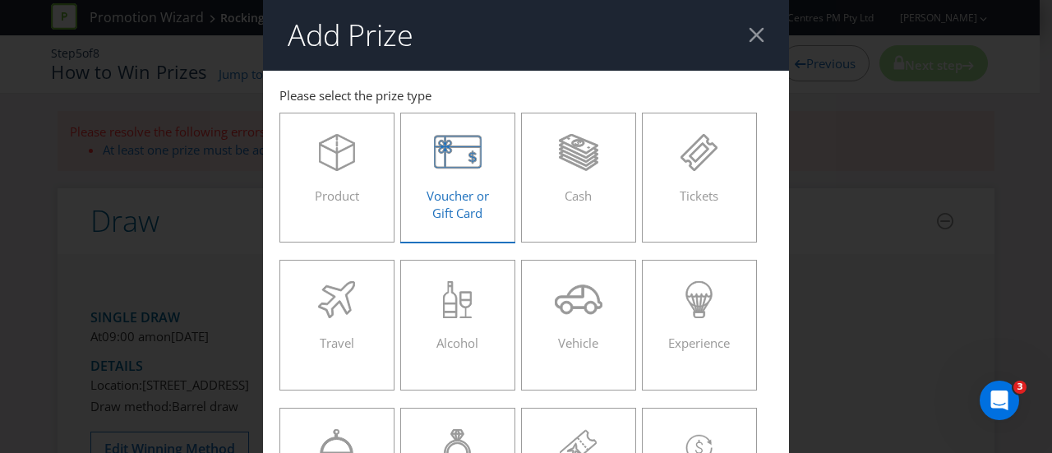
click at [477, 163] on icon at bounding box center [458, 152] width 48 height 33
click at [0, 0] on input "Voucher or Gift Card" at bounding box center [0, 0] width 0 height 0
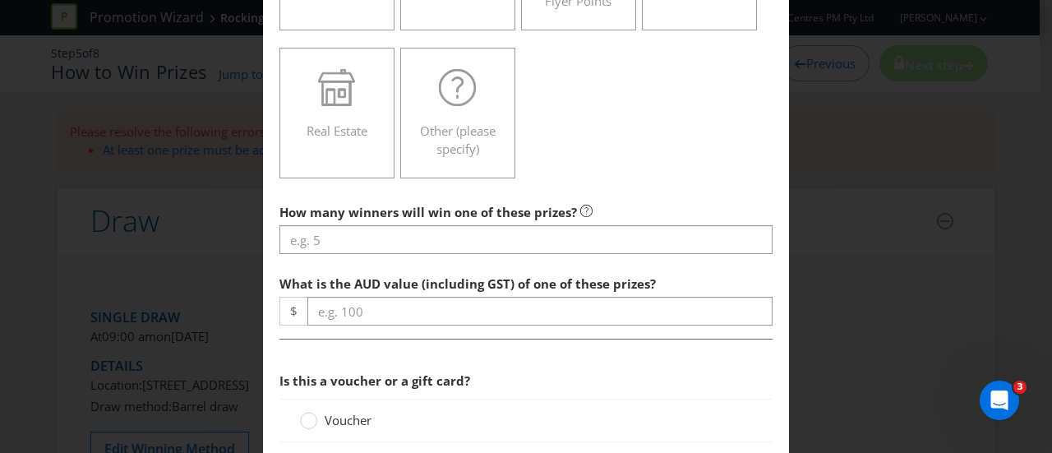
scroll to position [575, 0]
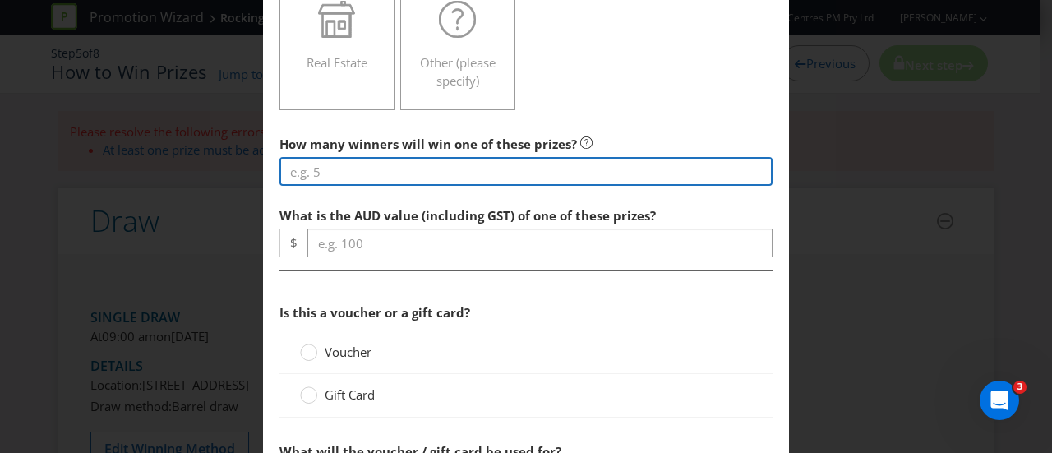
click at [438, 167] on input "number" at bounding box center [525, 171] width 493 height 29
type input "1"
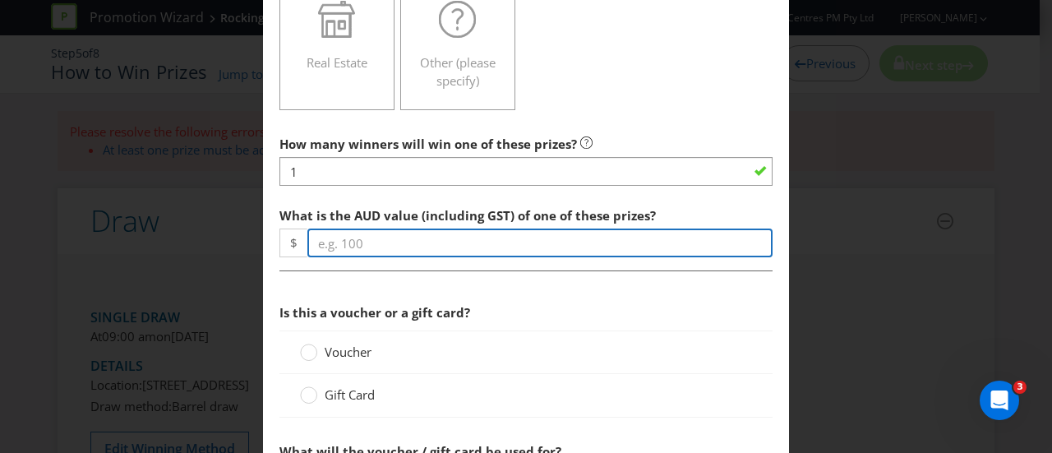
click at [441, 233] on input "number" at bounding box center [539, 243] width 465 height 29
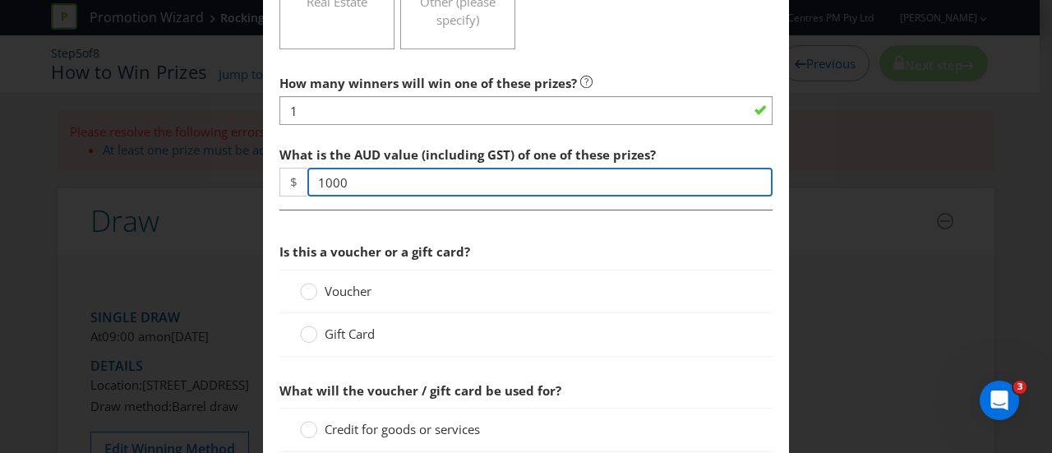
scroll to position [658, 0]
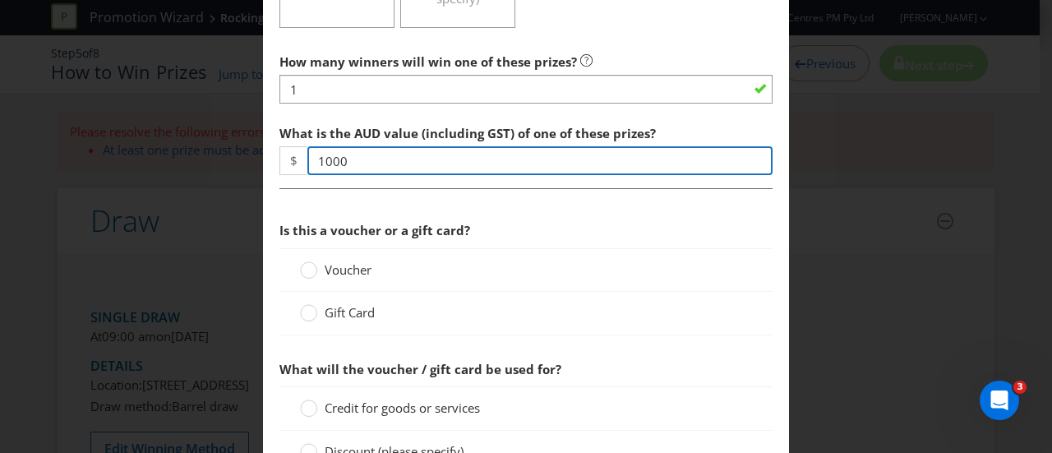
type input "1000"
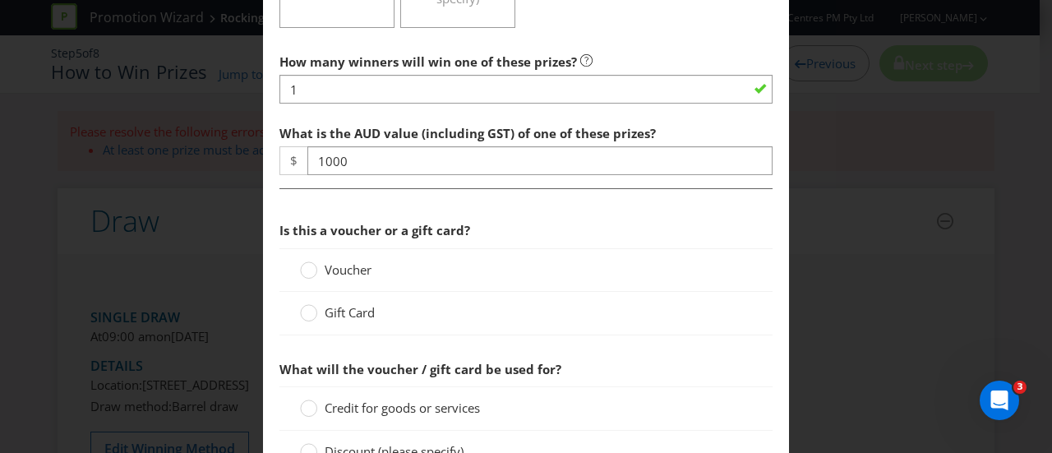
click at [320, 308] on label "Gift Card" at bounding box center [339, 312] width 78 height 17
click at [0, 0] on input "Gift Card" at bounding box center [0, 0] width 0 height 0
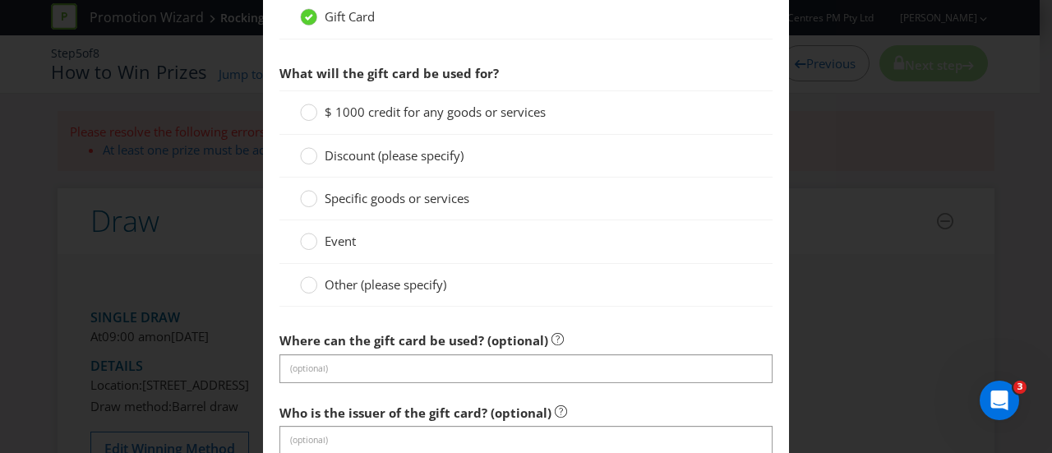
scroll to position [904, 0]
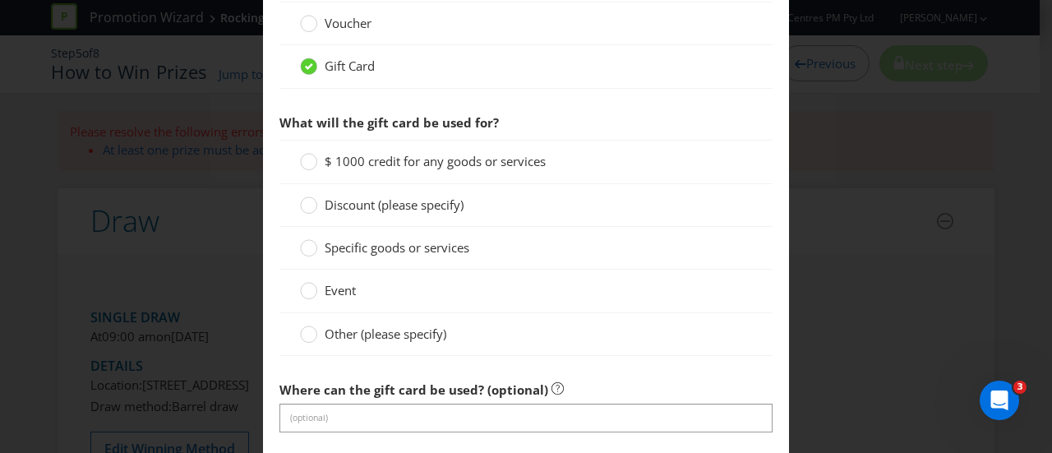
click at [467, 153] on span "$ 1000 credit for any goods or services" at bounding box center [435, 161] width 221 height 16
click at [0, 0] on input "$ 1000 credit for any goods or services" at bounding box center [0, 0] width 0 height 0
click at [351, 153] on span "$ 1000 credit for any goods or services" at bounding box center [435, 161] width 221 height 16
click at [0, 0] on input "$ 1000 credit for any goods or services" at bounding box center [0, 0] width 0 height 0
click at [369, 330] on span "Other (please specify)" at bounding box center [386, 334] width 122 height 16
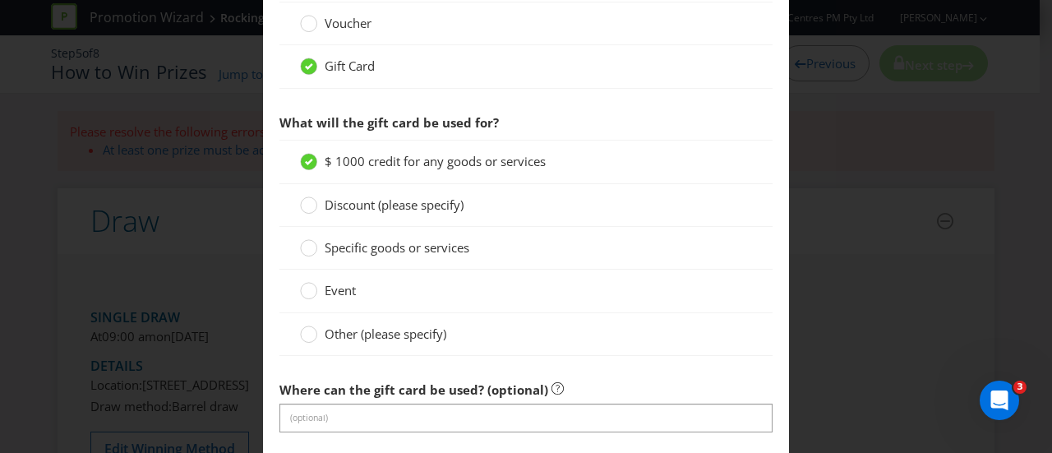
click at [0, 0] on input "Other (please specify)" at bounding box center [0, 0] width 0 height 0
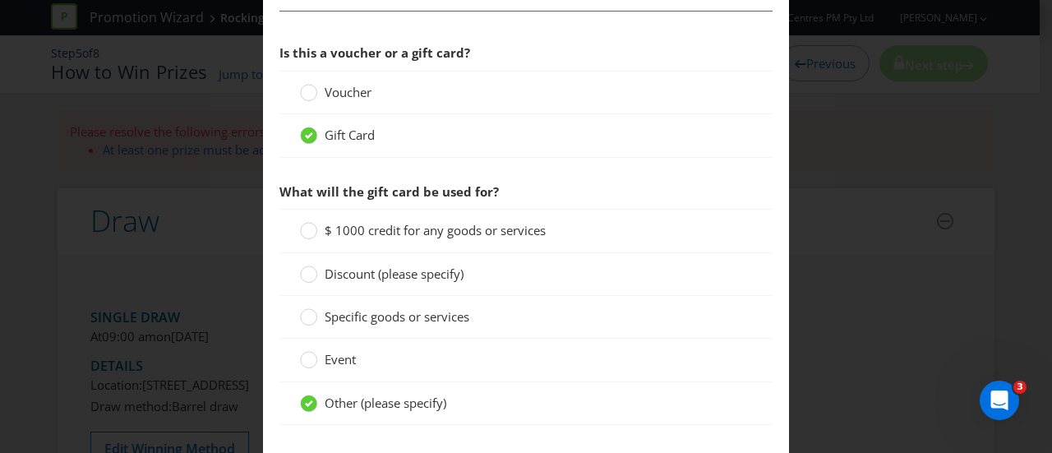
scroll to position [822, 0]
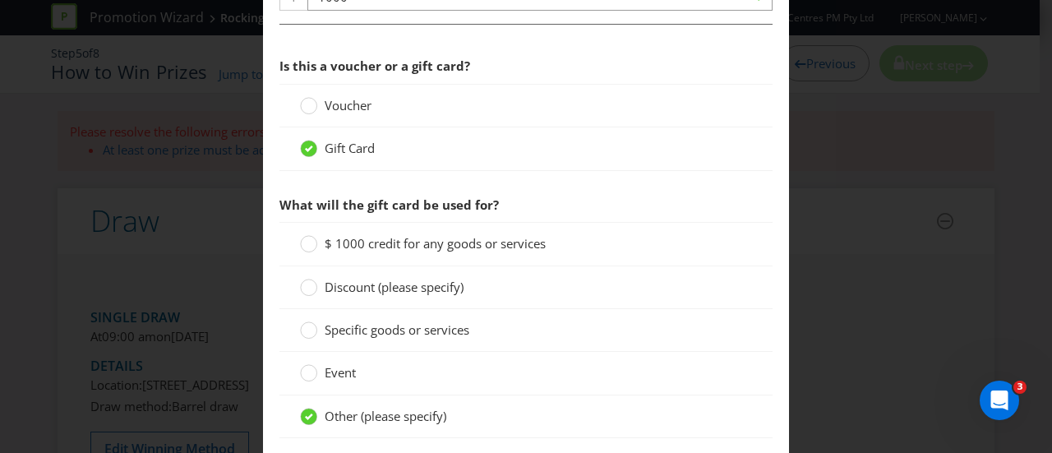
click at [372, 239] on span "$ 1000 credit for any goods or services" at bounding box center [435, 243] width 221 height 16
click at [0, 0] on input "$ 1000 credit for any goods or services" at bounding box center [0, 0] width 0 height 0
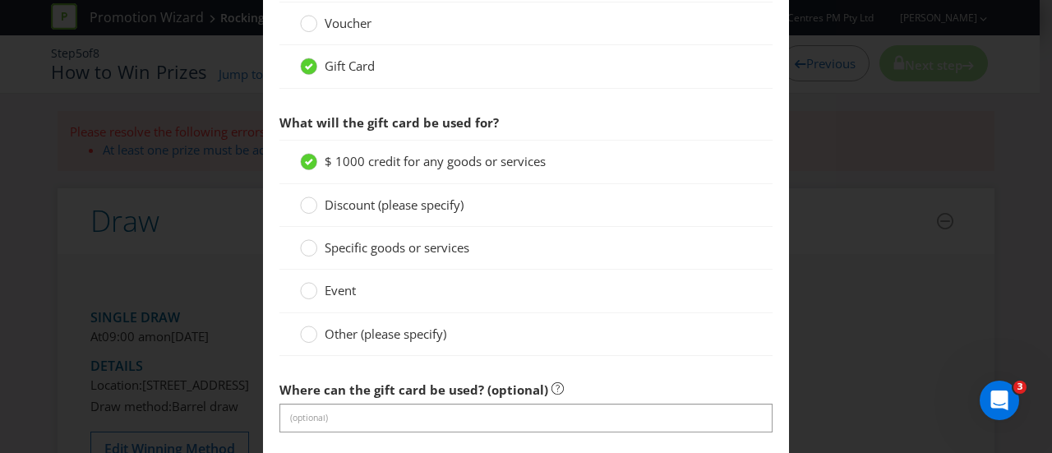
scroll to position [986, 0]
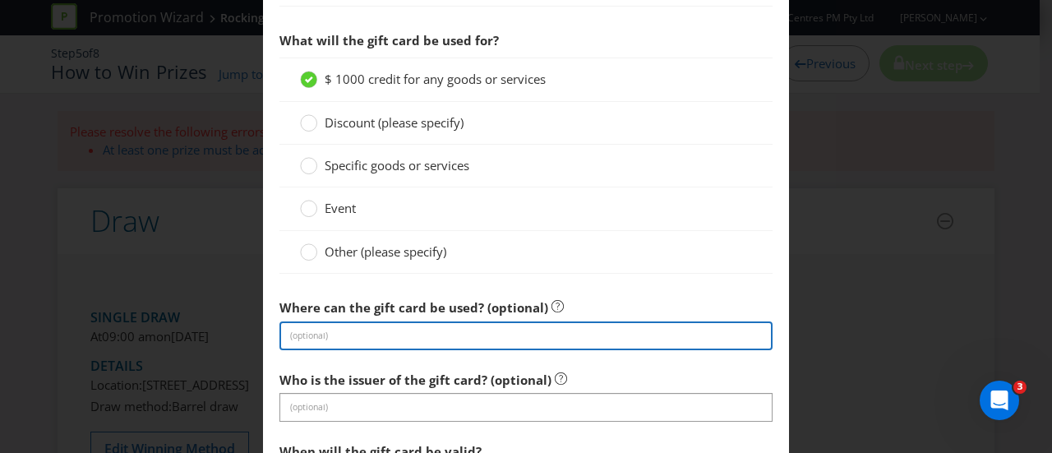
click at [406, 338] on input "text" at bounding box center [525, 335] width 493 height 29
type input "[GEOGRAPHIC_DATA]"
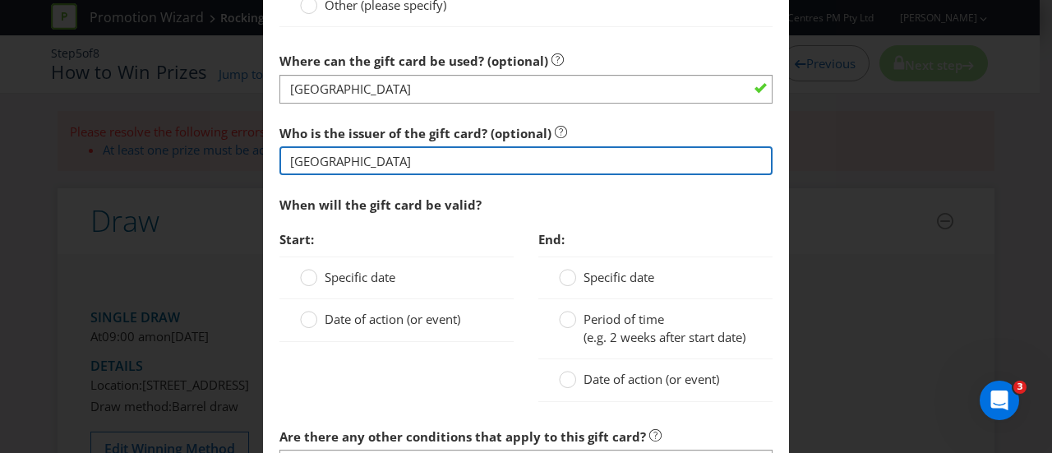
scroll to position [1315, 0]
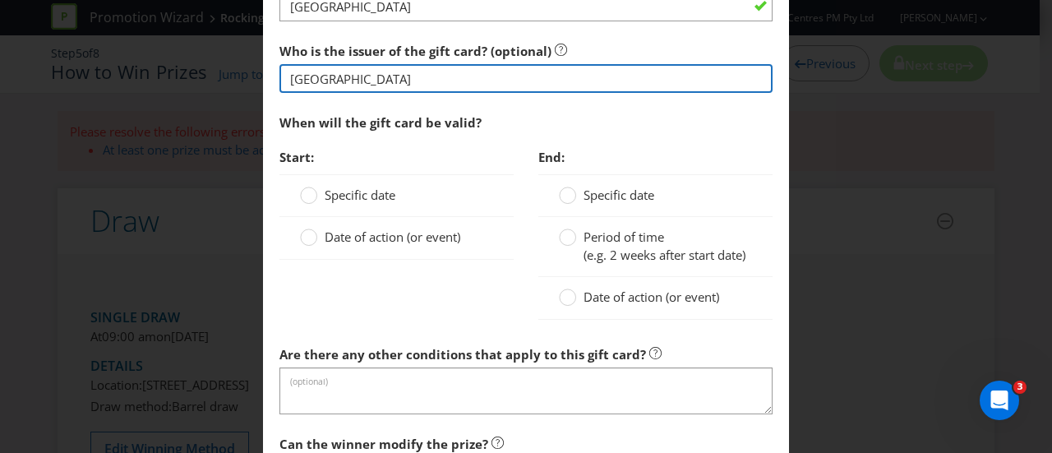
type input "[GEOGRAPHIC_DATA]"
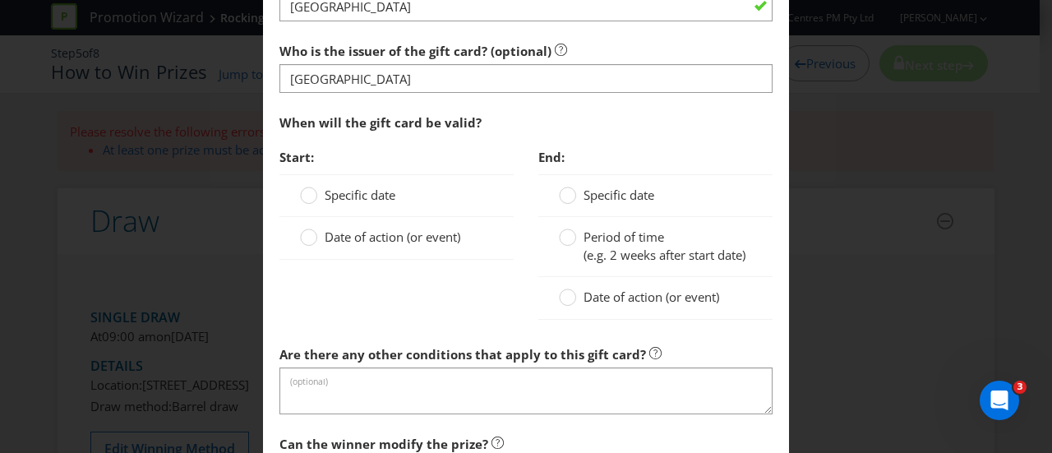
click at [350, 239] on span "Date of action (or event)" at bounding box center [393, 237] width 136 height 16
click at [0, 0] on input "Date of action (or event)" at bounding box center [0, 0] width 0 height 0
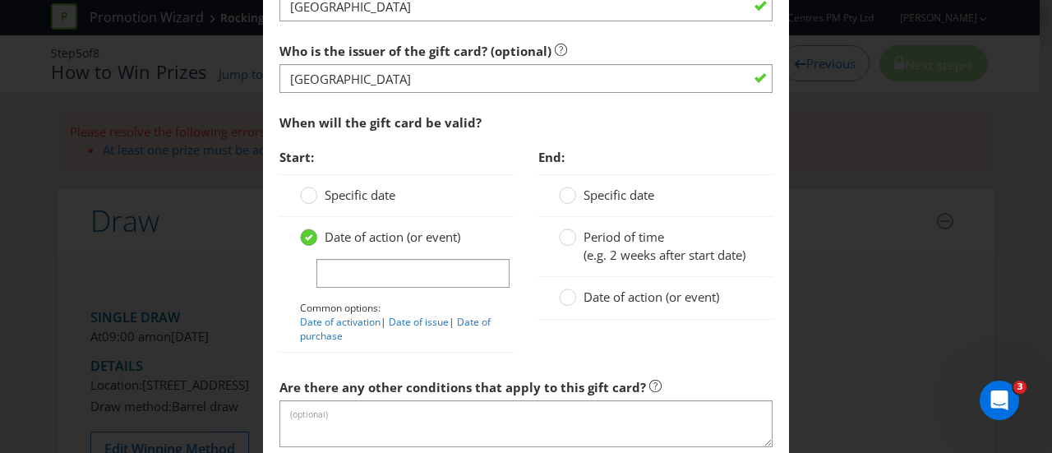
click at [309, 235] on icon at bounding box center [309, 237] width 8 height 7
click at [0, 0] on input "Date of action (or event)" at bounding box center [0, 0] width 0 height 0
click at [380, 259] on input "text" at bounding box center [412, 273] width 193 height 29
click at [436, 318] on link "Date of issue" at bounding box center [419, 322] width 60 height 14
type input "Date of issue"
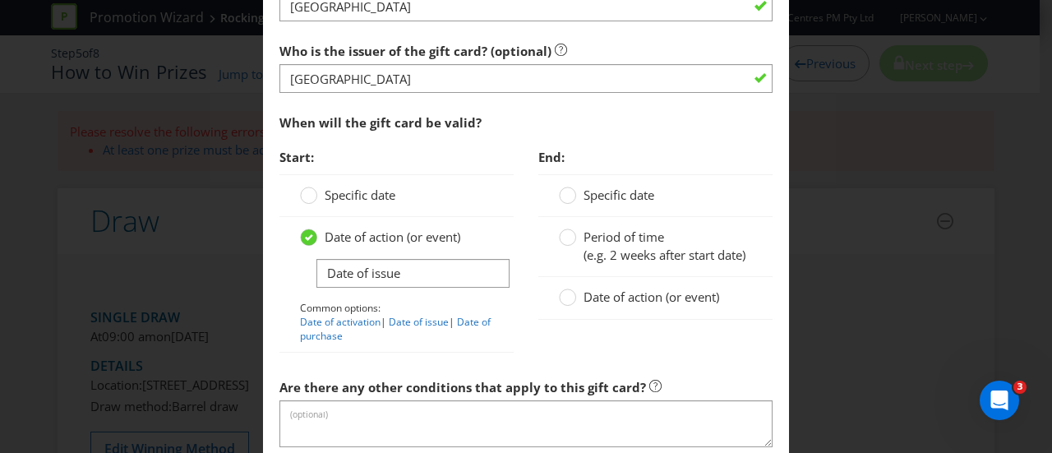
click at [629, 222] on div "Period of time (e.g. 2 weeks after start date)" at bounding box center [655, 247] width 234 height 60
click at [629, 232] on span "Period of time" at bounding box center [624, 237] width 81 height 16
click at [0, 0] on input "Period of time (e.g. 2 weeks after start date)" at bounding box center [0, 0] width 0 height 0
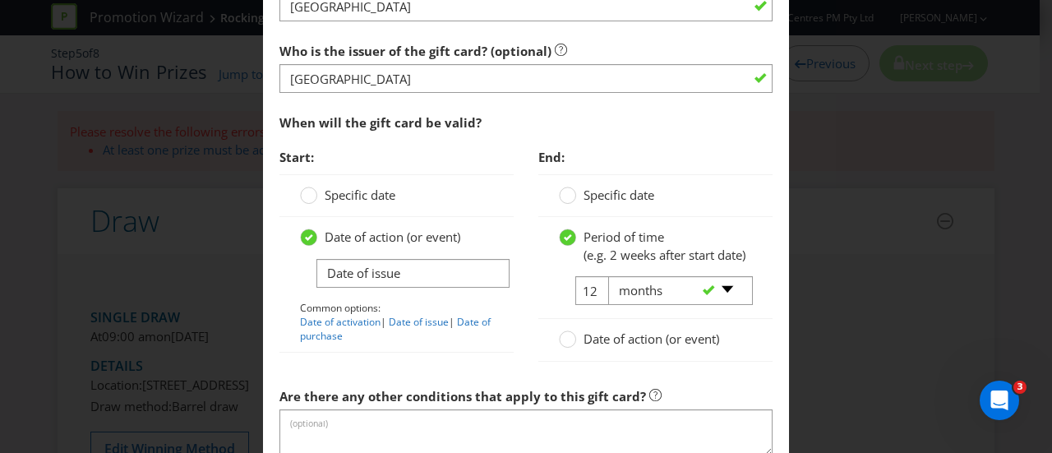
click at [596, 298] on div "-- Please select -- days weeks months years" at bounding box center [674, 291] width 156 height 30
drag, startPoint x: 582, startPoint y: 302, endPoint x: 593, endPoint y: 303, distance: 10.8
click at [583, 302] on input "12" at bounding box center [593, 290] width 37 height 29
click at [573, 299] on tr "12 -- Please select -- days weeks months years" at bounding box center [655, 297] width 193 height 42
click at [580, 301] on input "12" at bounding box center [593, 290] width 37 height 29
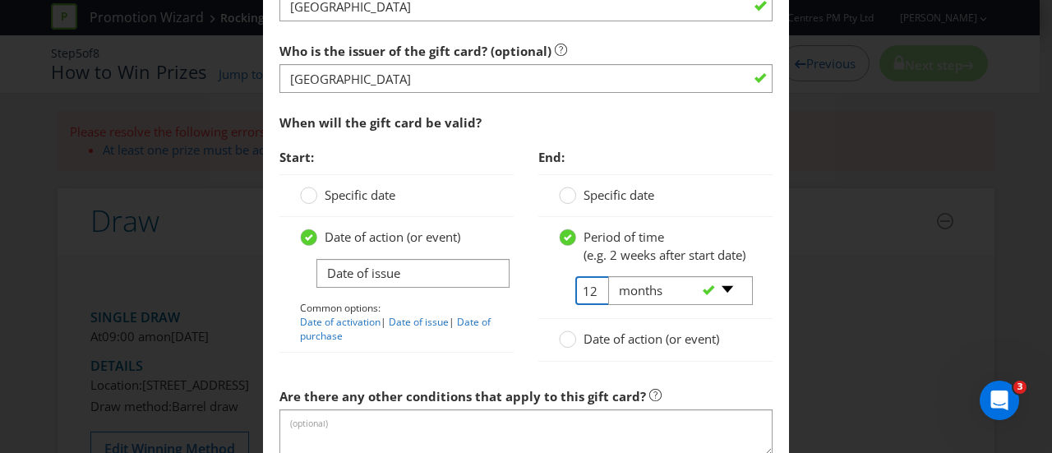
click at [580, 301] on input "12" at bounding box center [593, 290] width 37 height 29
type input "36"
click at [734, 247] on label "Period of time (e.g. 2 weeks after start date)" at bounding box center [654, 246] width 190 height 35
click at [0, 0] on input "Period of time (e.g. 2 weeks after start date)" at bounding box center [0, 0] width 0 height 0
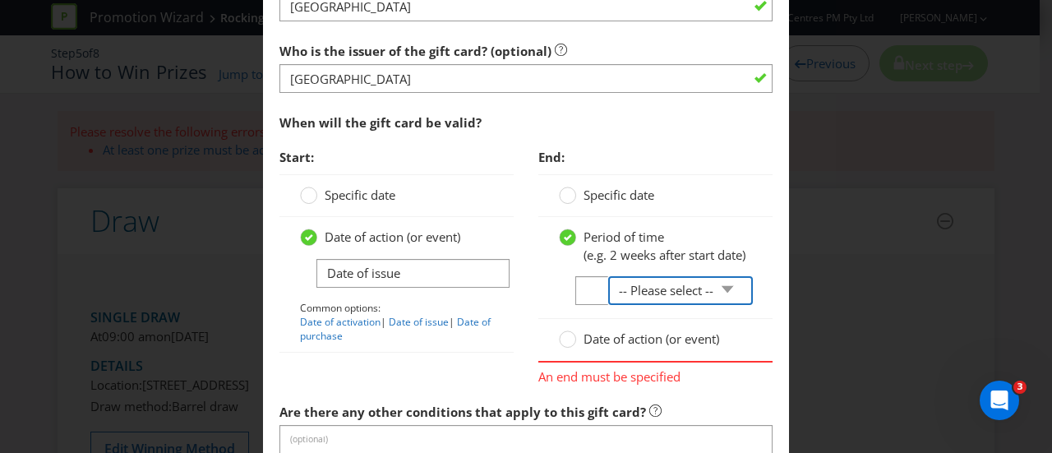
click at [671, 305] on select "-- Please select -- days weeks months years" at bounding box center [680, 290] width 145 height 29
select select "YEARS"
click at [608, 289] on select "-- Please select -- days weeks months years" at bounding box center [680, 290] width 145 height 29
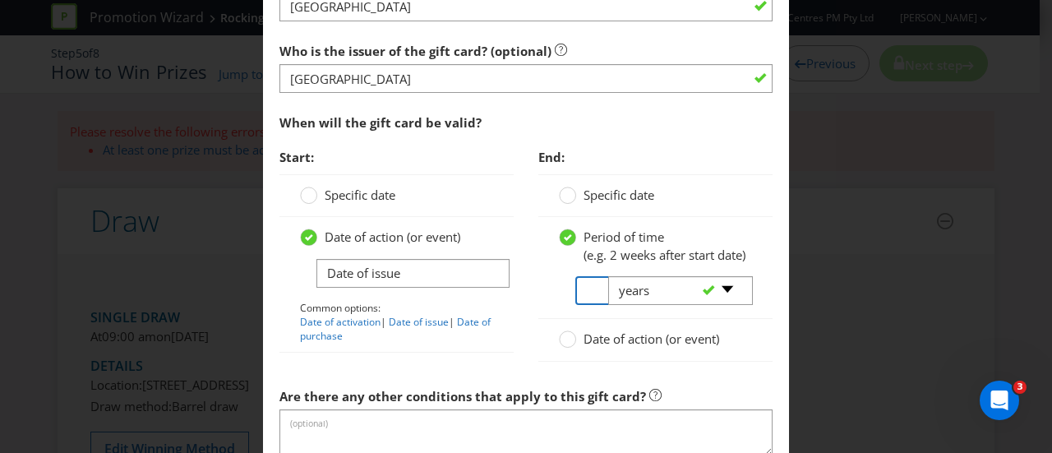
click at [581, 305] on input "number" at bounding box center [593, 290] width 37 height 29
type input "3"
click at [651, 251] on span "(e.g. 2 weeks after start date)" at bounding box center [665, 255] width 162 height 16
click at [0, 0] on input "Period of time (e.g. 2 weeks after start date)" at bounding box center [0, 0] width 0 height 0
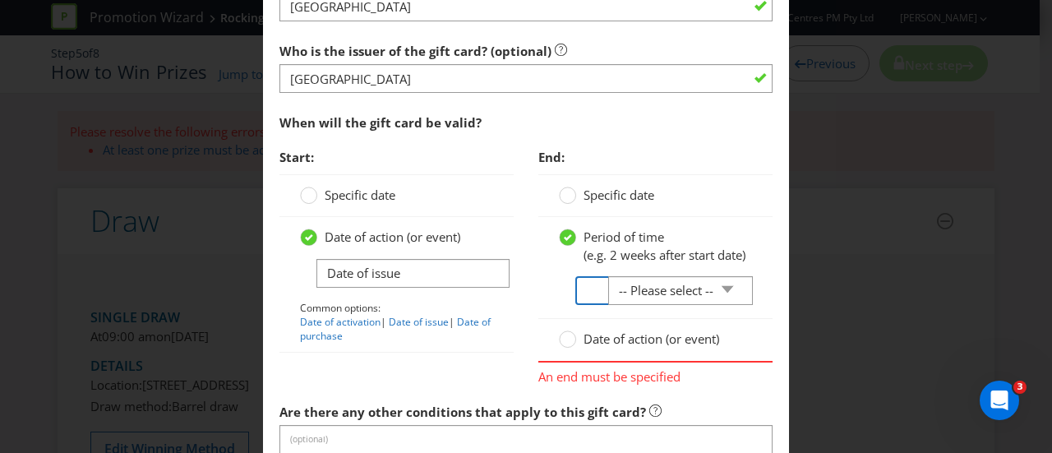
click at [585, 305] on input "number" at bounding box center [593, 290] width 37 height 29
click at [656, 305] on select "-- Please select -- days weeks months years" at bounding box center [680, 290] width 145 height 29
select select "YEARS"
click at [608, 289] on select "-- Please select -- days weeks months years" at bounding box center [680, 290] width 145 height 29
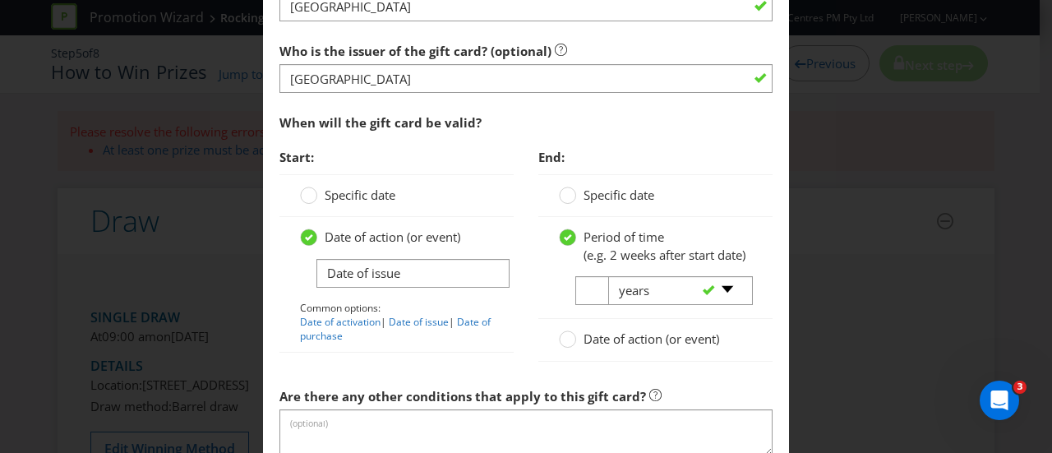
click at [596, 306] on div "-- Please select -- days weeks months years" at bounding box center [674, 291] width 156 height 30
click at [575, 293] on input "number" at bounding box center [593, 290] width 37 height 29
type input "3"
click at [357, 372] on div "Start: Specific date Date of action (or event) Date of issue Common options: Da…" at bounding box center [526, 260] width 518 height 238
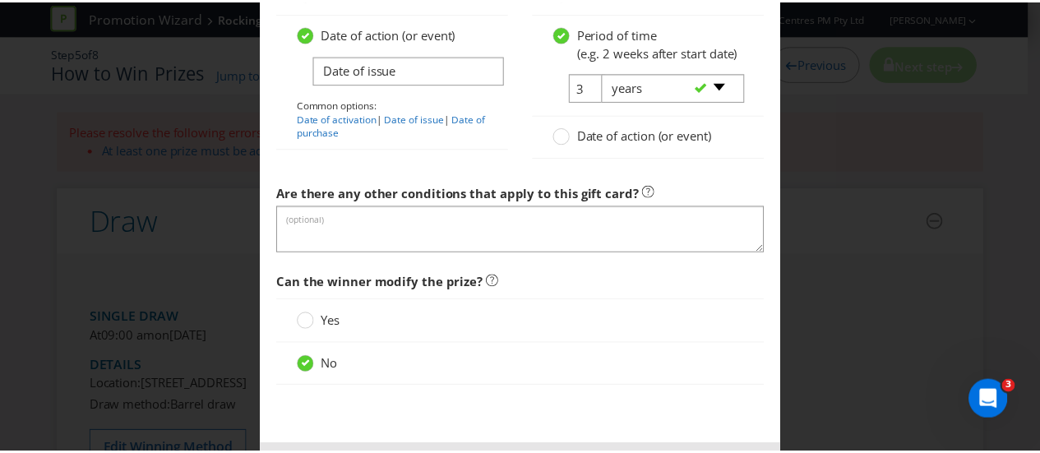
scroll to position [1601, 0]
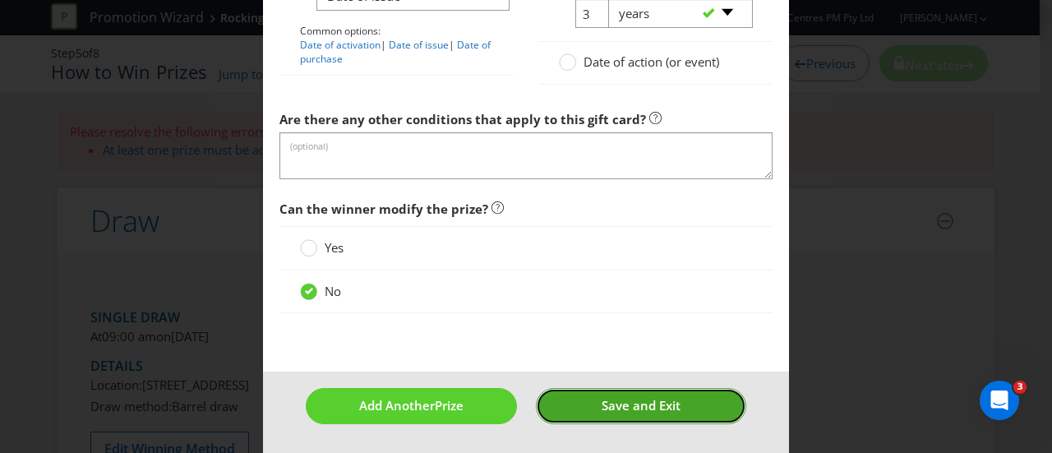
click at [623, 413] on span "Save and Exit" at bounding box center [641, 405] width 79 height 16
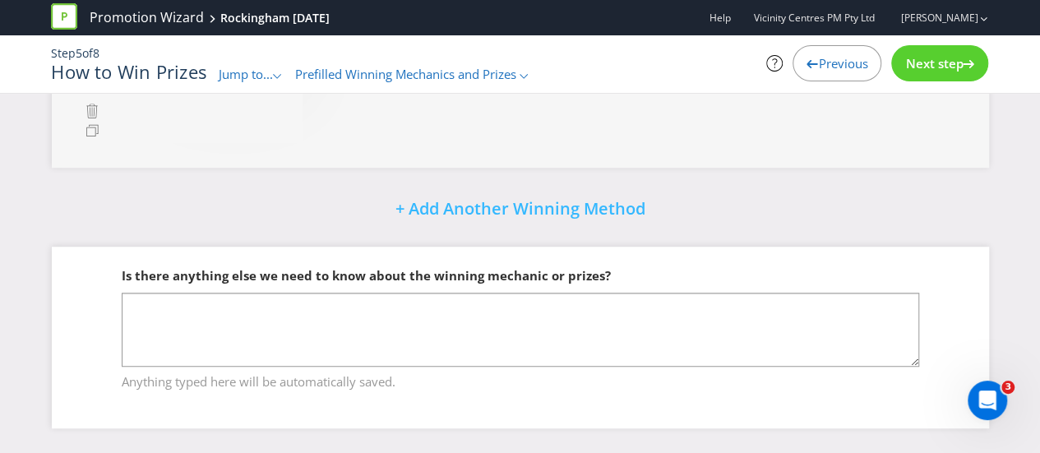
scroll to position [451, 0]
click at [937, 70] on span "Next step" at bounding box center [934, 63] width 58 height 16
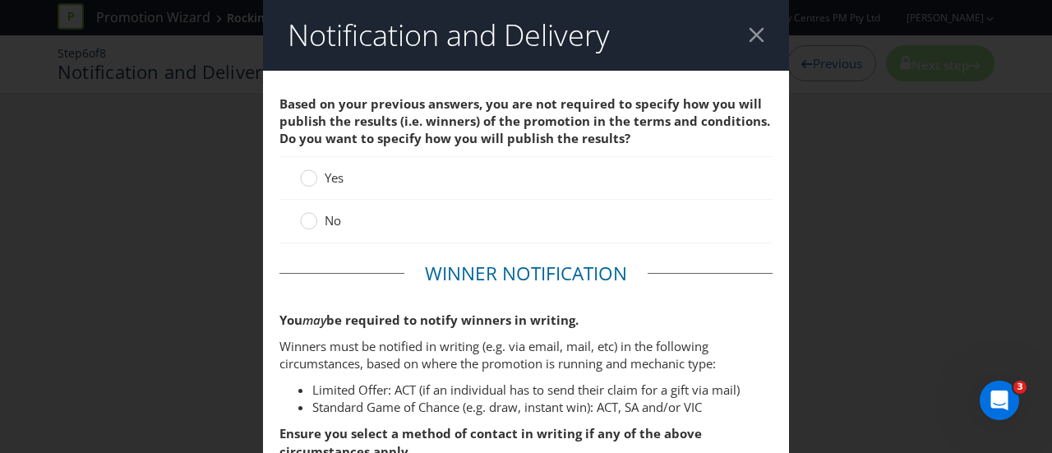
click at [327, 219] on span "No" at bounding box center [333, 220] width 16 height 16
click at [0, 0] on input "No" at bounding box center [0, 0] width 0 height 0
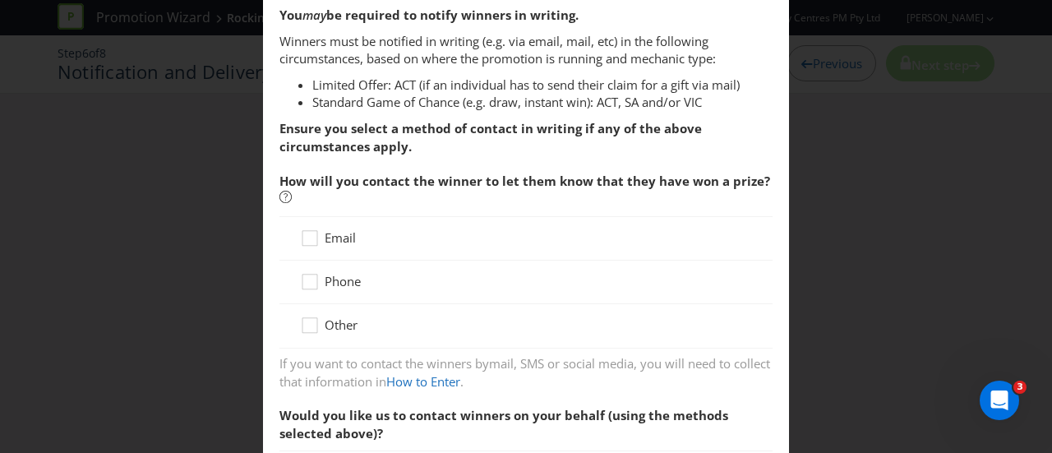
scroll to position [329, 0]
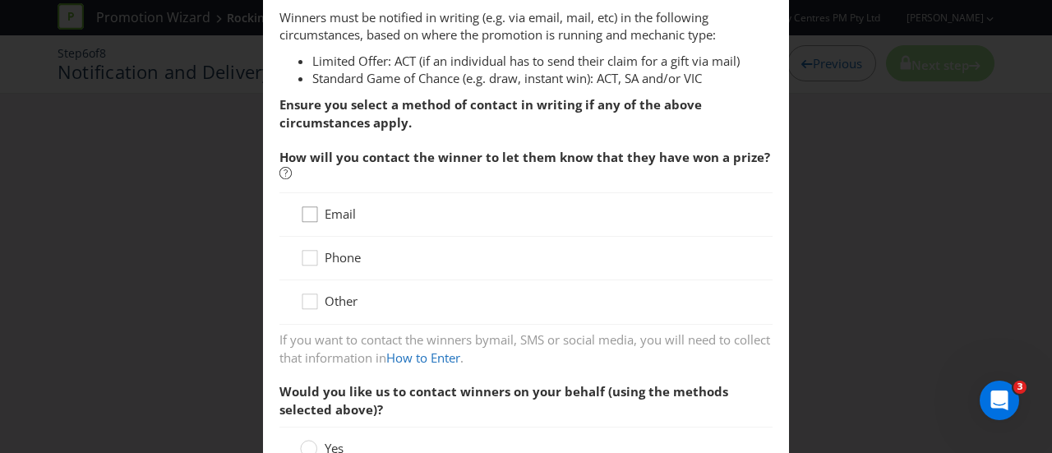
click at [306, 210] on div at bounding box center [310, 209] width 8 height 8
click at [0, 0] on input "Email" at bounding box center [0, 0] width 0 height 0
click at [306, 254] on div at bounding box center [310, 252] width 8 height 8
click at [0, 0] on input "Phone" at bounding box center [0, 0] width 0 height 0
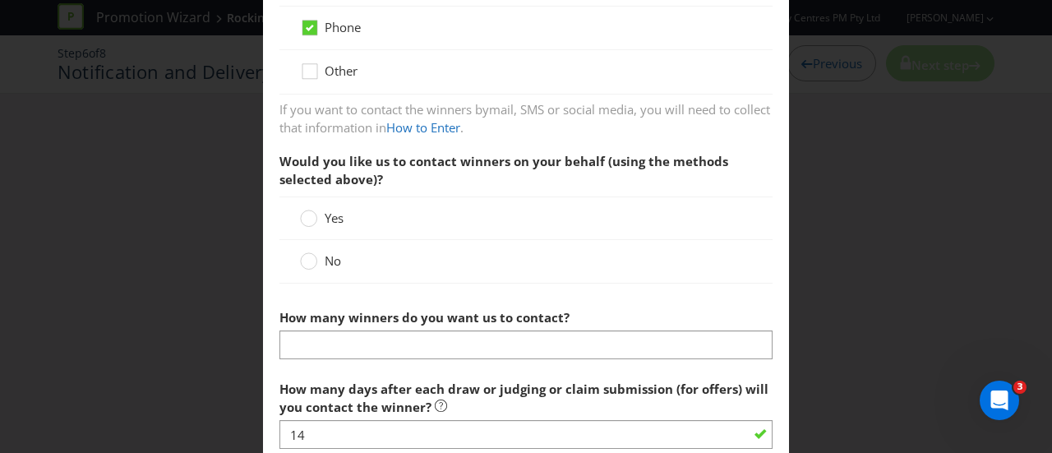
scroll to position [575, 0]
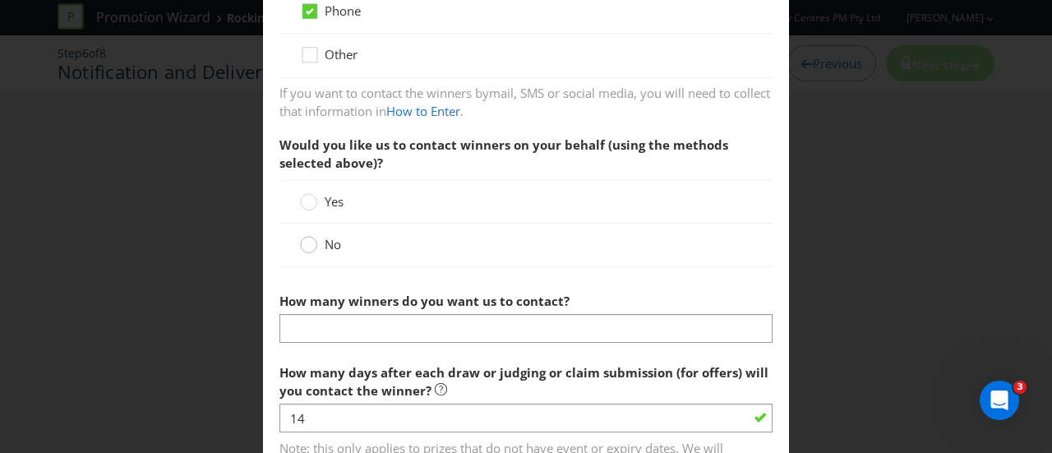
click at [312, 239] on circle at bounding box center [309, 245] width 16 height 16
click at [0, 0] on input "No" at bounding box center [0, 0] width 0 height 0
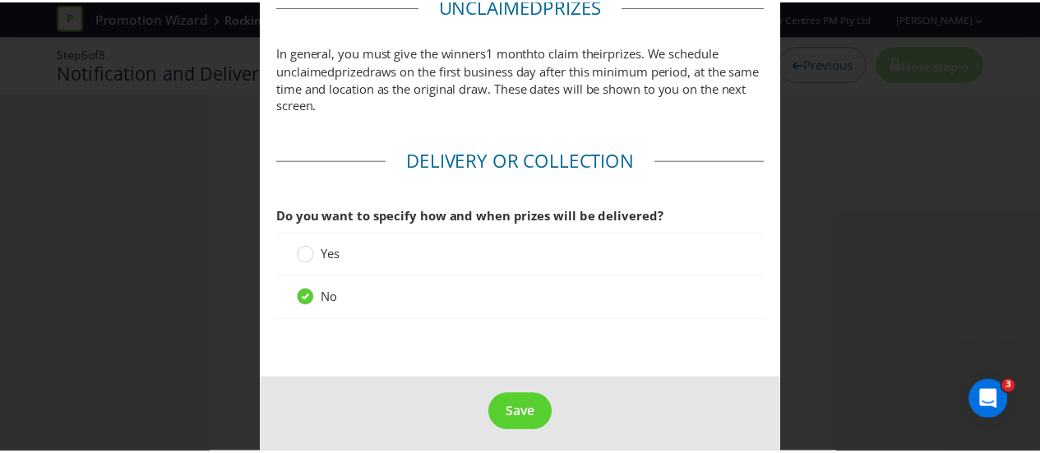
scroll to position [1026, 0]
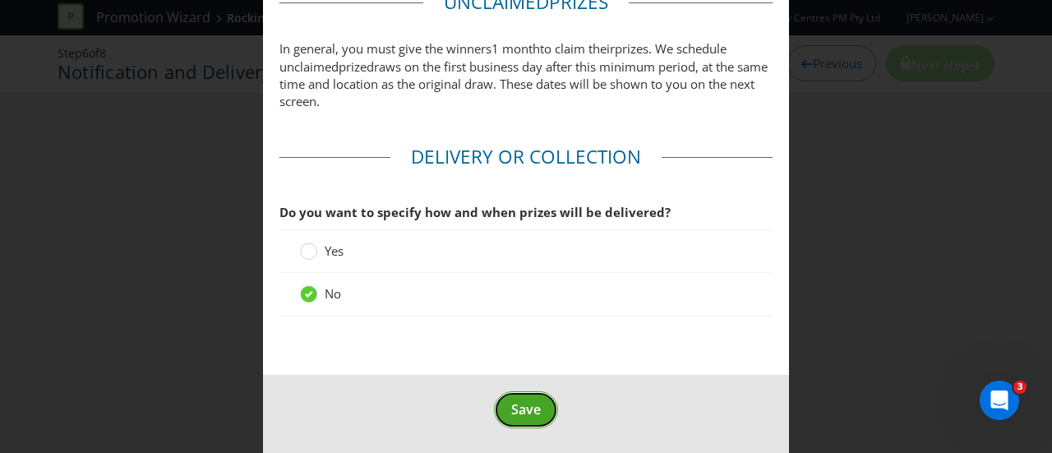
click at [527, 407] on span "Save" at bounding box center [526, 409] width 30 height 18
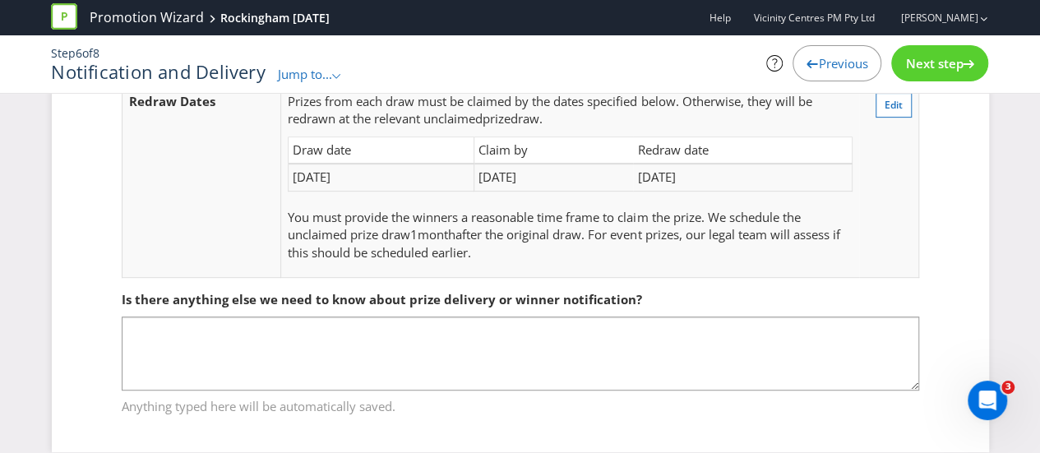
scroll to position [312, 0]
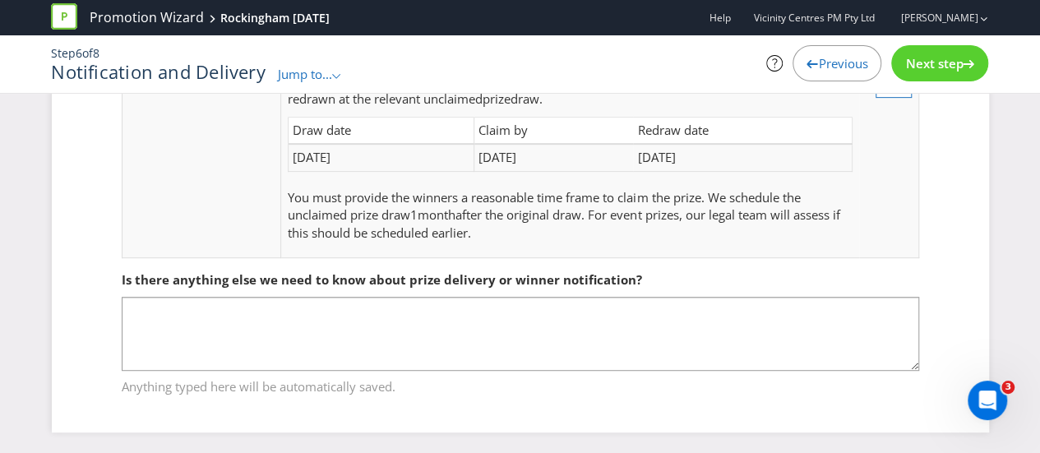
click at [954, 49] on div "Next step" at bounding box center [939, 63] width 97 height 36
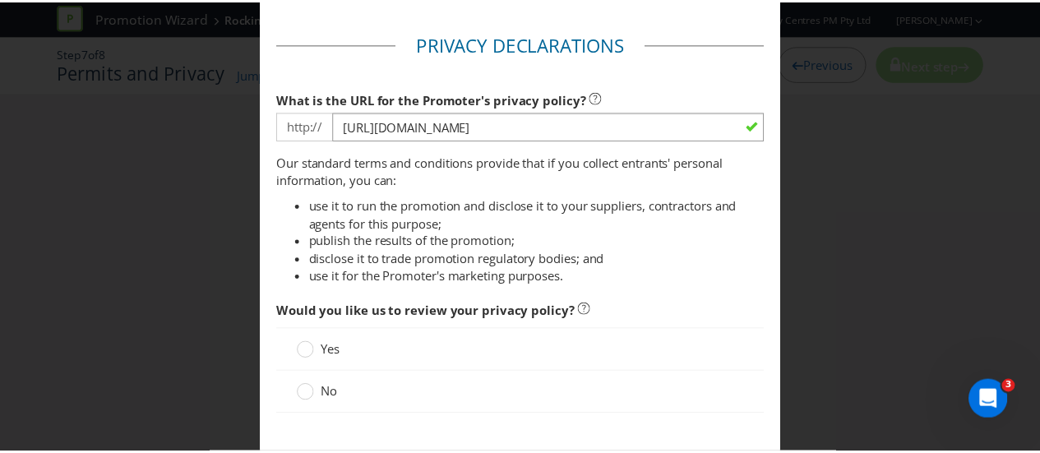
scroll to position [247, 0]
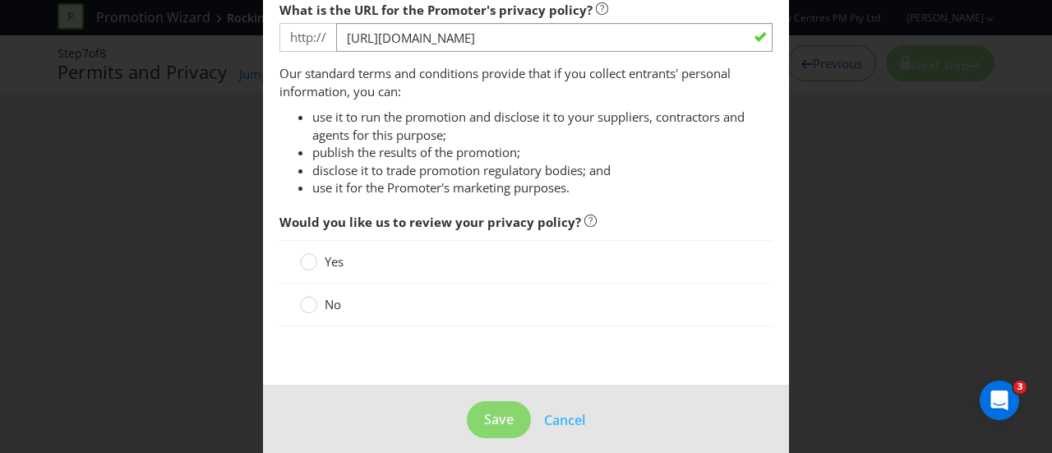
click at [315, 305] on label "No" at bounding box center [322, 304] width 44 height 17
click at [0, 0] on input "No" at bounding box center [0, 0] width 0 height 0
click at [492, 418] on span "Save" at bounding box center [499, 419] width 30 height 18
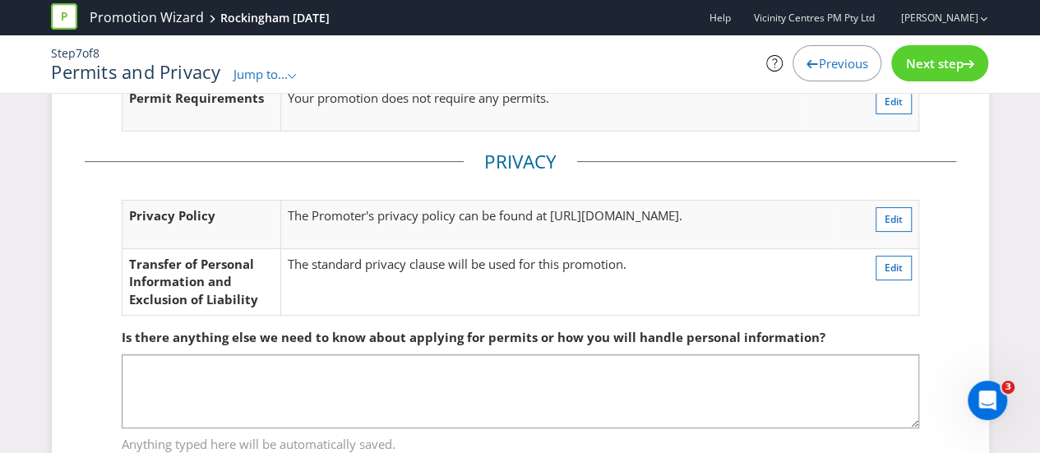
scroll to position [163, 0]
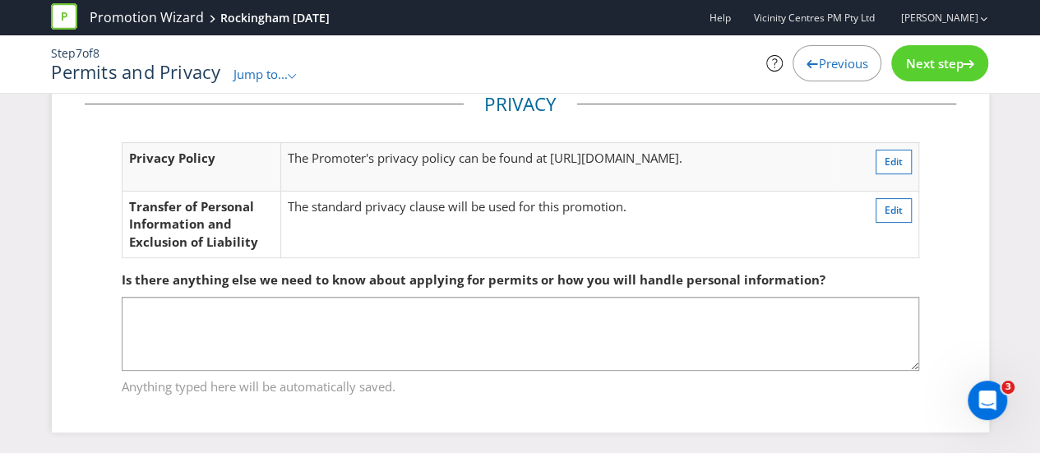
click at [942, 60] on span "Next step" at bounding box center [934, 63] width 58 height 16
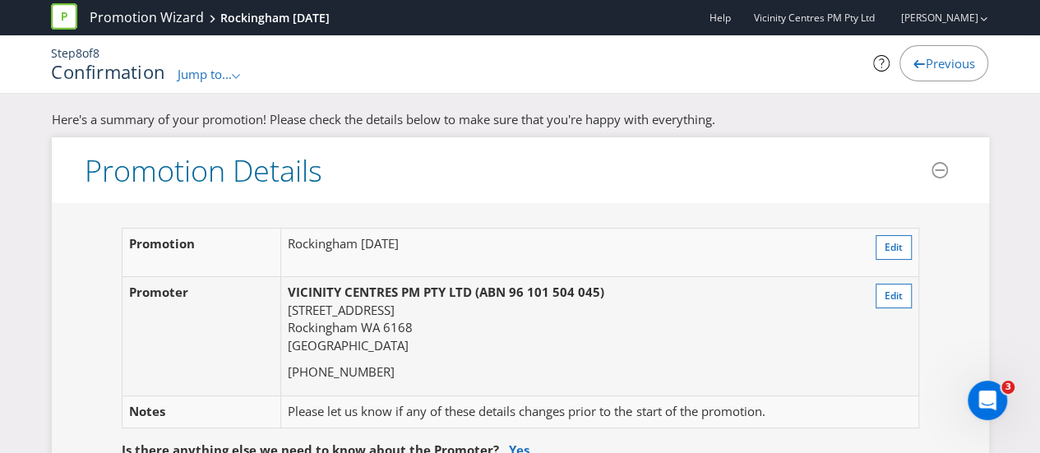
click at [238, 72] on div ".st0{fill-rule:evenodd;clip-rule:evenodd;}" at bounding box center [237, 74] width 10 height 17
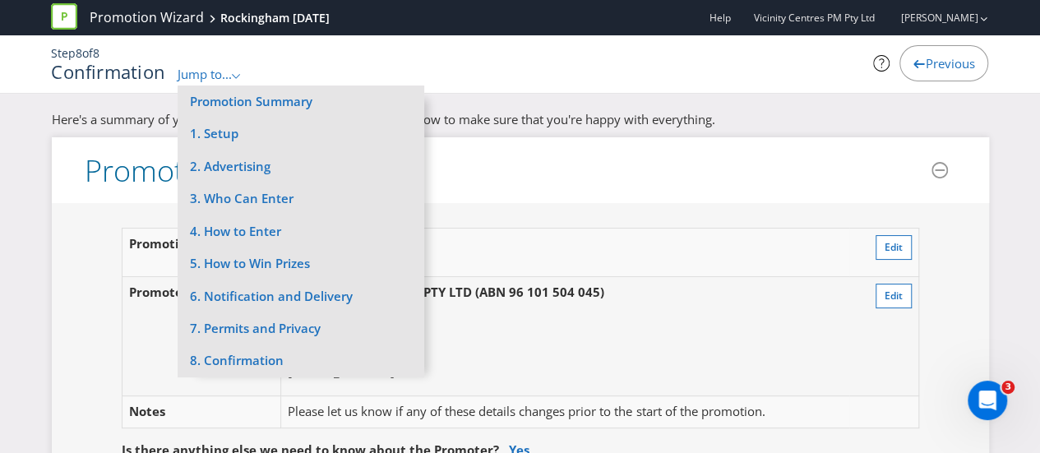
click at [597, 116] on p "Here's a summary of your promotion! Please check the details below to make sure…" at bounding box center [520, 119] width 937 height 17
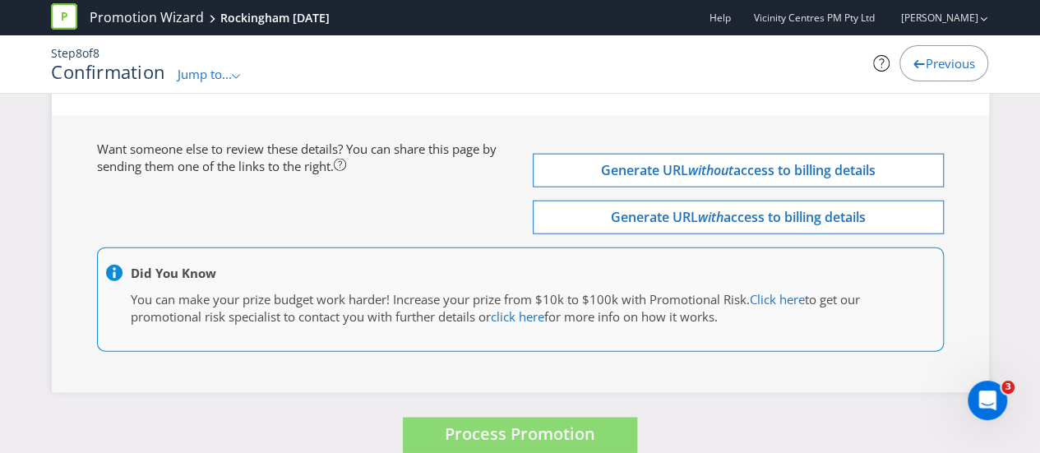
scroll to position [4914, 0]
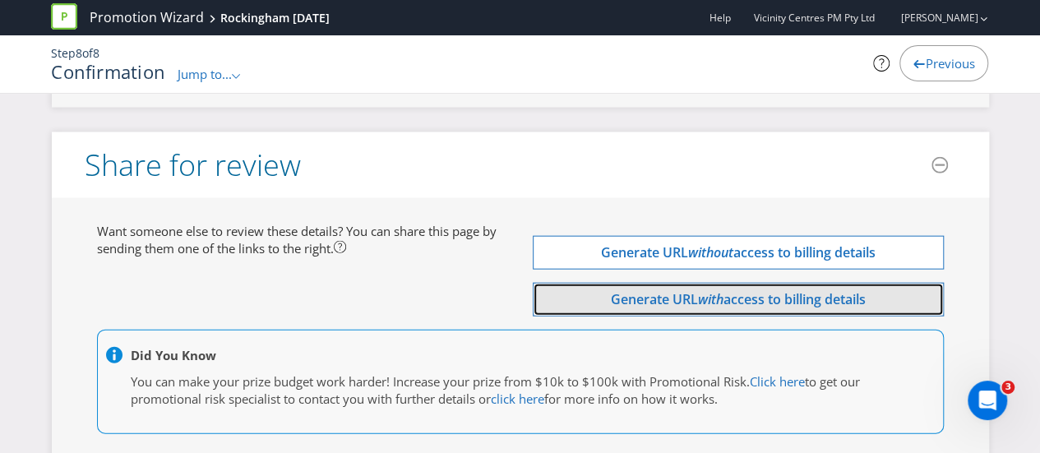
click at [706, 290] on em "with" at bounding box center [710, 299] width 25 height 18
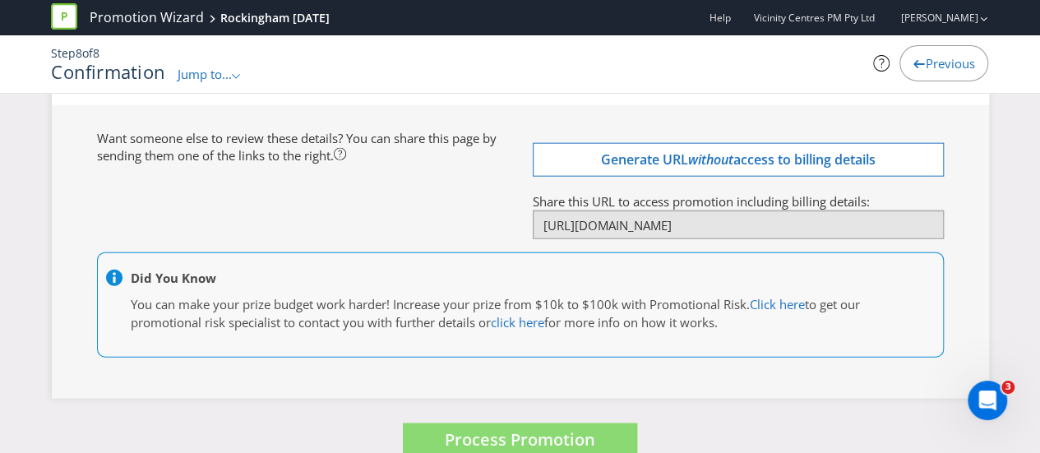
scroll to position [5013, 0]
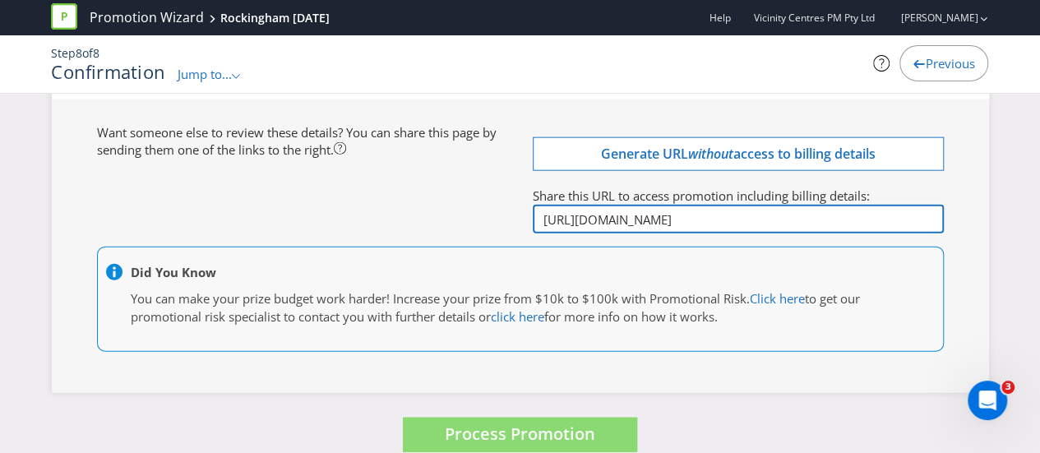
click at [615, 205] on input "http://app.plexuspromotions.com.au/p/eyJpZCI6MjUwNzYsImluY2x1ZGVfZmluYW5jaWFsX2…" at bounding box center [738, 219] width 411 height 29
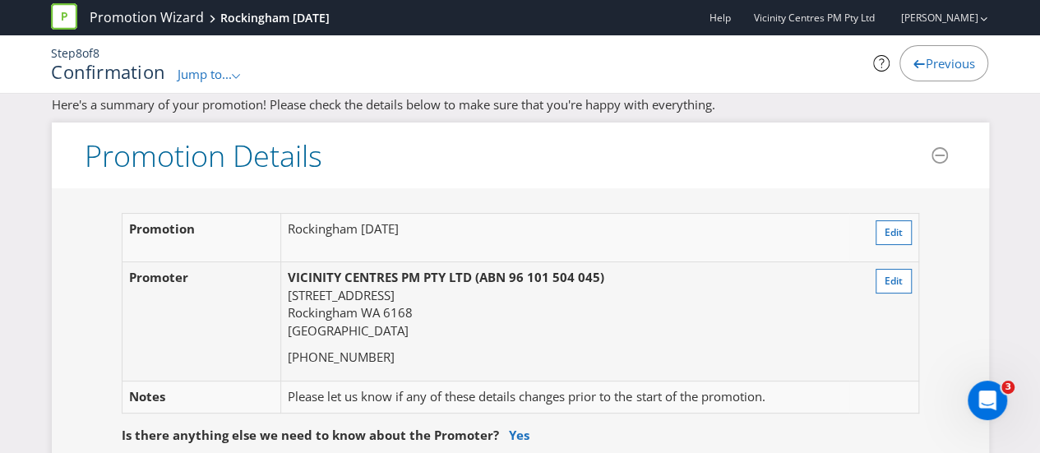
scroll to position [0, 0]
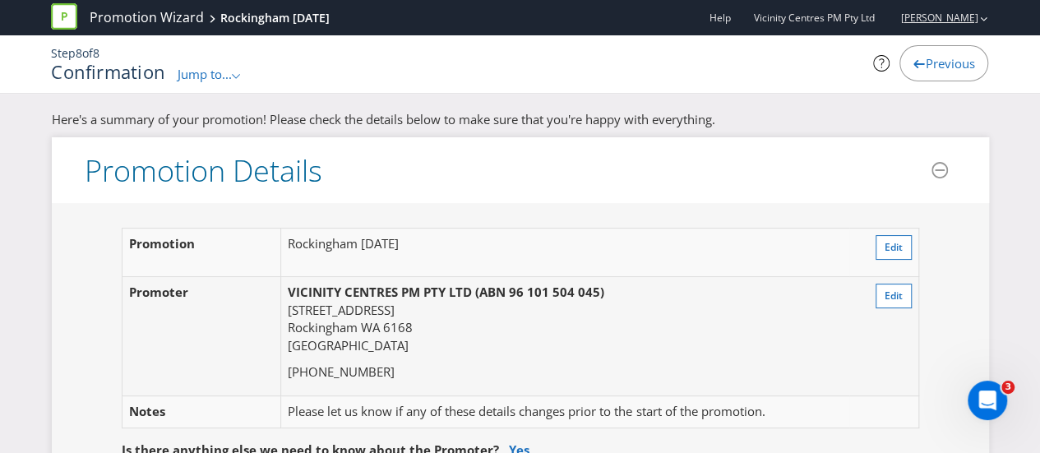
click at [980, 16] on div "button" at bounding box center [983, 17] width 7 height 27
click at [535, 173] on header "Promotion Details" at bounding box center [520, 170] width 937 height 66
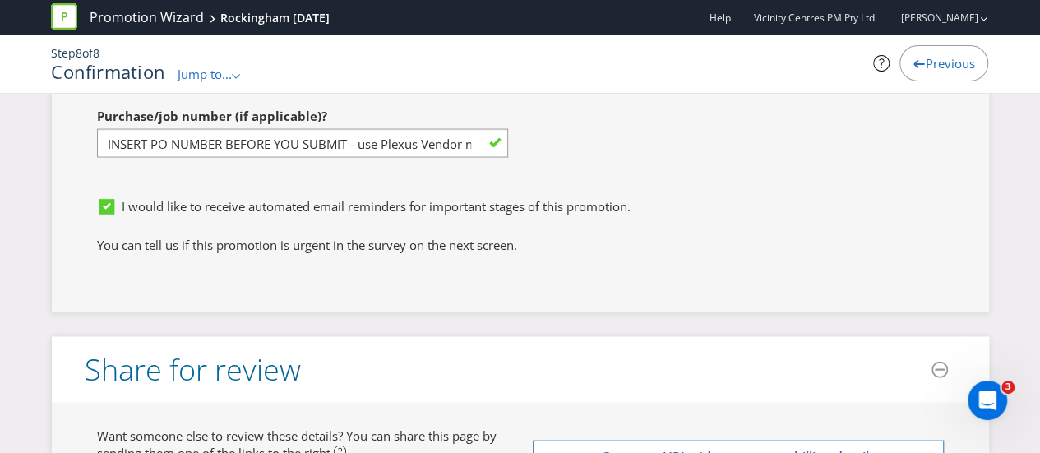
scroll to position [4684, 0]
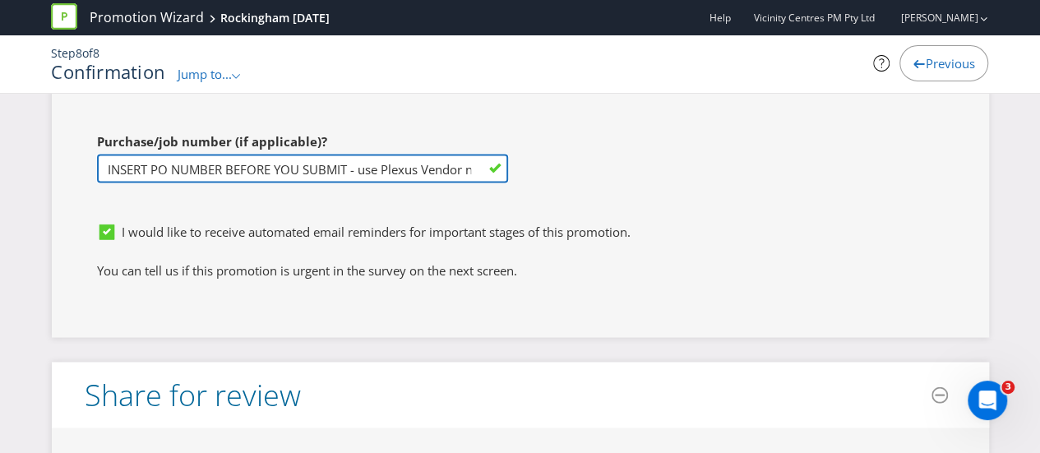
click at [463, 155] on input "INSERT PO NUMBER BEFORE YOU SUBMIT - use Plexus Vendor no. 329371 internally to…" at bounding box center [302, 169] width 411 height 29
drag, startPoint x: 401, startPoint y: 146, endPoint x: 562, endPoint y: 145, distance: 161.1
click at [255, 155] on input "INSERT PO NUMBER BEFORE YOU SUBMIT - use Plexus Vendor no. 329371 internally to…" at bounding box center [302, 169] width 411 height 29
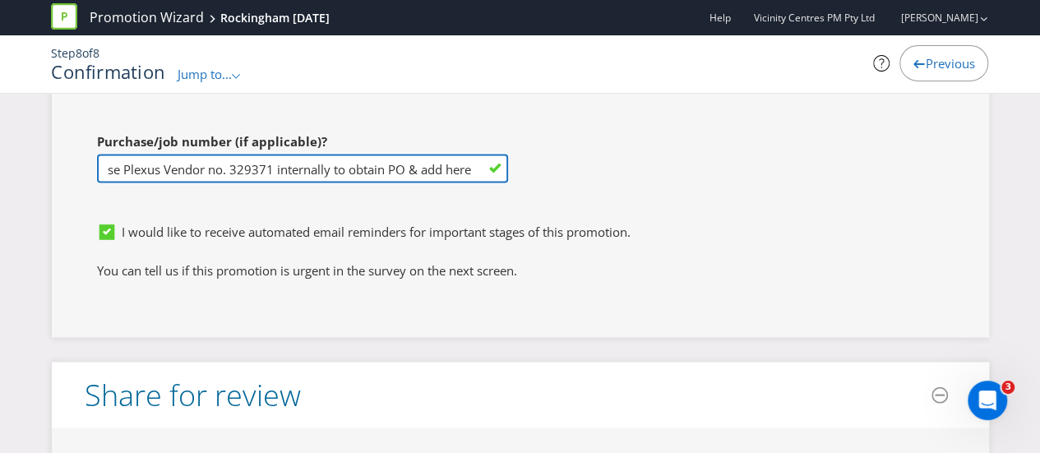
click at [255, 155] on input "INSERT PO NUMBER BEFORE YOU SUBMIT - use Plexus Vendor no. 329371 internally to…" at bounding box center [302, 169] width 411 height 29
click at [250, 155] on input "INSERT PO NUMBER BEFORE YOU SUBMIT - use Plexus Vendor no. 329371 internally to…" at bounding box center [302, 169] width 411 height 29
click at [230, 155] on input "INSERT PO NUMBER BEFORE YOU SUBMIT - use Plexus Vendor no. 329371 internally to…" at bounding box center [302, 169] width 411 height 29
drag, startPoint x: 229, startPoint y: 146, endPoint x: 270, endPoint y: 150, distance: 40.6
click at [270, 155] on input "INSERT PO NUMBER BEFORE YOU SUBMIT - use Plexus Vendor no. 329371 internally to…" at bounding box center [302, 169] width 411 height 29
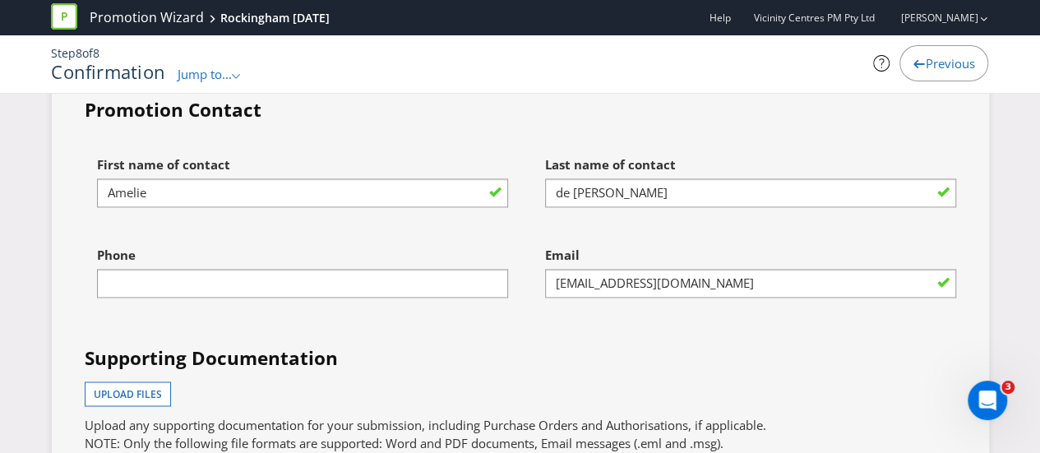
scroll to position [4273, 0]
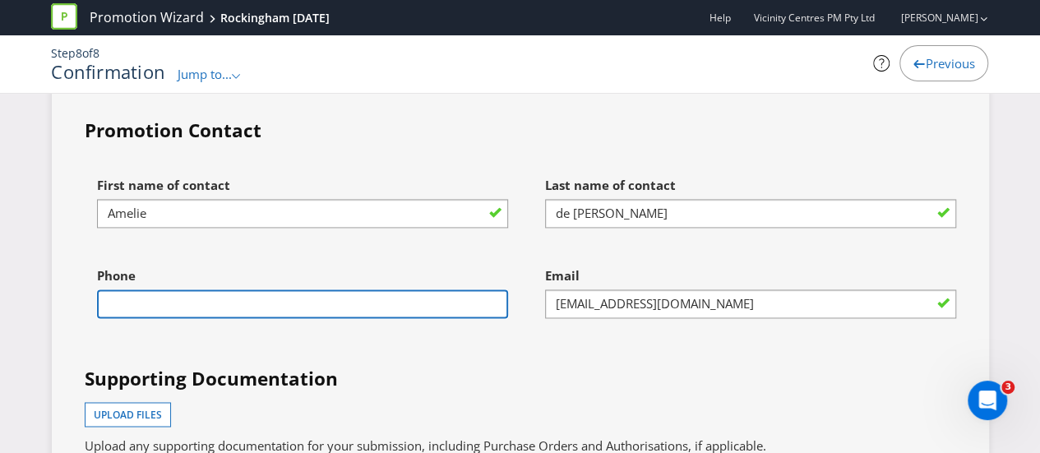
click at [279, 293] on input "text" at bounding box center [302, 303] width 411 height 29
type input "0435083177"
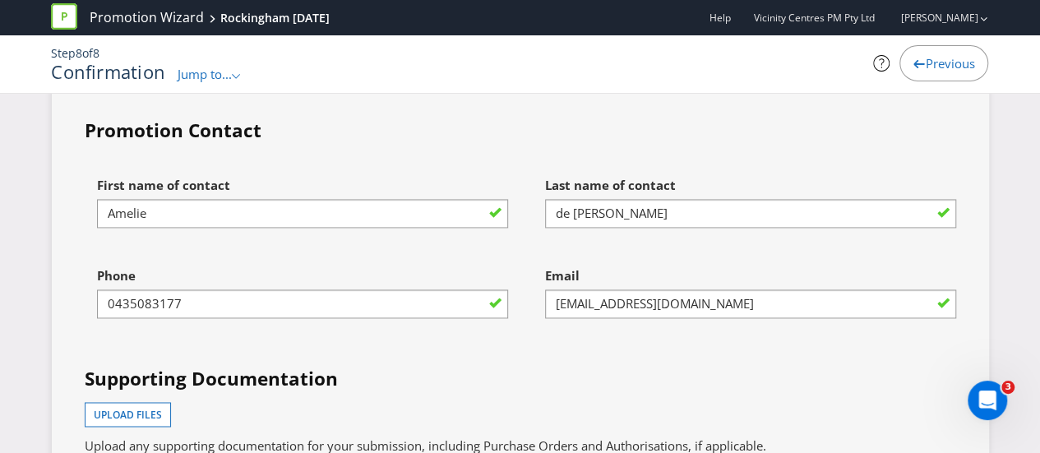
click at [455, 333] on div "First name of contact Amelie Last name of contact de Naeyer Phone 0435083177 Em…" at bounding box center [520, 397] width 896 height 457
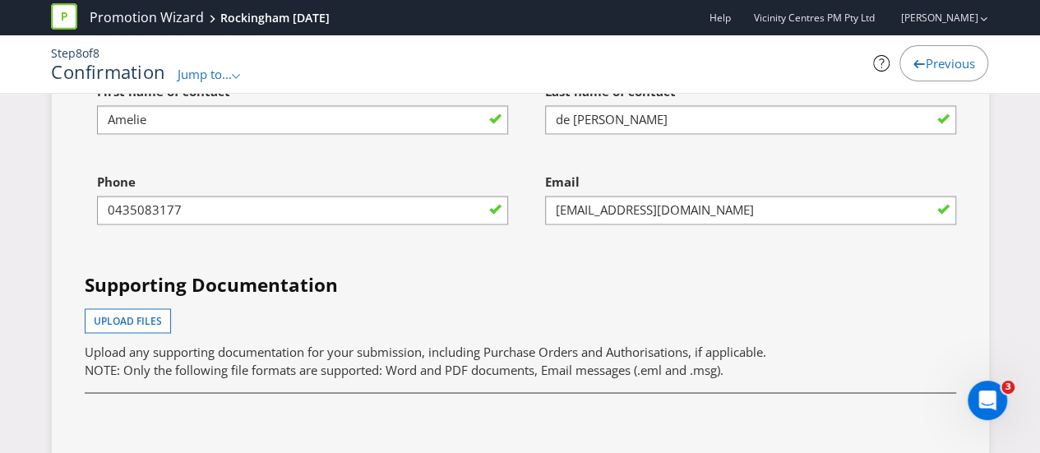
scroll to position [4437, 0]
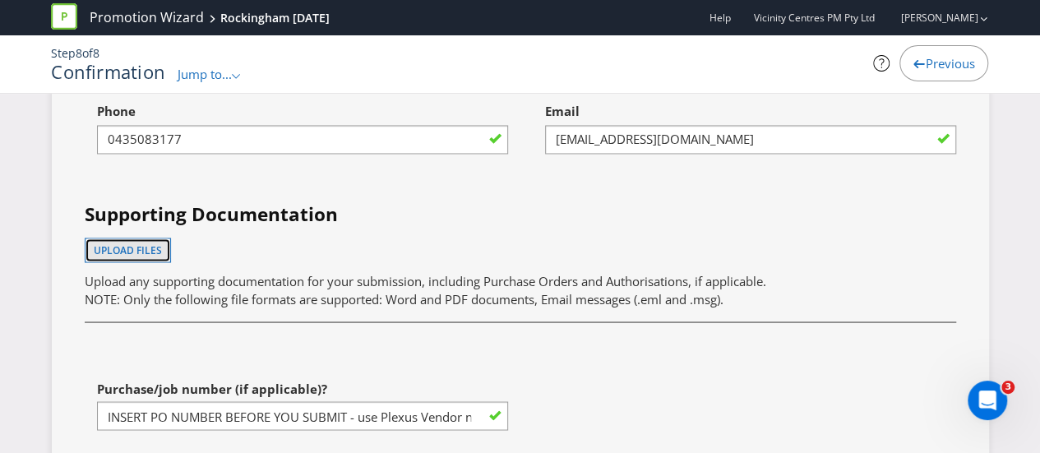
click at [127, 243] on span "Upload files" at bounding box center [128, 250] width 68 height 14
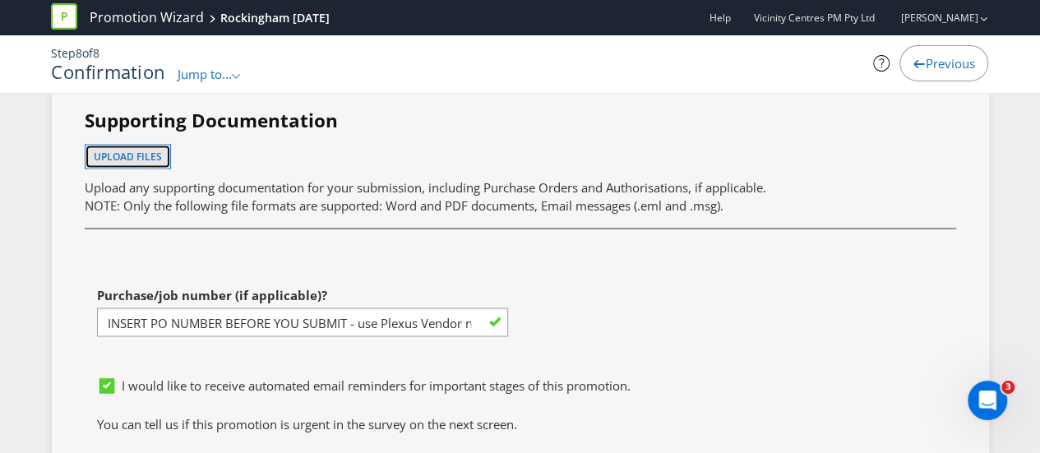
scroll to position [4602, 0]
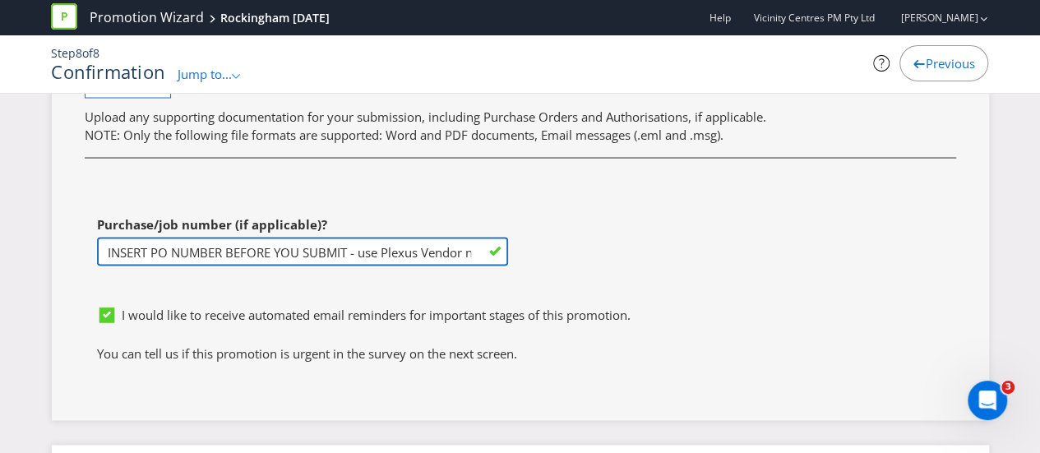
click at [389, 237] on input "INSERT PO NUMBER BEFORE YOU SUBMIT - use Plexus Vendor no. 329371 internally to…" at bounding box center [302, 251] width 411 height 29
click at [278, 237] on input "INSERT PO NUMBER BEFORE YOU SUBMIT - use Plexus Vendor no. 329371 internally to…" at bounding box center [302, 251] width 411 height 29
click at [201, 237] on input "INSERT PO NUMBER BEFORE YOU SUBMIT - use Plexus Vendor no. 329371 internally to…" at bounding box center [302, 251] width 411 height 29
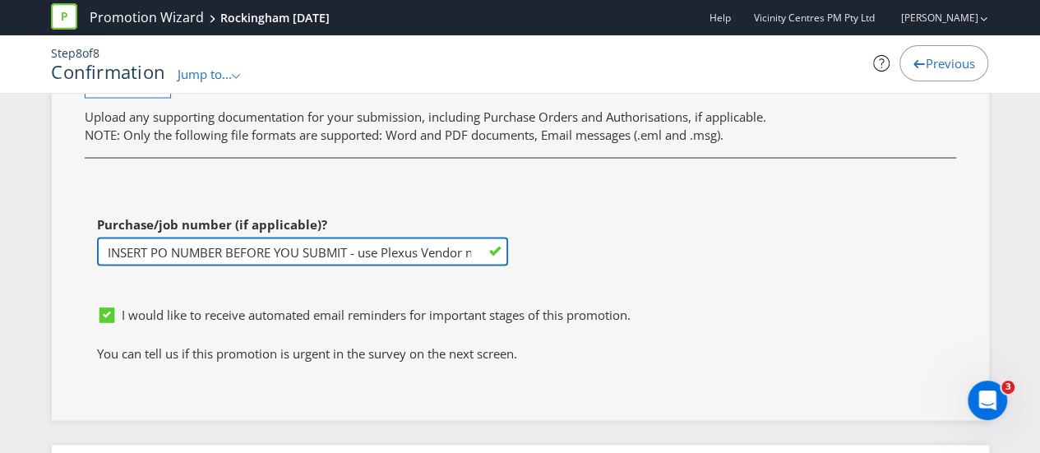
paste input "1247398"
type input "1247398"
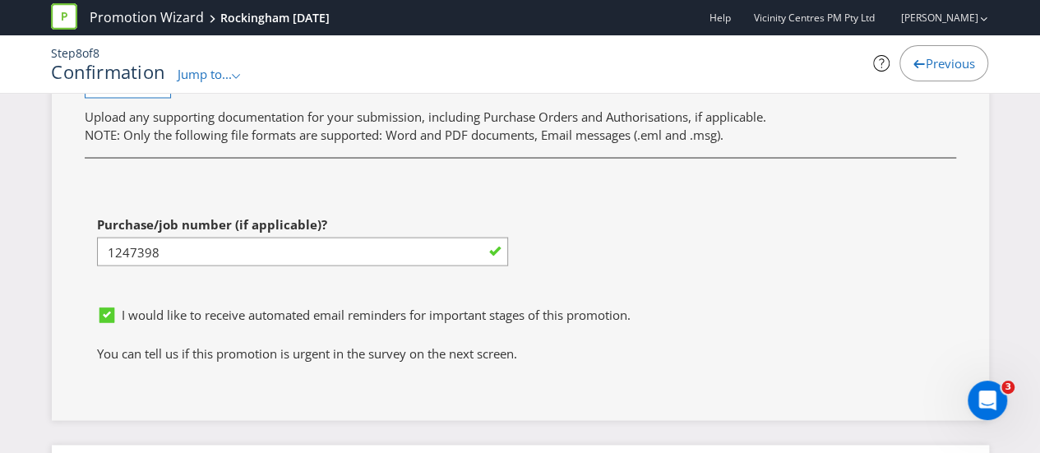
click at [618, 246] on div "First name of contact Amelie Last name of contact de Naeyer Phone 0435083177 Em…" at bounding box center [520, 68] width 896 height 457
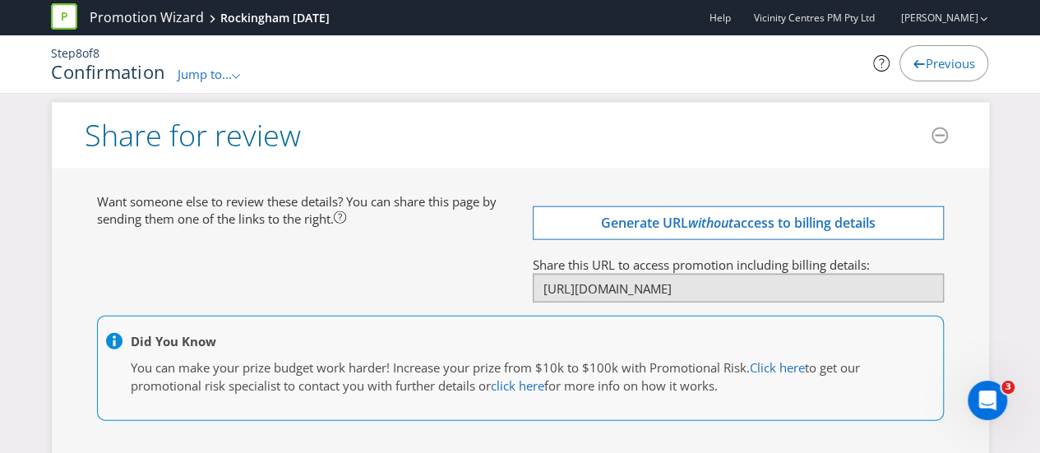
scroll to position [5013, 0]
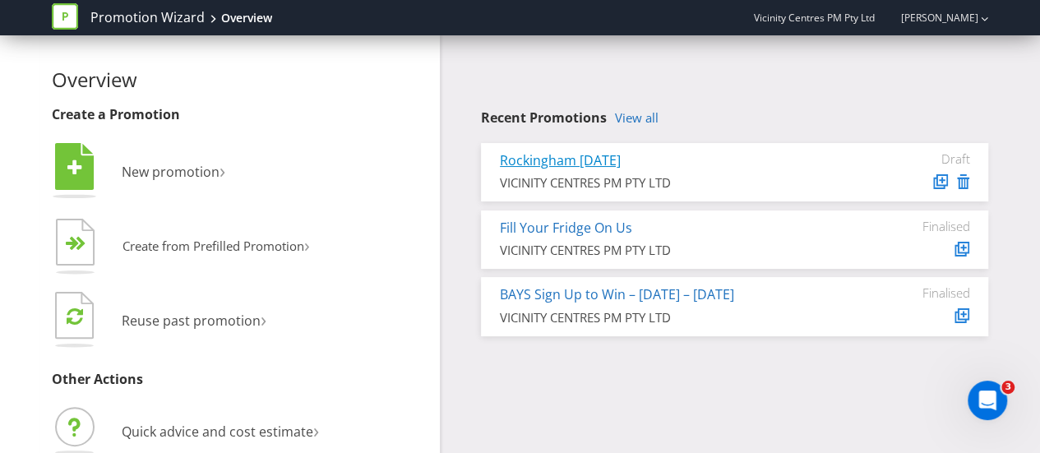
click at [582, 160] on link "Rockingham [DATE]" at bounding box center [560, 160] width 121 height 18
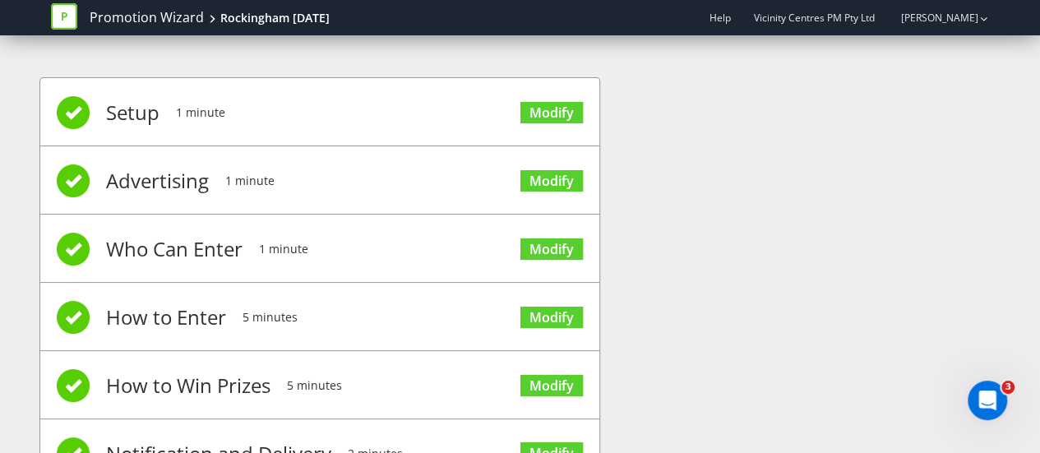
click at [72, 12] on icon at bounding box center [64, 16] width 26 height 26
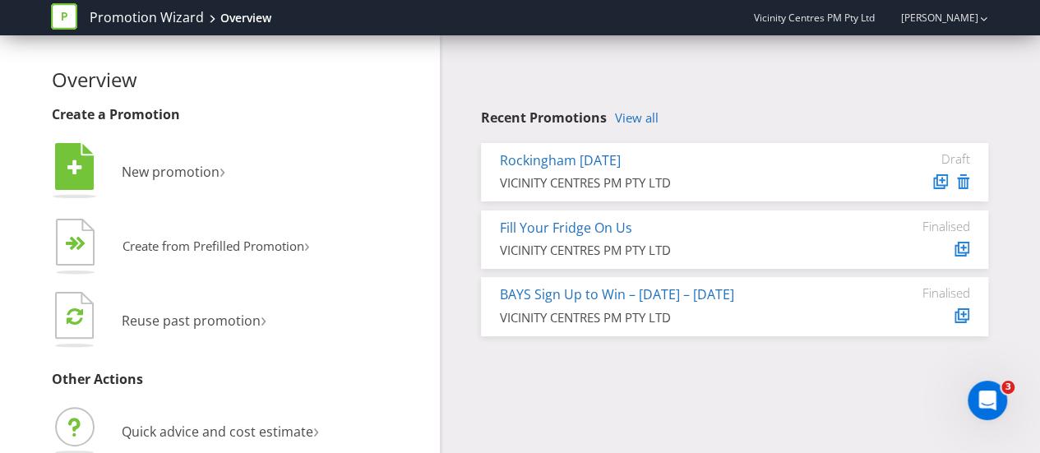
scroll to position [84, 0]
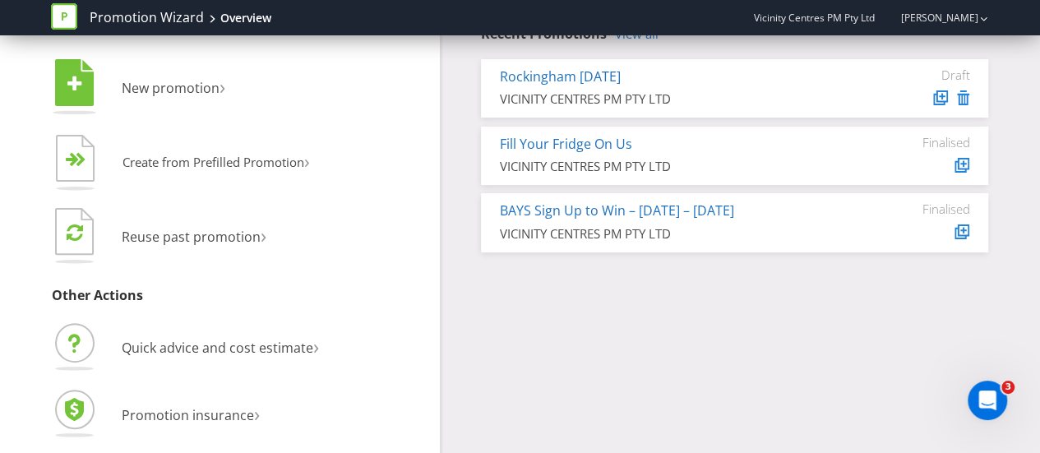
click at [592, 293] on div "Overview Create a Promotion  New promotion ›   Create from Prefilled Promoti…" at bounding box center [520, 202] width 962 height 502
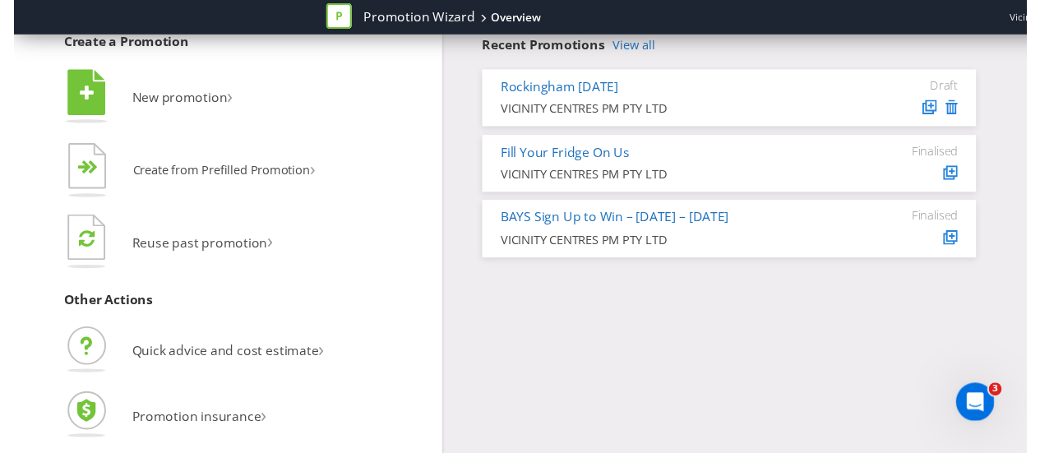
scroll to position [0, 0]
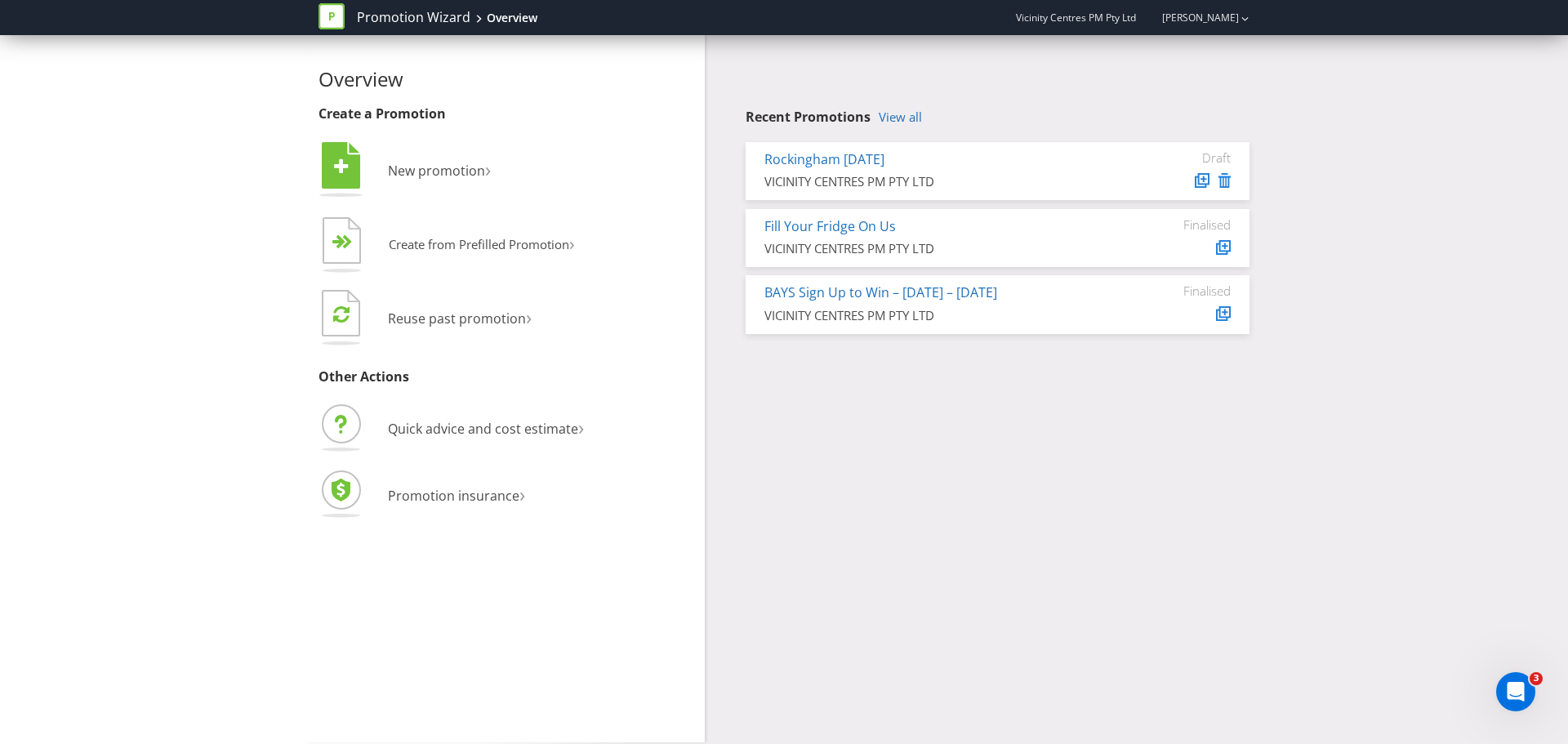
click at [572, 449] on div "Overview Create a Promotion  New promotion ›   Create from Prefilled Promoti…" at bounding box center [505, 388] width 398 height 707
